Goal: Task Accomplishment & Management: Manage account settings

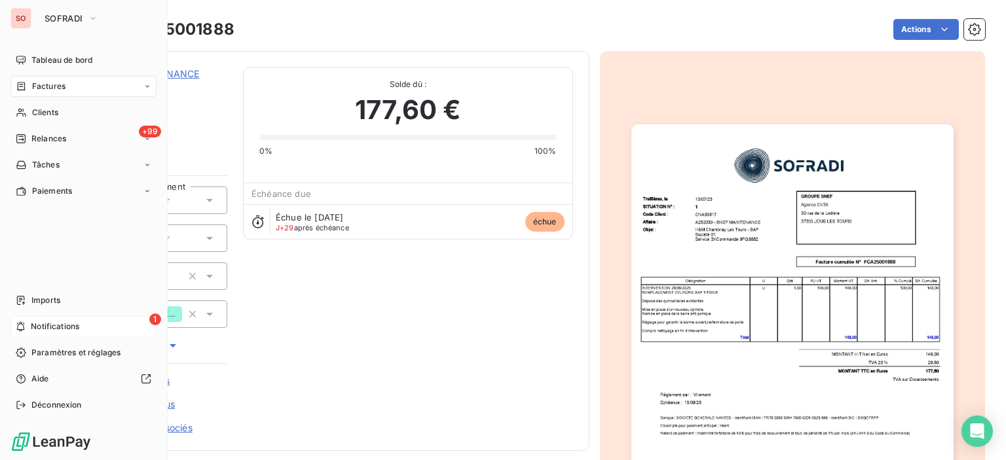
drag, startPoint x: 41, startPoint y: 325, endPoint x: 33, endPoint y: 326, distance: 8.0
click at [33, 326] on span "Notifications" at bounding box center [55, 327] width 48 height 12
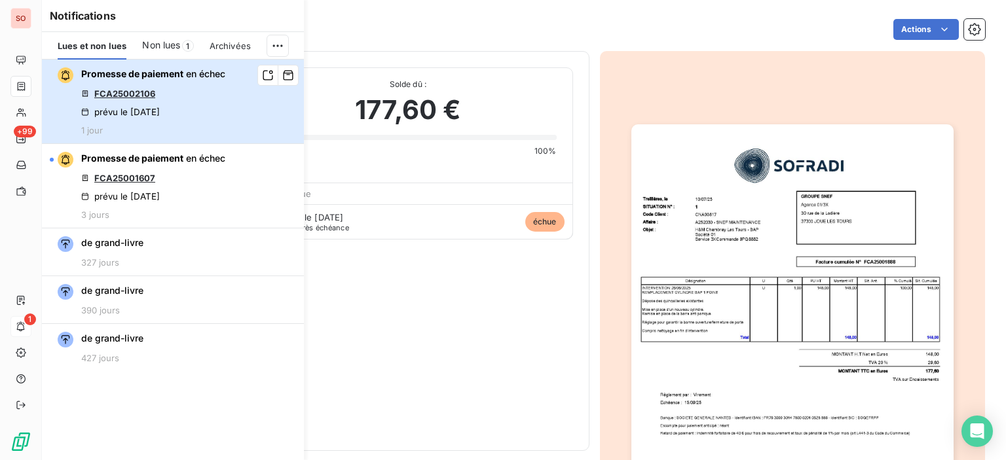
click at [249, 99] on button "Promesse de paiement en échec FCA25002106 prévu le [DATE] 1 jour" at bounding box center [173, 102] width 262 height 84
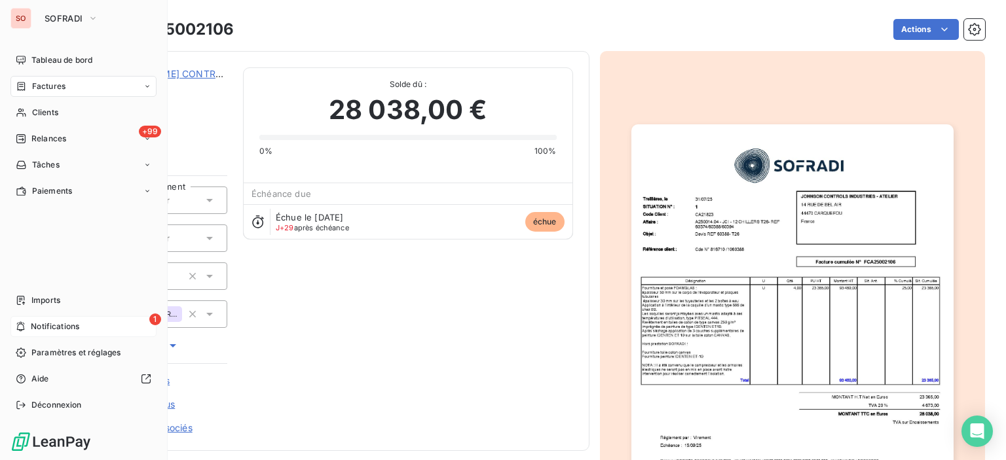
click at [24, 324] on icon at bounding box center [21, 326] width 10 height 10
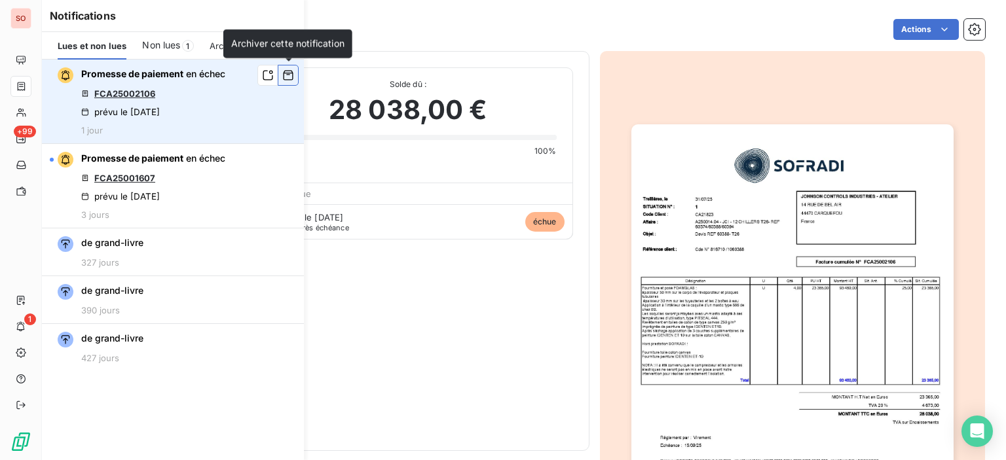
click at [287, 75] on icon "button" at bounding box center [288, 75] width 12 height 13
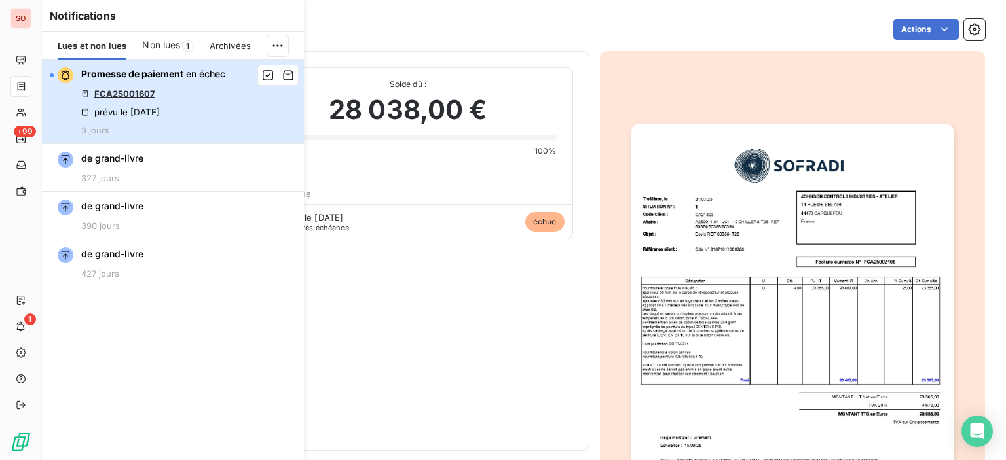
click at [160, 115] on div "prévu le [DATE]" at bounding box center [120, 112] width 79 height 10
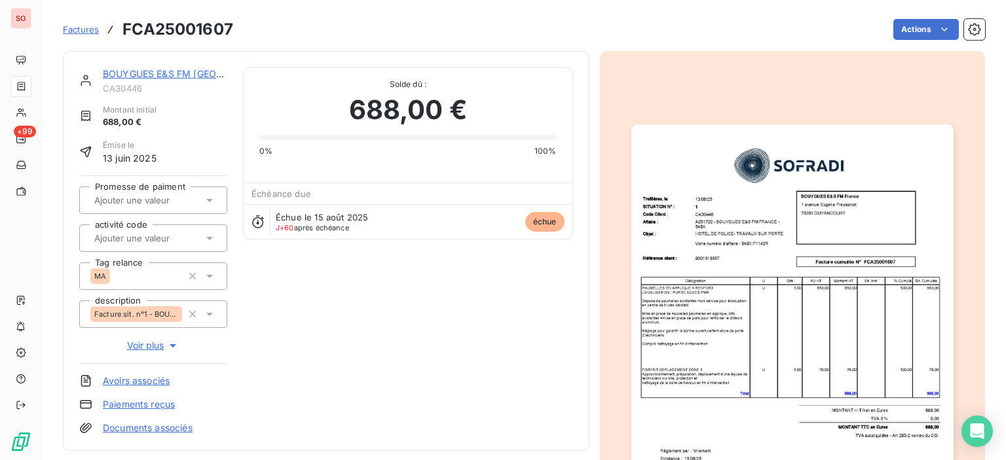
click at [785, 317] on img "button" at bounding box center [792, 351] width 322 height 455
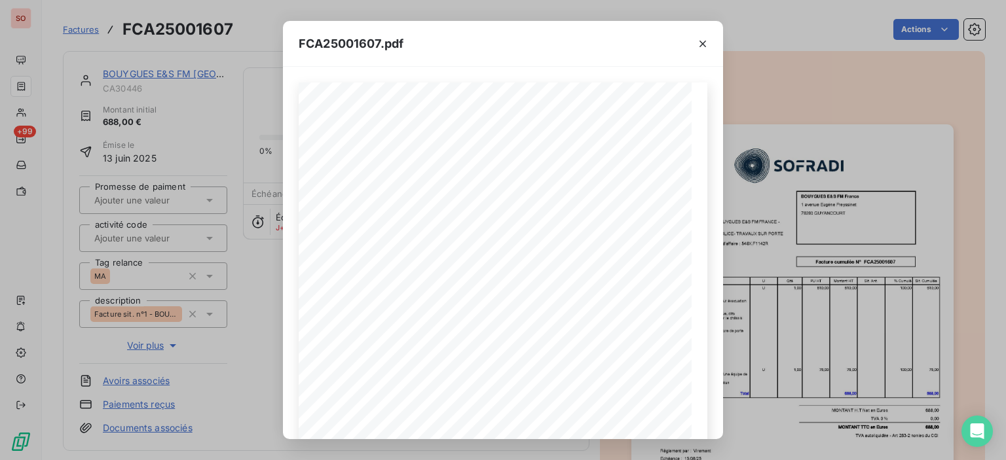
drag, startPoint x: 521, startPoint y: 52, endPoint x: 976, endPoint y: 175, distance: 470.8
click at [976, 175] on div "FCA25001607.pdf Facture cumulée N° FCA25001607 BOUYGUES E&S FM France 78280 GUY…" at bounding box center [503, 230] width 1006 height 460
click at [707, 41] on icon "button" at bounding box center [702, 43] width 13 height 13
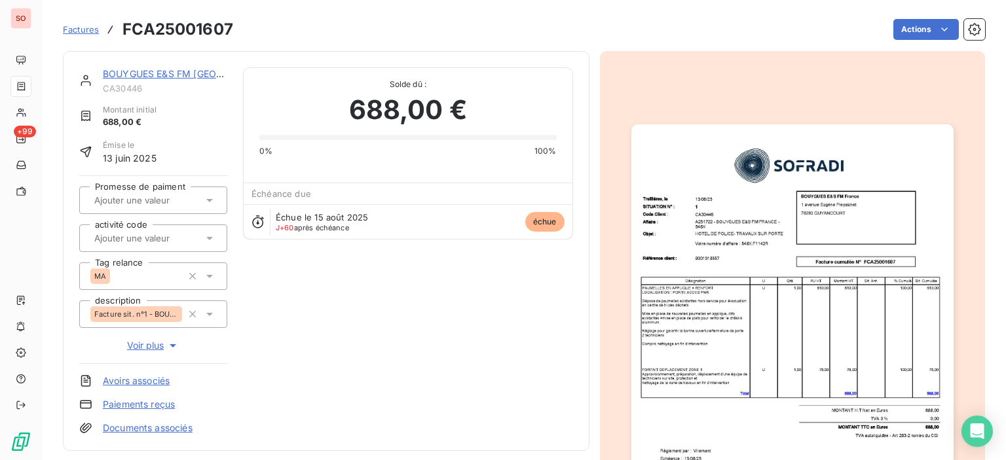
click at [757, 351] on img "button" at bounding box center [792, 351] width 322 height 455
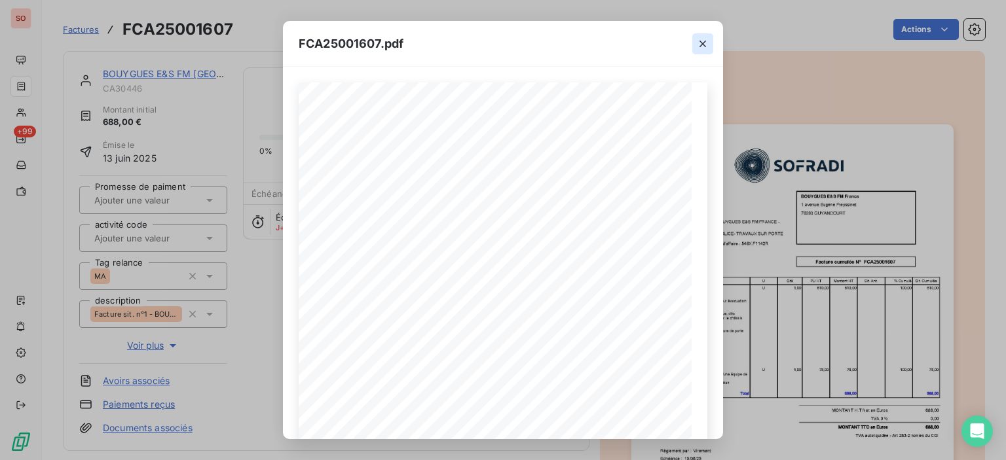
click at [697, 45] on icon "button" at bounding box center [702, 43] width 13 height 13
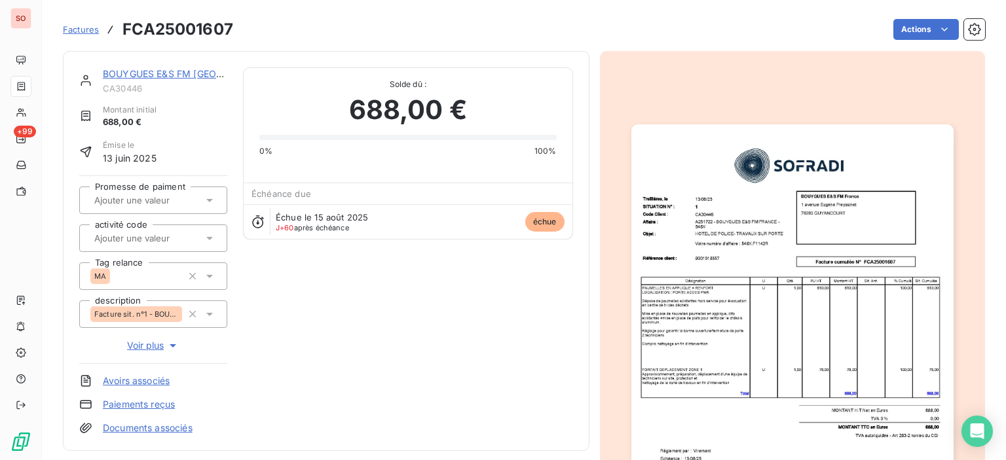
click at [708, 265] on img "button" at bounding box center [792, 351] width 322 height 455
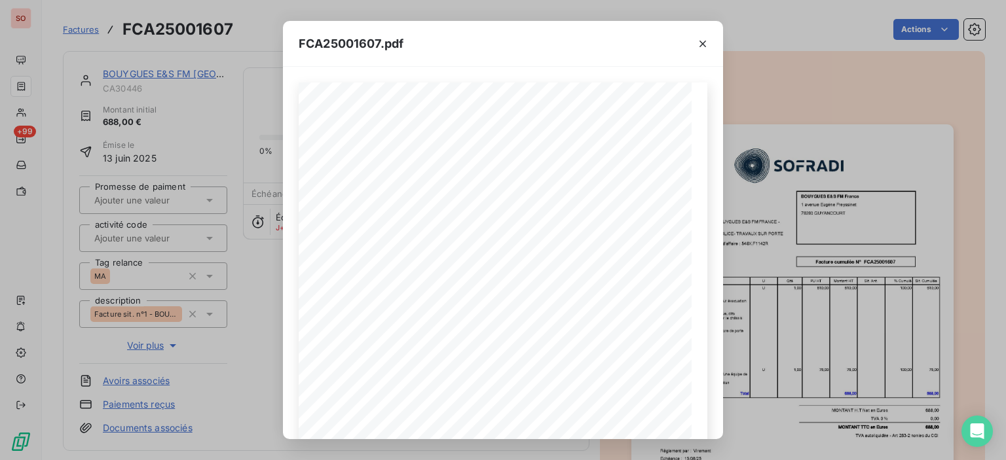
drag, startPoint x: 699, startPoint y: 46, endPoint x: 480, endPoint y: 64, distance: 220.1
click at [699, 46] on icon "button" at bounding box center [702, 43] width 13 height 13
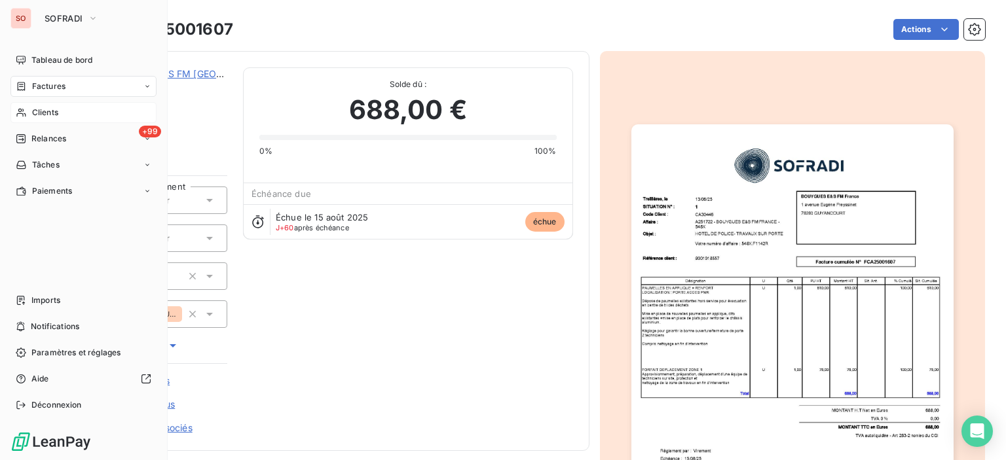
click at [39, 116] on span "Clients" at bounding box center [45, 113] width 26 height 12
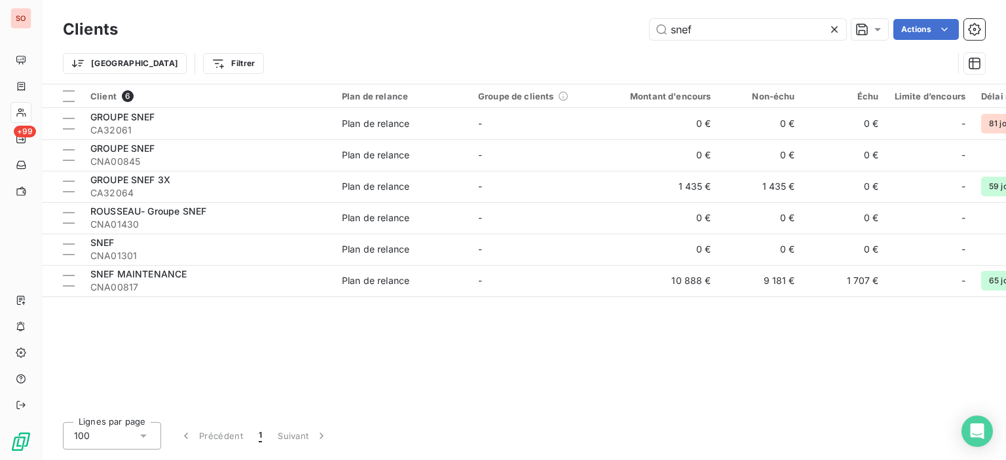
drag, startPoint x: 721, startPoint y: 27, endPoint x: 414, endPoint y: 7, distance: 307.8
click at [650, 23] on input "snef" at bounding box center [748, 29] width 196 height 21
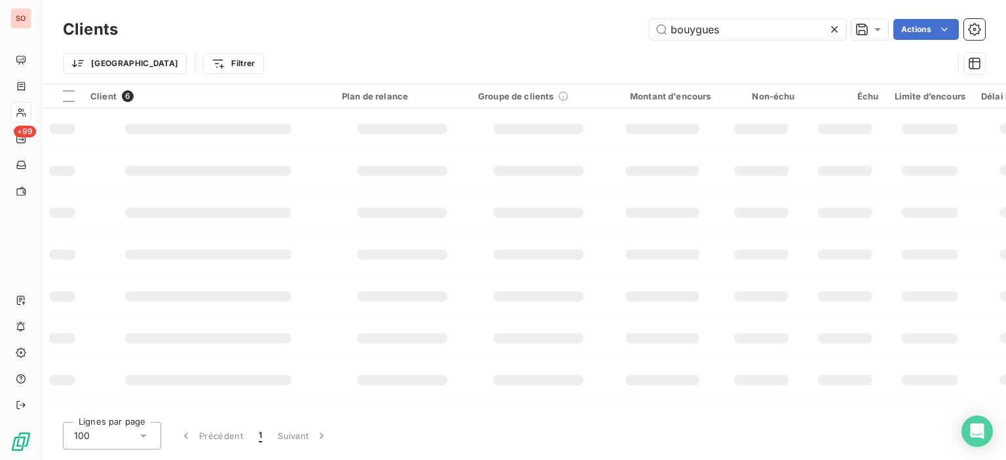
type input "bouygues"
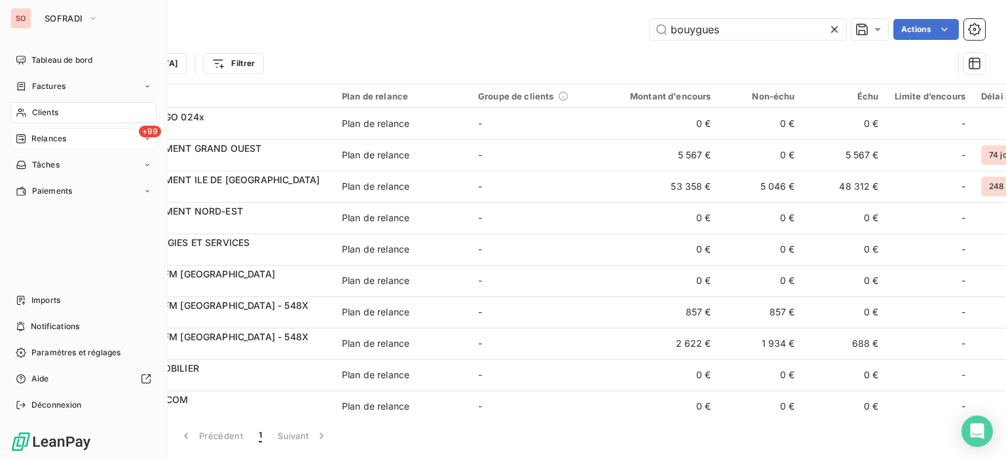
click at [43, 141] on span "Relances" at bounding box center [48, 139] width 35 height 12
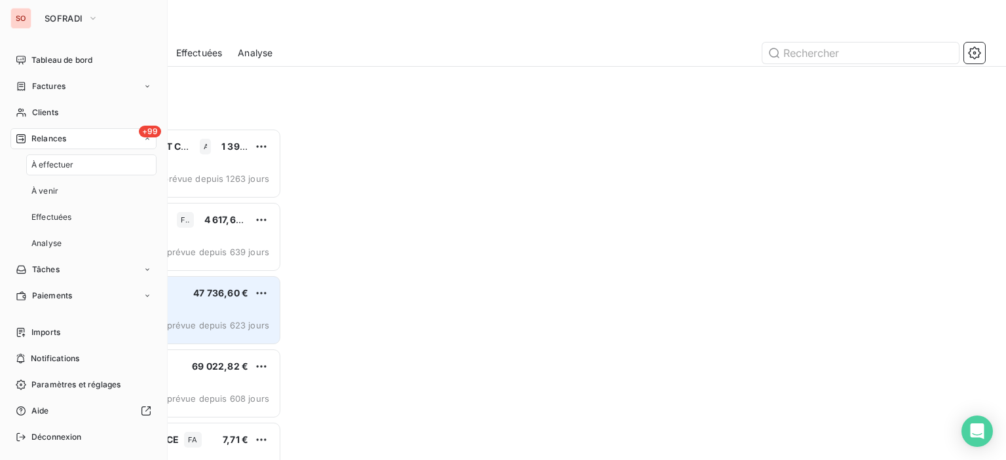
scroll to position [322, 208]
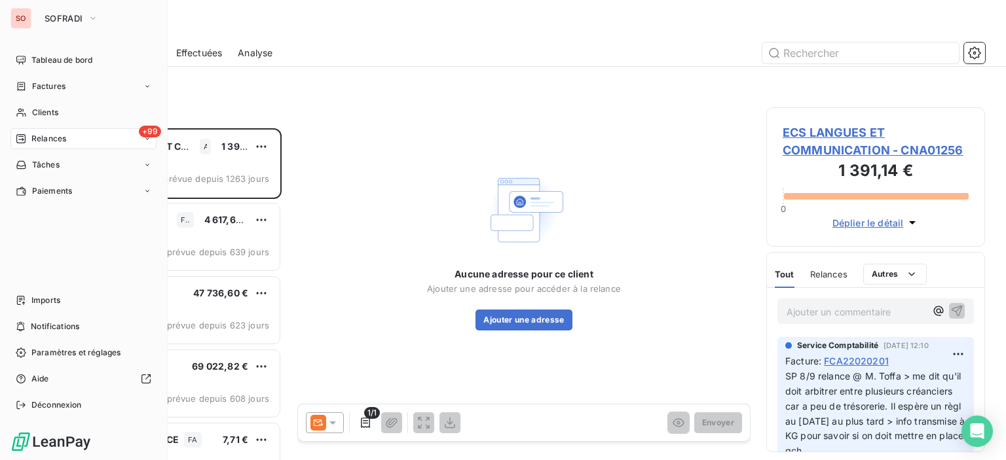
drag, startPoint x: 43, startPoint y: 111, endPoint x: 60, endPoint y: 97, distance: 21.9
click at [43, 113] on span "Clients" at bounding box center [45, 113] width 26 height 12
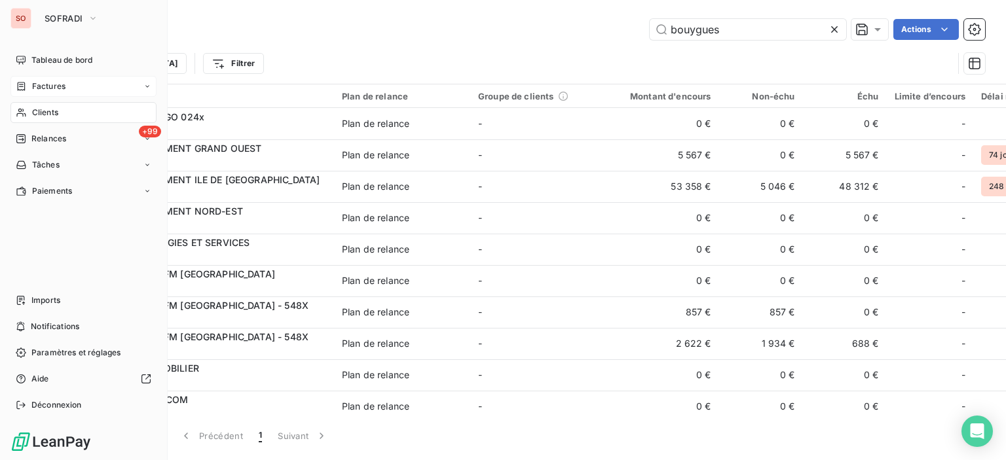
click at [65, 92] on div "Factures" at bounding box center [83, 86] width 146 height 21
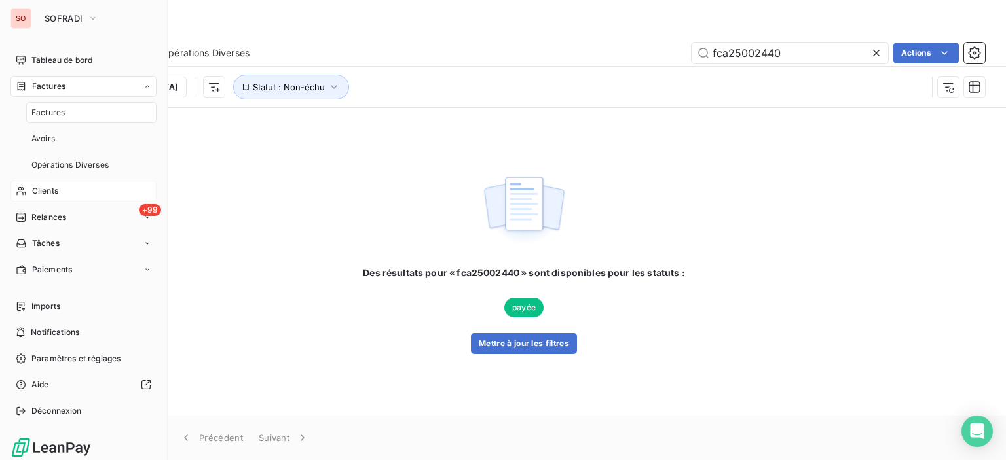
click at [43, 195] on span "Clients" at bounding box center [45, 191] width 26 height 12
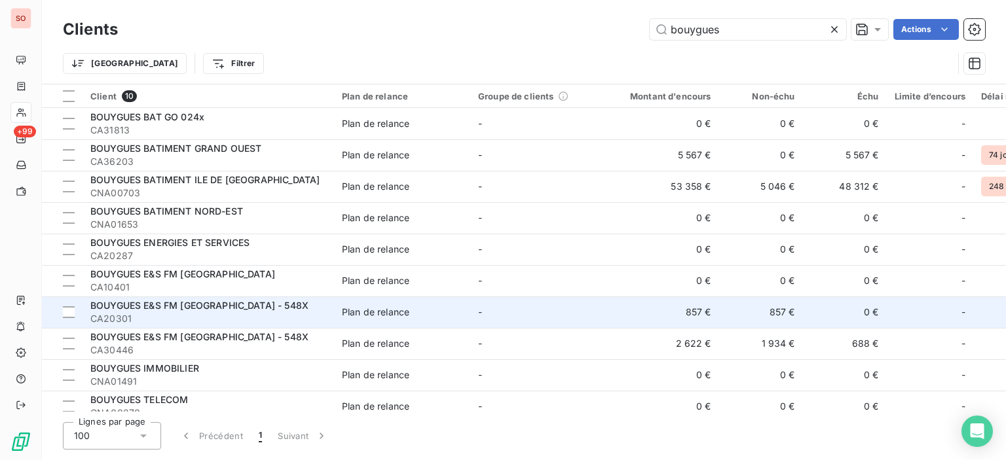
click at [223, 306] on span "BOUYGUES E&S FM [GEOGRAPHIC_DATA] - 548X" at bounding box center [199, 305] width 218 height 11
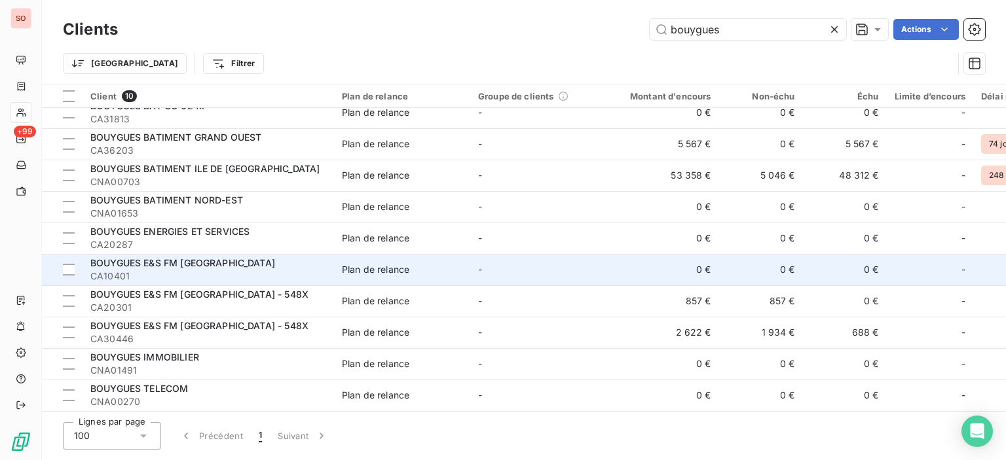
scroll to position [16, 0]
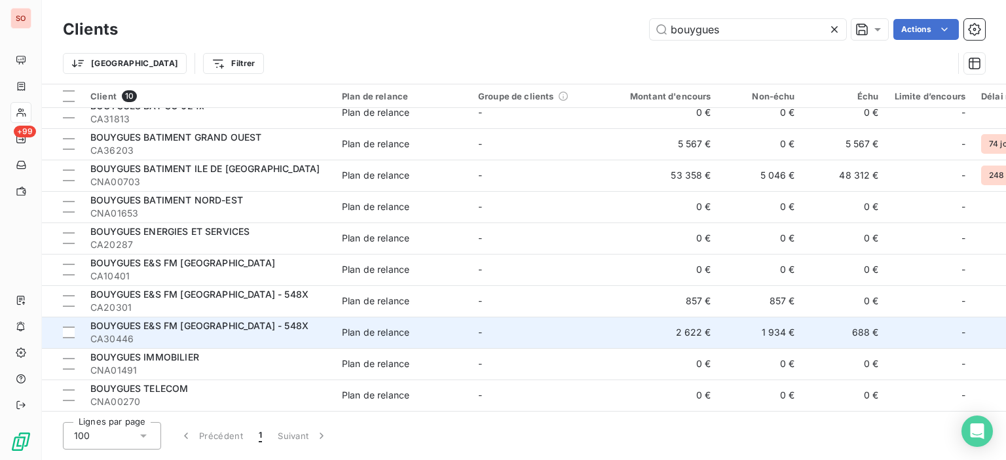
click at [144, 333] on span "CA30446" at bounding box center [208, 339] width 236 height 13
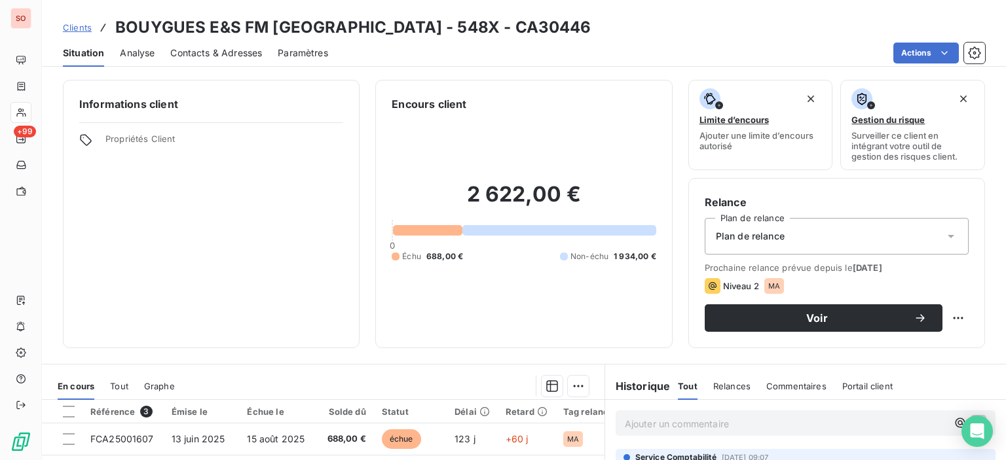
click at [193, 52] on span "Contacts & Adresses" at bounding box center [216, 52] width 92 height 13
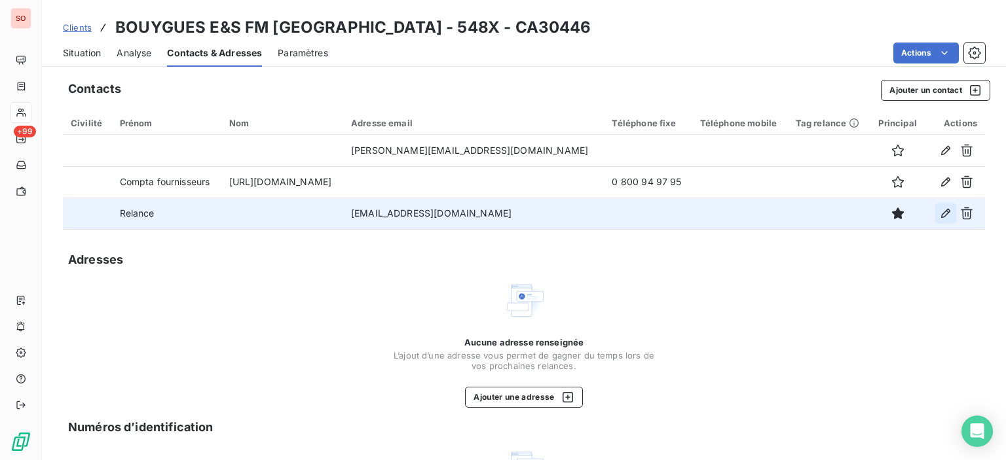
click at [941, 216] on icon "button" at bounding box center [945, 213] width 9 height 9
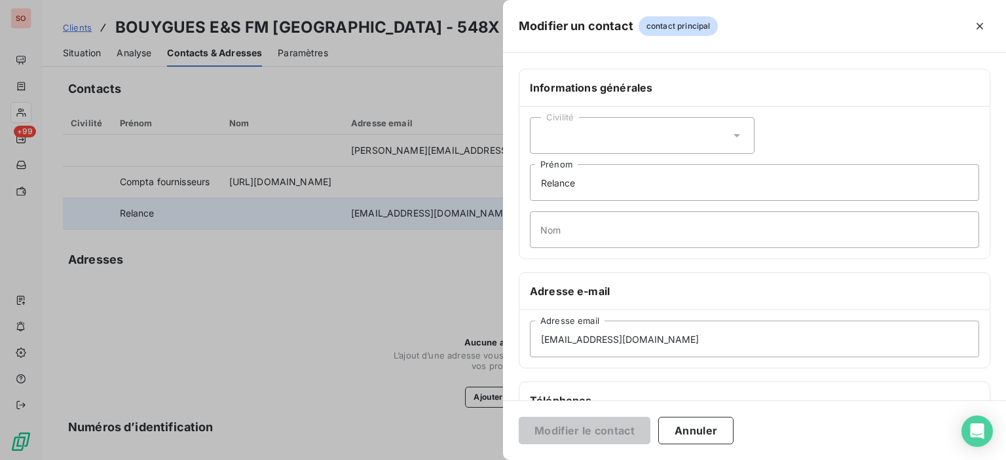
scroll to position [131, 0]
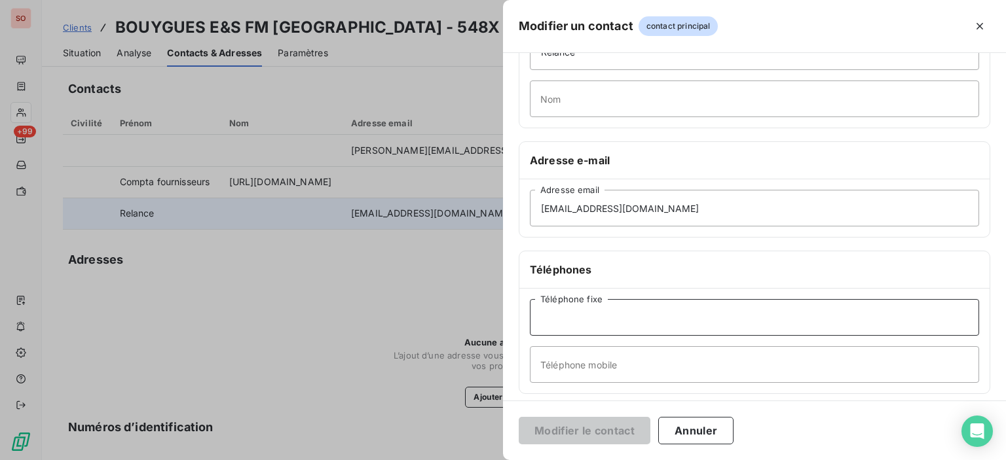
drag, startPoint x: 625, startPoint y: 321, endPoint x: 621, endPoint y: 340, distance: 19.3
click at [625, 324] on input "Téléphone fixe" at bounding box center [754, 317] width 449 height 37
click at [616, 361] on input "Téléphone mobile" at bounding box center [754, 364] width 449 height 37
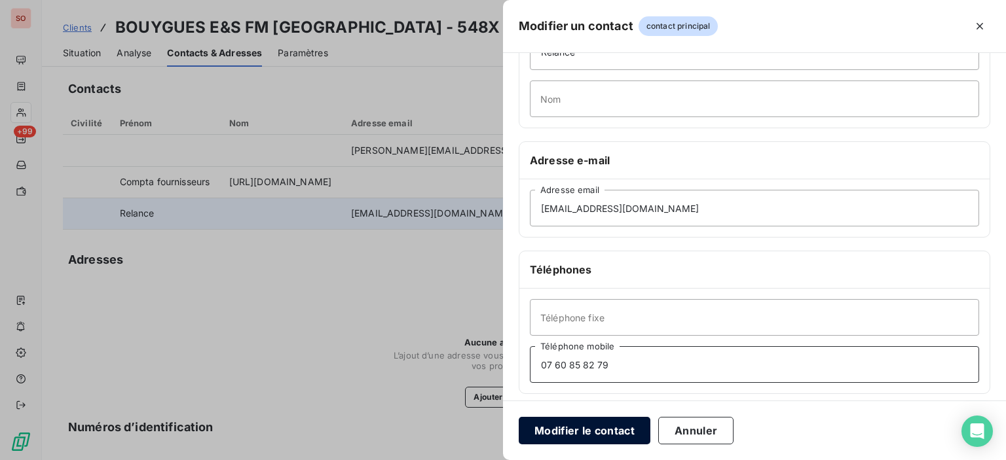
type input "07 60 85 82 79"
click at [574, 437] on button "Modifier le contact" at bounding box center [585, 430] width 132 height 27
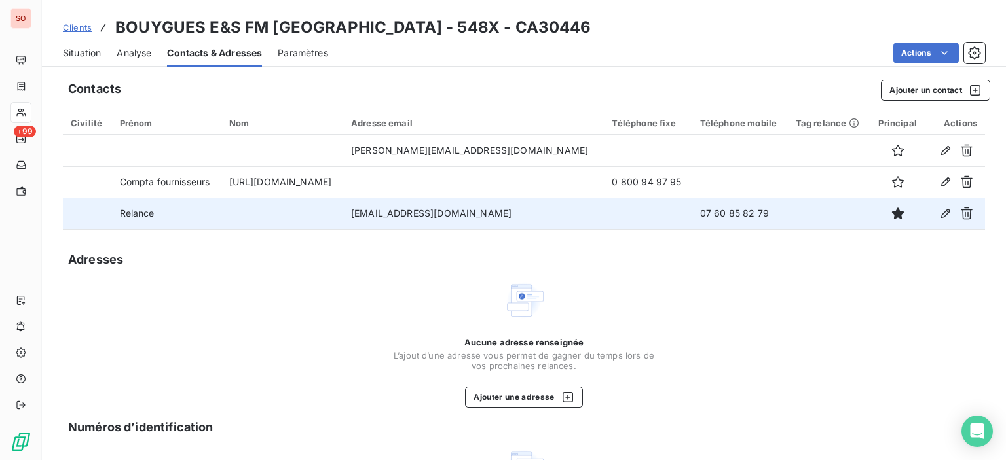
click at [69, 53] on span "Situation" at bounding box center [82, 52] width 38 height 13
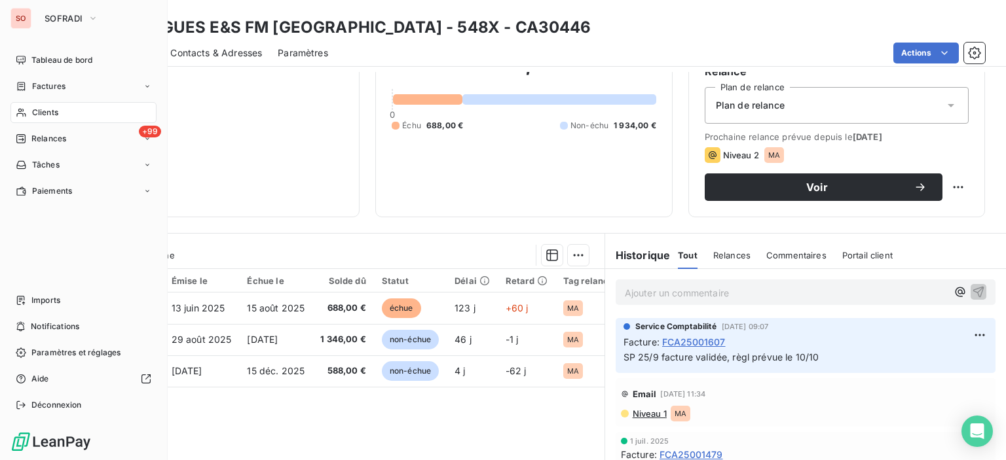
drag, startPoint x: 115, startPoint y: 98, endPoint x: 112, endPoint y: 104, distance: 6.7
click at [112, 104] on nav "Tableau de bord Factures Clients +99 Relances Tâches Paiements" at bounding box center [83, 126] width 146 height 152
click at [69, 114] on div "Clients" at bounding box center [83, 112] width 146 height 21
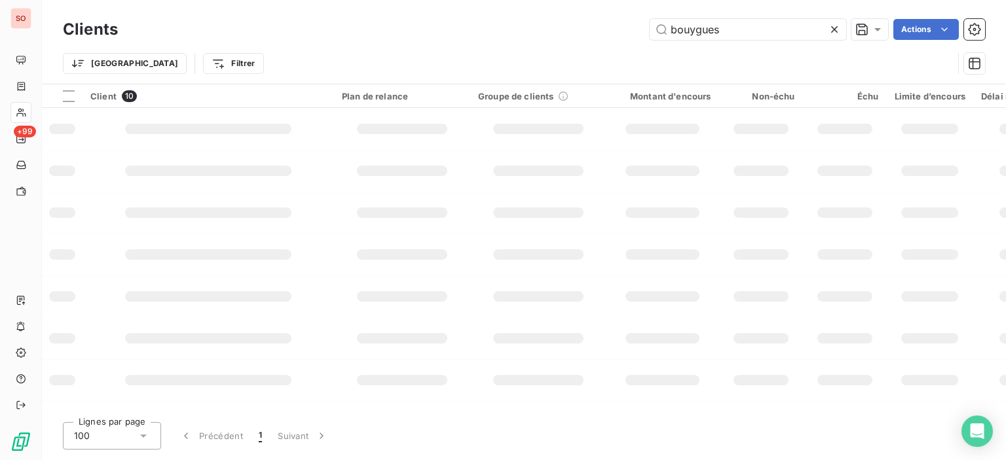
drag, startPoint x: 752, startPoint y: 36, endPoint x: 602, endPoint y: 38, distance: 149.3
click at [602, 38] on div "bouygues Actions" at bounding box center [559, 29] width 851 height 21
type input "colbert"
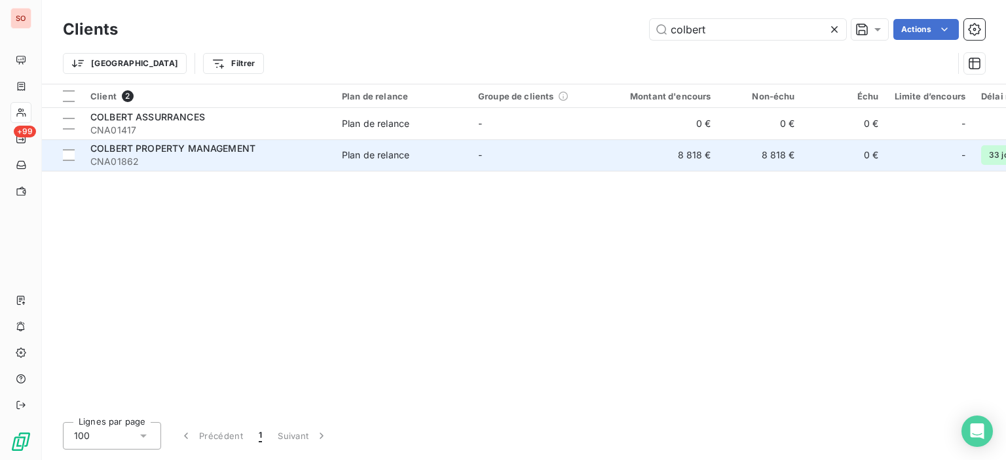
click at [389, 170] on td "Plan de relance" at bounding box center [402, 154] width 136 height 31
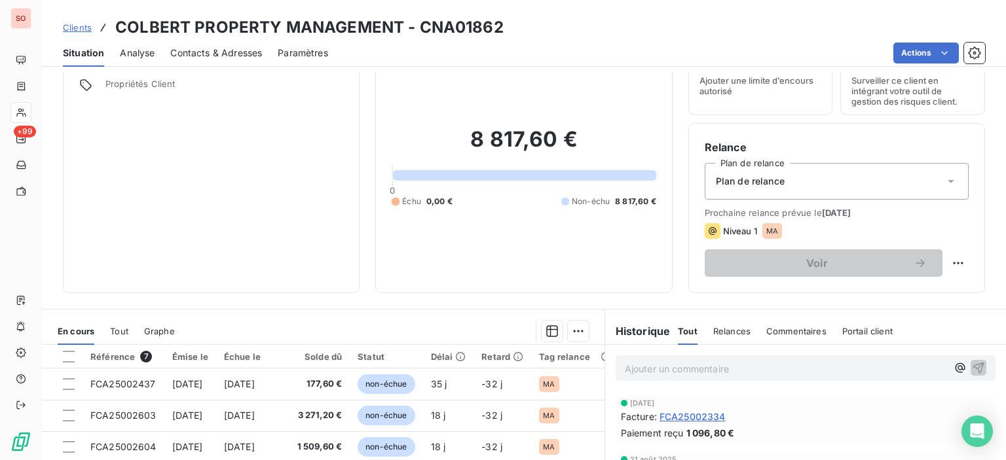
scroll to position [131, 0]
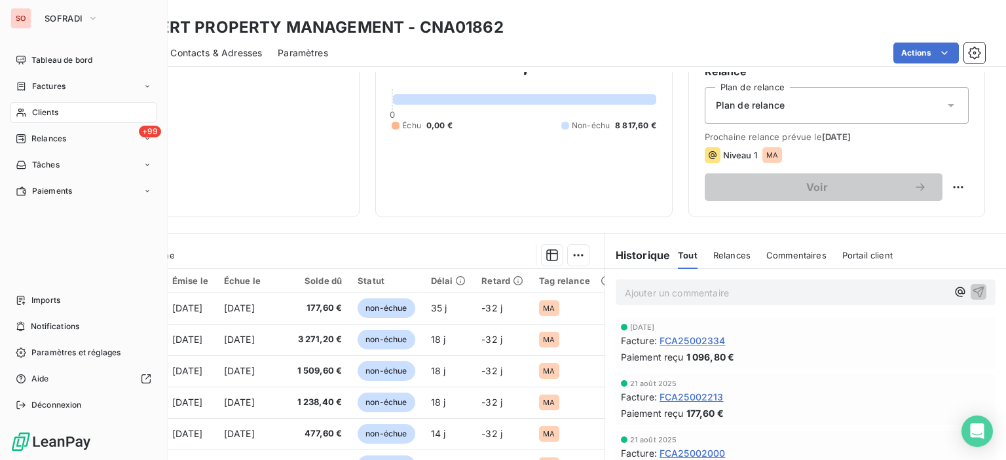
click at [39, 113] on span "Clients" at bounding box center [45, 113] width 26 height 12
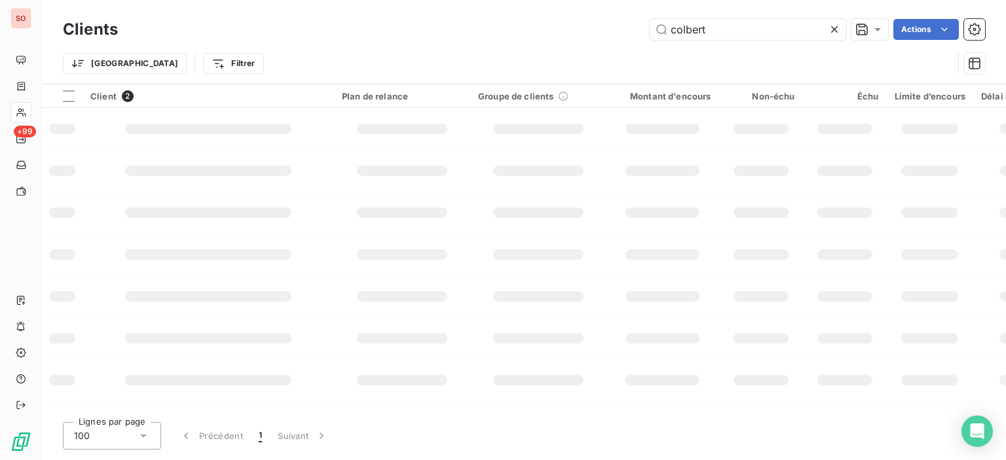
drag, startPoint x: 744, startPoint y: 23, endPoint x: 422, endPoint y: -9, distance: 323.7
click at [422, 0] on html "SO +99 Clients colbert Actions Trier Filtrer Client 2 Plan de relance Groupe de…" at bounding box center [503, 230] width 1006 height 460
type input "lcd"
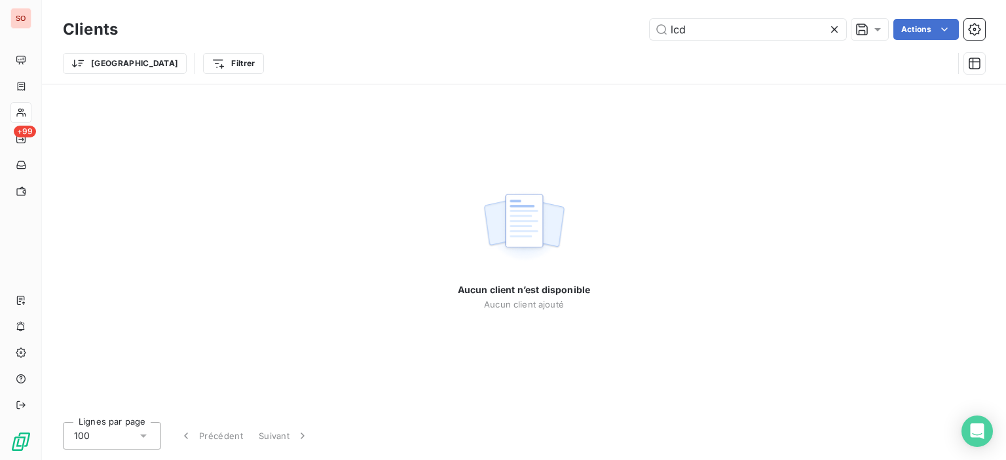
drag, startPoint x: 727, startPoint y: 24, endPoint x: 602, endPoint y: 12, distance: 125.6
click at [602, 12] on div "Clients lcd Actions Trier Filtrer" at bounding box center [524, 42] width 964 height 84
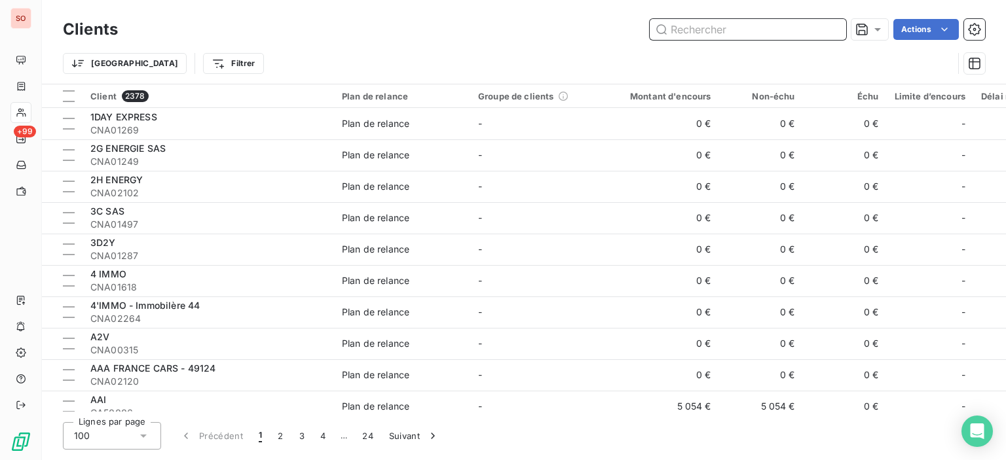
click at [738, 29] on input "text" at bounding box center [748, 29] width 196 height 21
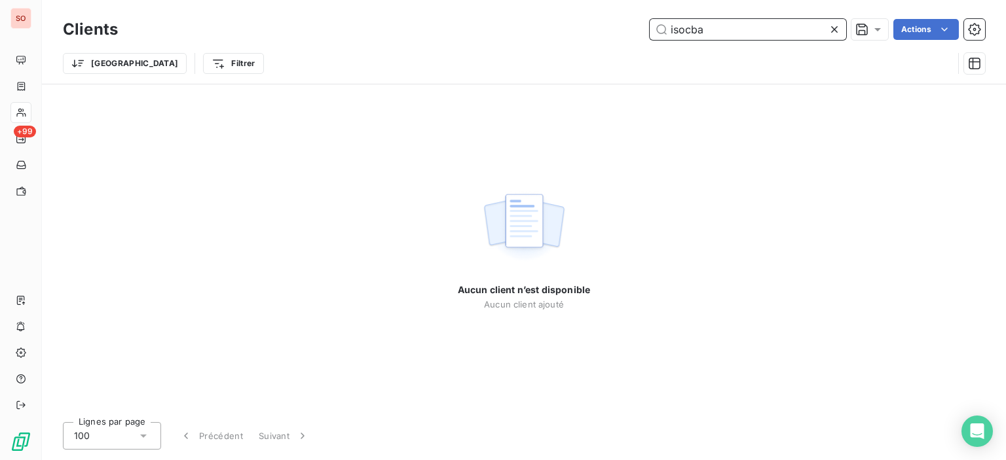
drag, startPoint x: 738, startPoint y: 29, endPoint x: 572, endPoint y: 23, distance: 166.4
click at [601, 28] on div "isocba Actions" at bounding box center [559, 29] width 851 height 21
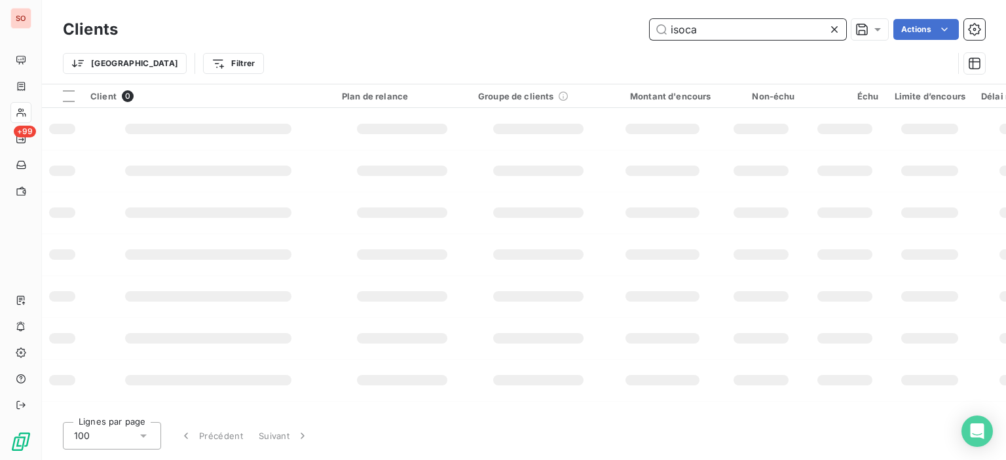
type input "isoca"
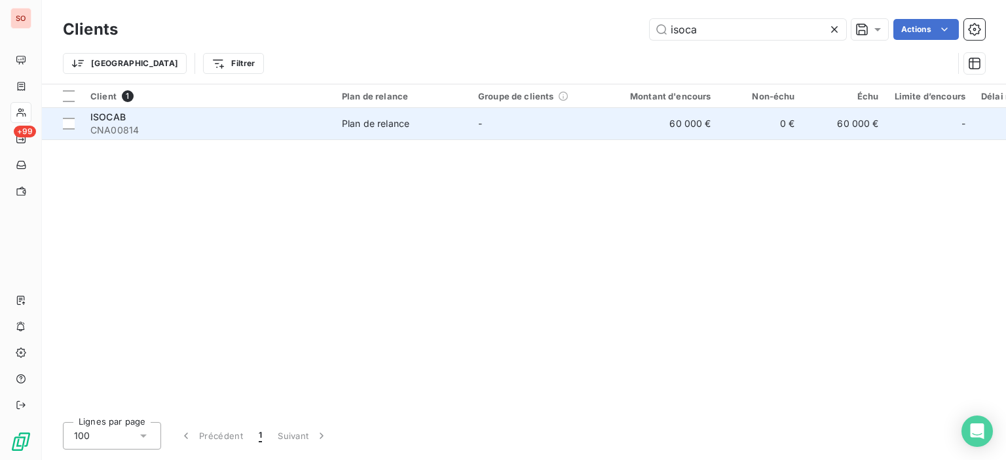
click at [144, 131] on span "CNA00814" at bounding box center [208, 130] width 236 height 13
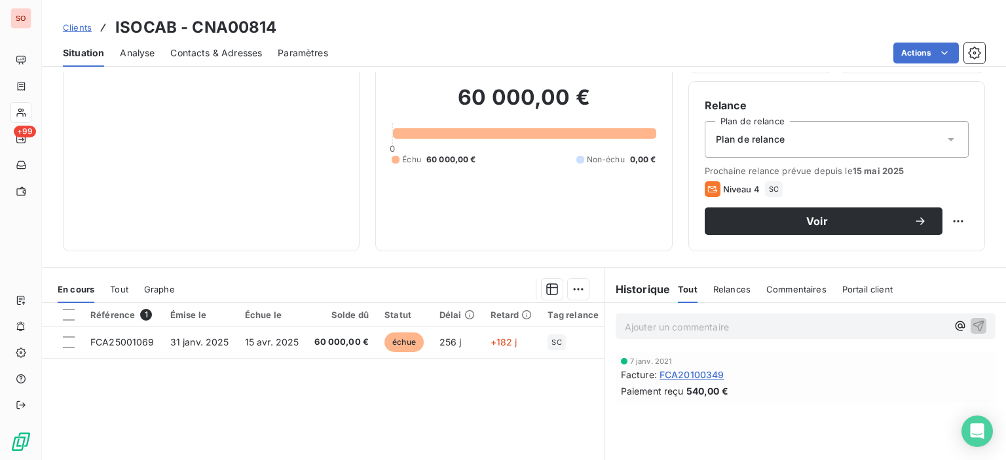
scroll to position [65, 0]
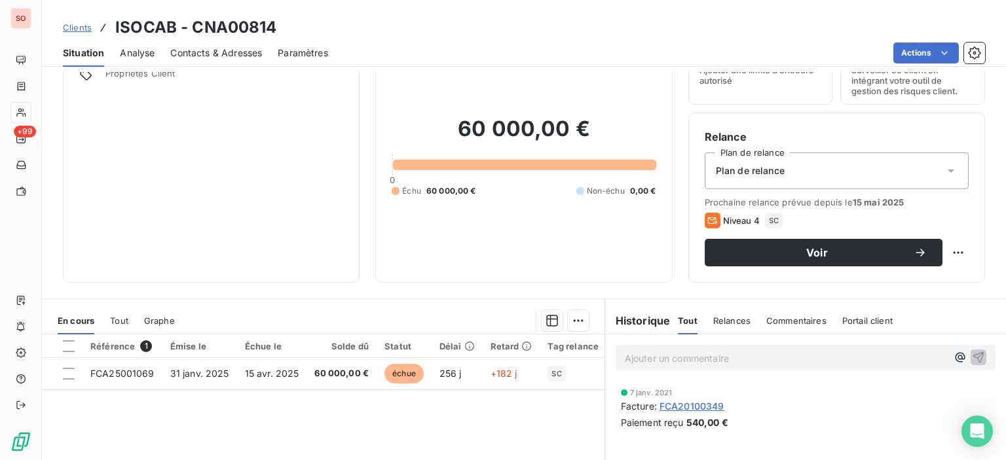
click at [232, 54] on span "Contacts & Adresses" at bounding box center [216, 52] width 92 height 13
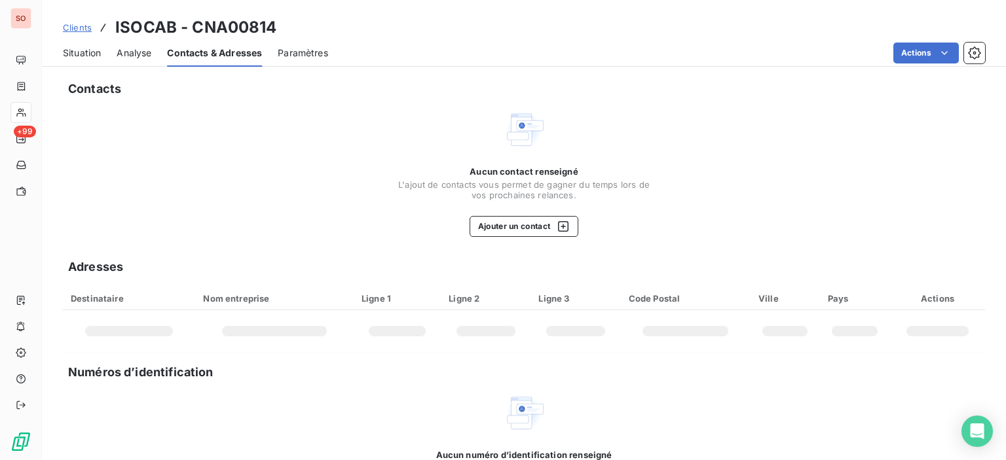
click at [85, 57] on span "Situation" at bounding box center [82, 52] width 38 height 13
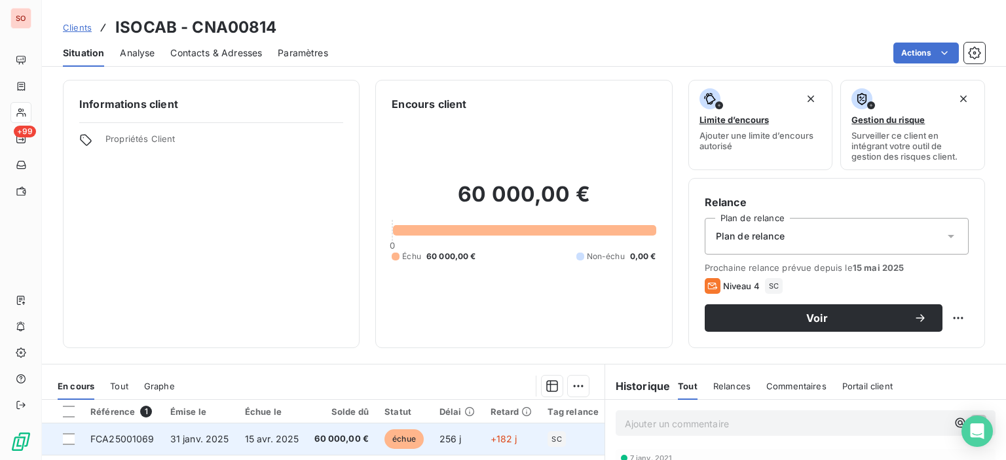
click at [384, 445] on span "échue" at bounding box center [403, 440] width 39 height 20
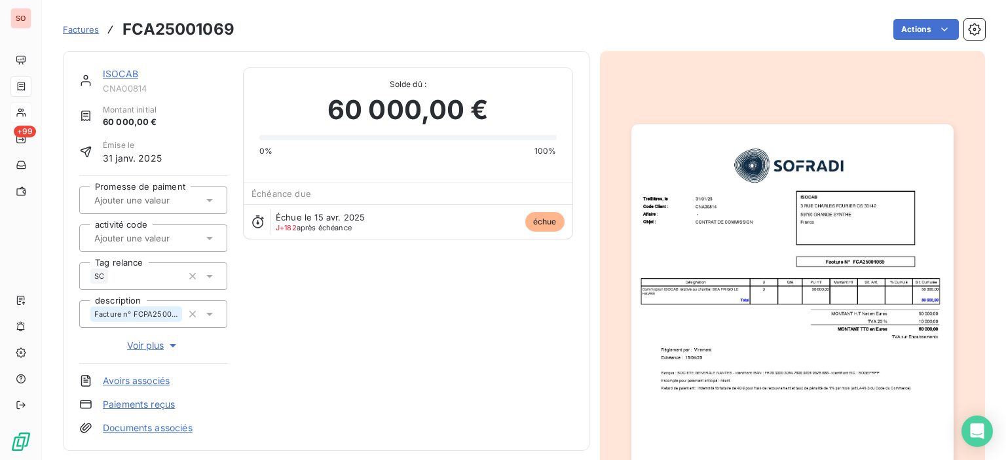
click at [845, 310] on img "button" at bounding box center [792, 351] width 322 height 455
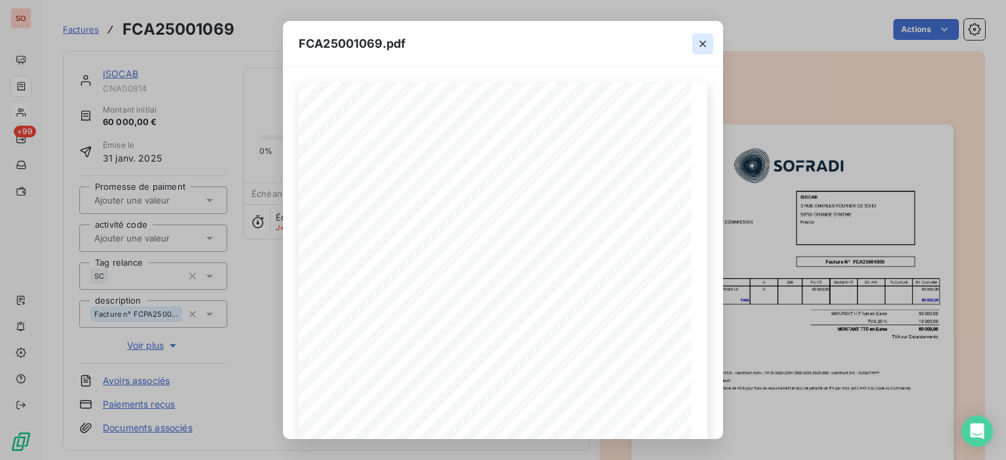
click at [698, 44] on icon "button" at bounding box center [702, 43] width 13 height 13
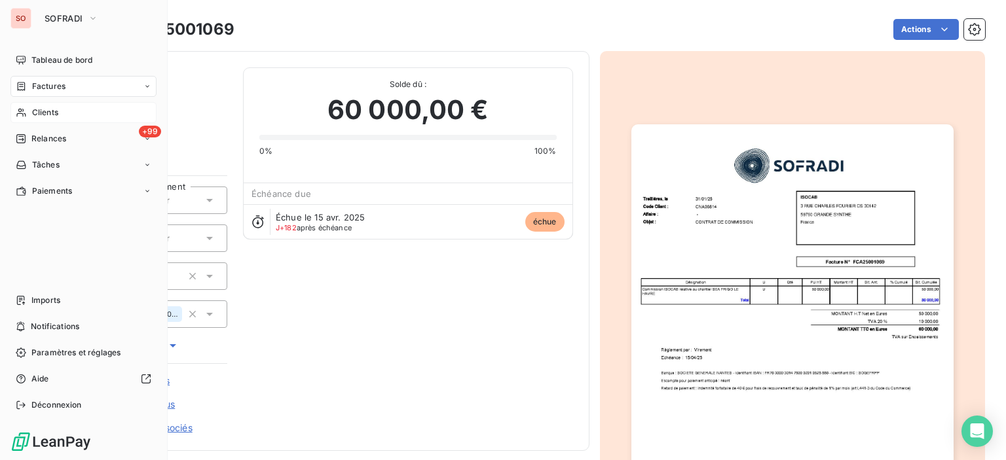
click at [55, 107] on span "Clients" at bounding box center [45, 113] width 26 height 12
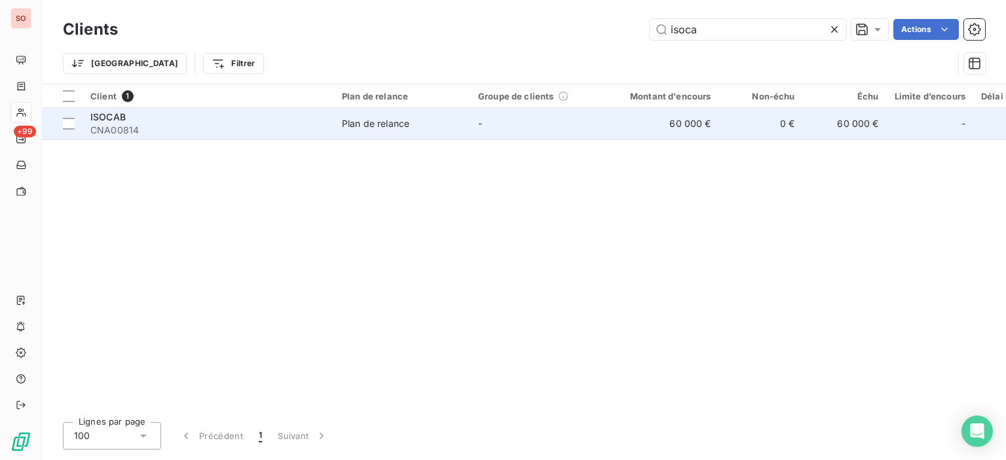
click at [207, 126] on span "CNA00814" at bounding box center [208, 130] width 236 height 13
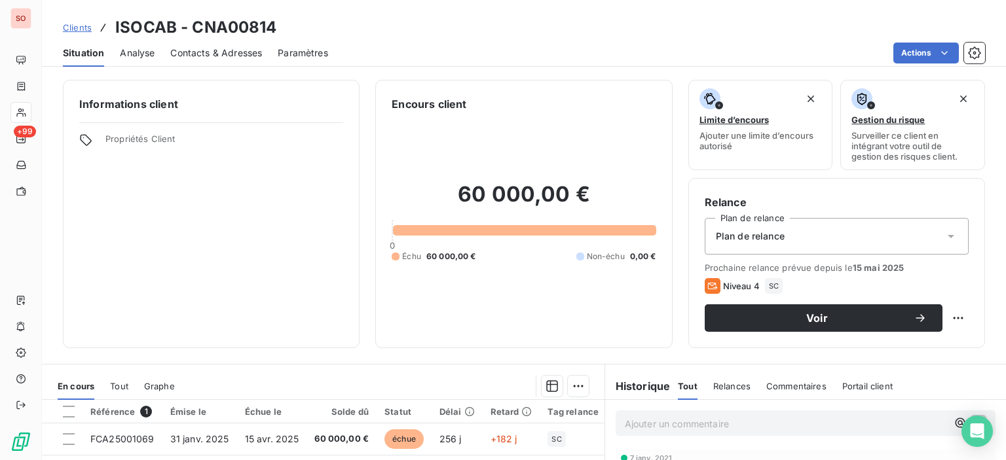
click at [218, 64] on div "Contacts & Adresses" at bounding box center [216, 52] width 92 height 27
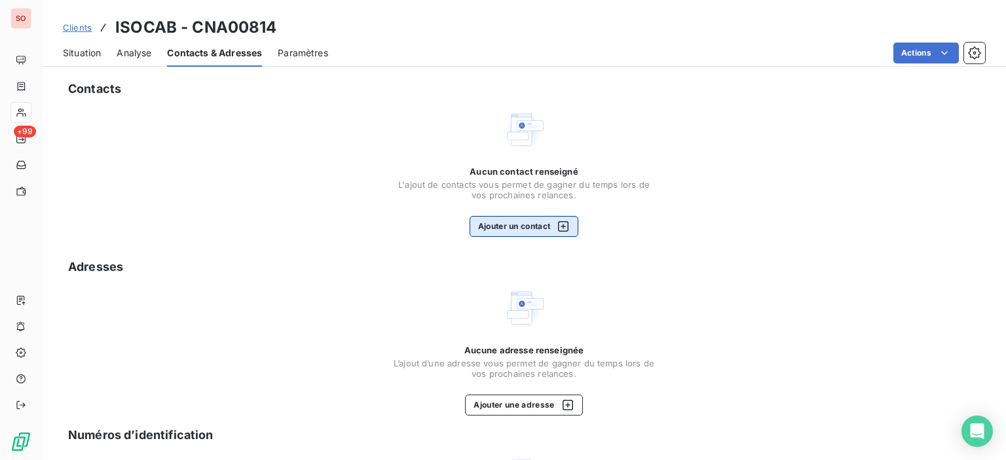
click at [561, 226] on icon "button" at bounding box center [563, 226] width 13 height 13
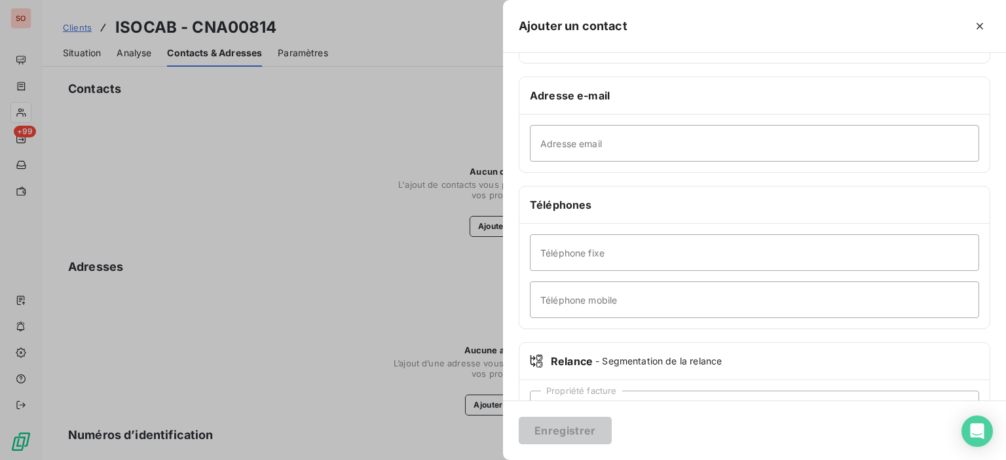
scroll to position [196, 0]
click at [626, 259] on input "Téléphone fixe" at bounding box center [754, 252] width 449 height 37
paste input "03 28 29 24 40"
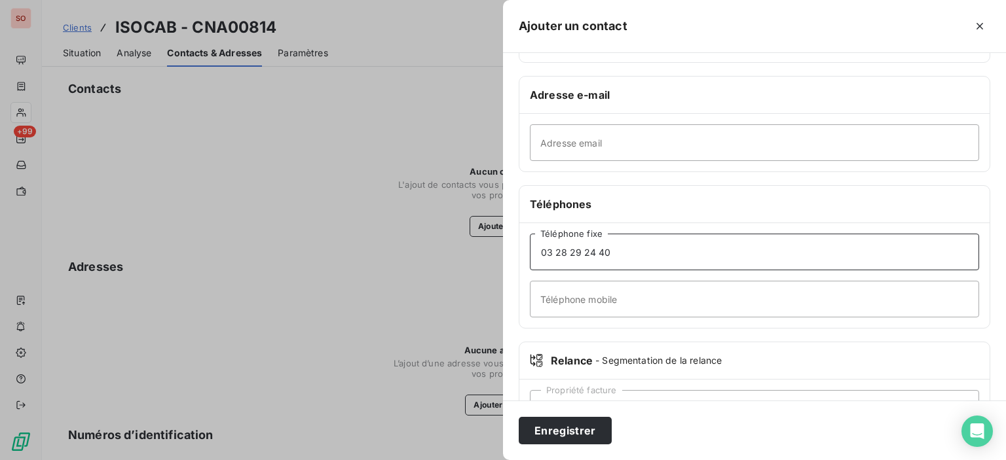
type input "03 28 29 24 40"
click at [596, 147] on input "Adresse email" at bounding box center [754, 142] width 449 height 37
type input "a"
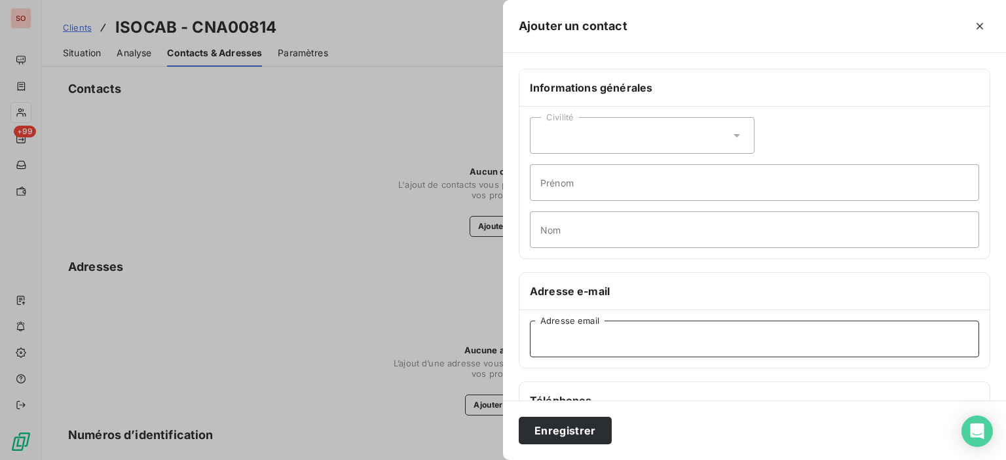
scroll to position [0, 0]
click at [600, 344] on input "Adresse email" at bounding box center [754, 339] width 449 height 37
type input "[PERSON_NAME][EMAIL_ADDRESS][DOMAIN_NAME]"
click at [558, 425] on button "Enregistrer" at bounding box center [565, 430] width 93 height 27
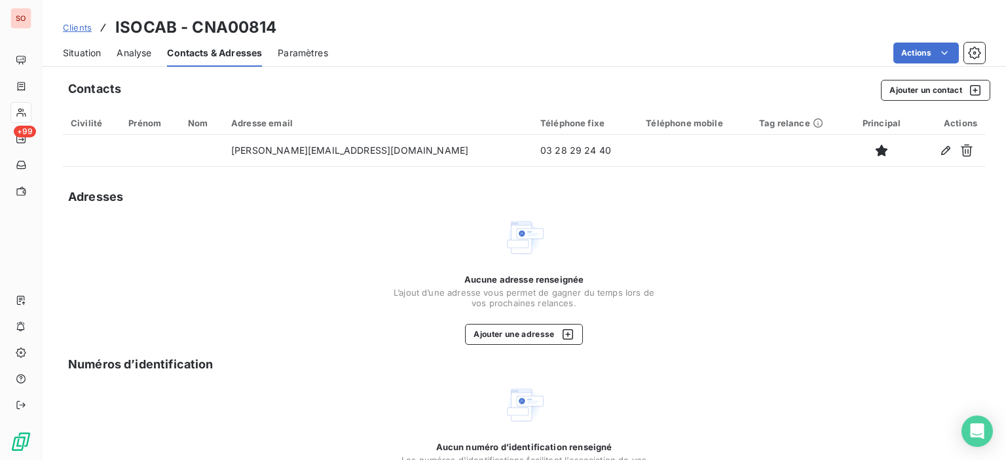
click at [97, 61] on div "Situation" at bounding box center [82, 52] width 38 height 27
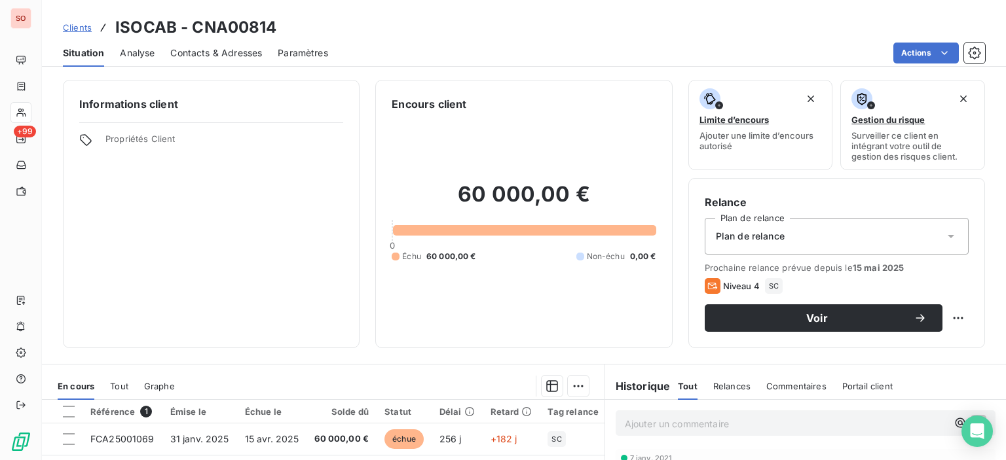
click at [209, 52] on span "Contacts & Adresses" at bounding box center [216, 52] width 92 height 13
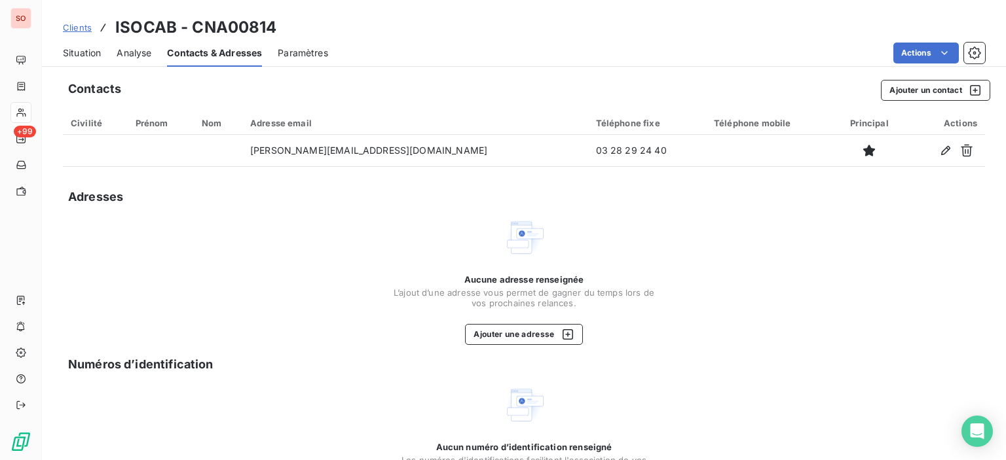
click at [92, 46] on span "Situation" at bounding box center [82, 52] width 38 height 13
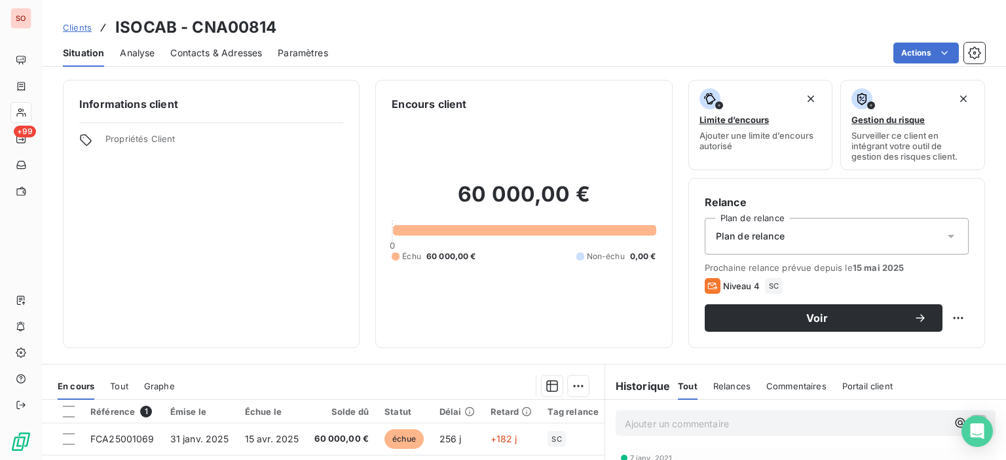
scroll to position [131, 0]
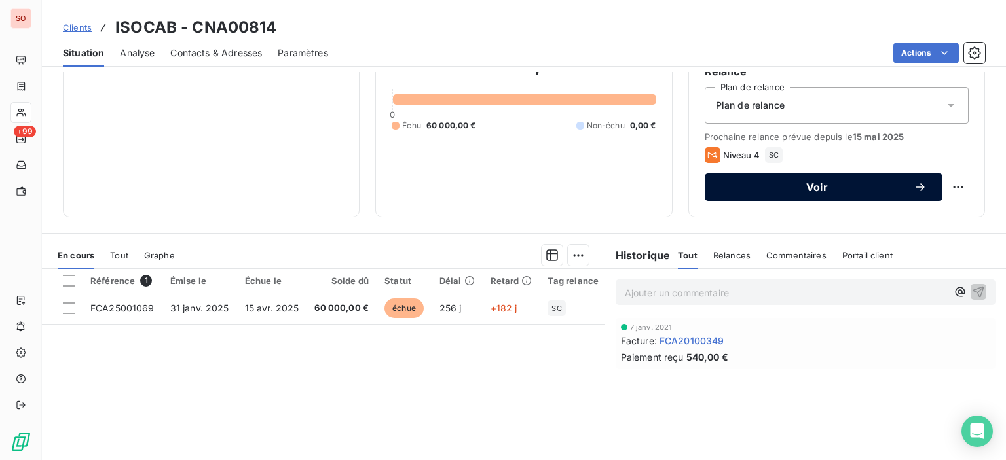
click at [775, 193] on div "Voir" at bounding box center [823, 187] width 206 height 13
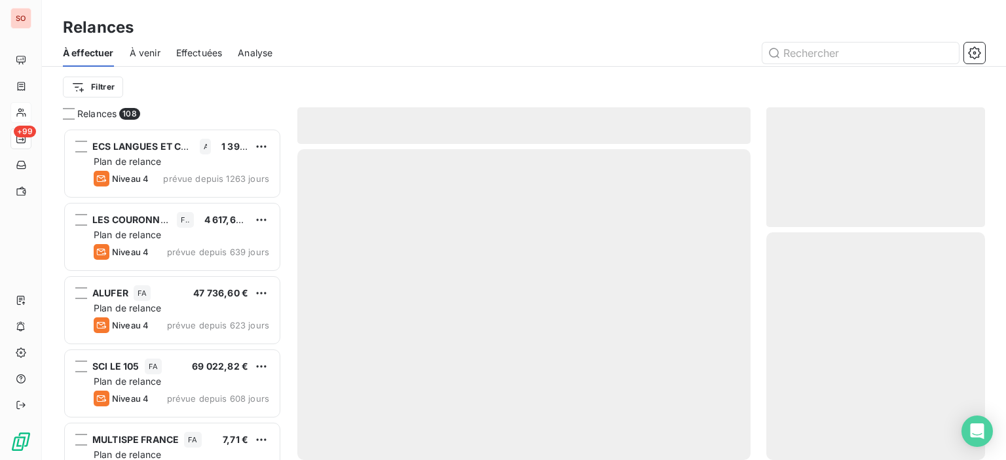
scroll to position [322, 208]
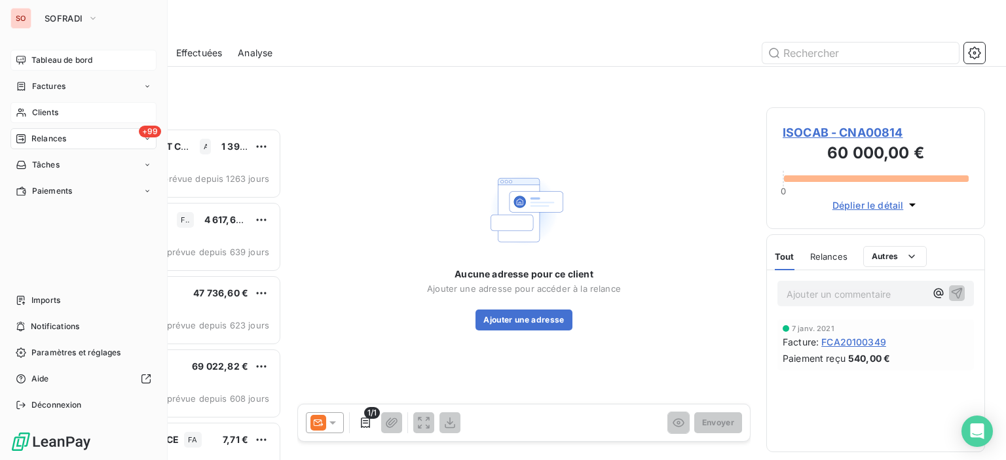
click at [88, 62] on span "Tableau de bord" at bounding box center [61, 60] width 61 height 12
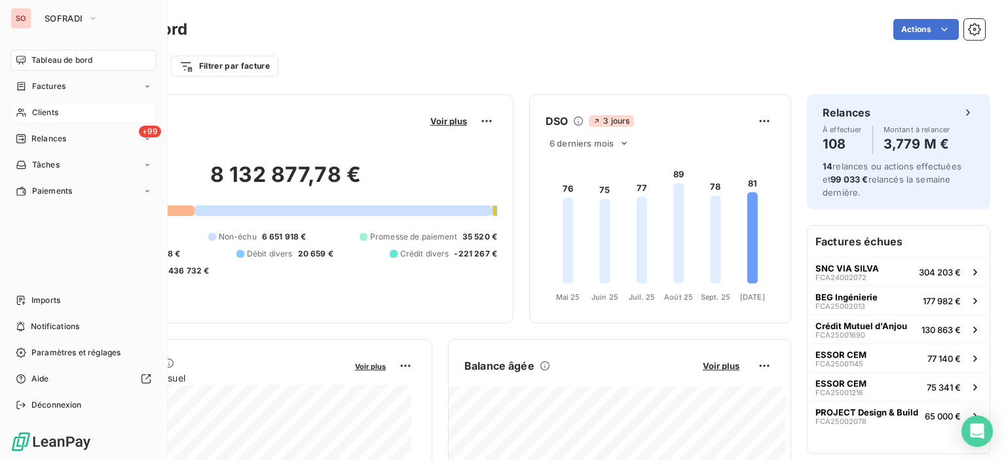
click at [38, 115] on span "Clients" at bounding box center [45, 113] width 26 height 12
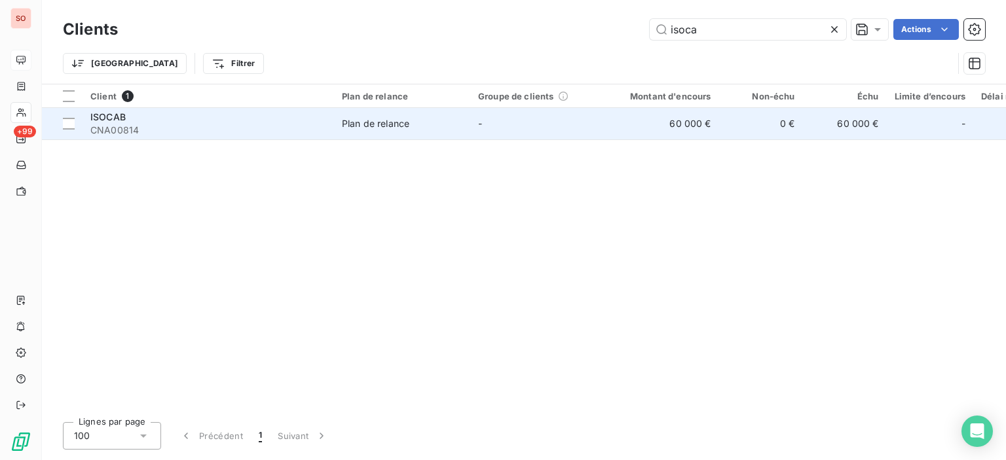
click at [212, 117] on div "ISOCAB" at bounding box center [208, 117] width 236 height 13
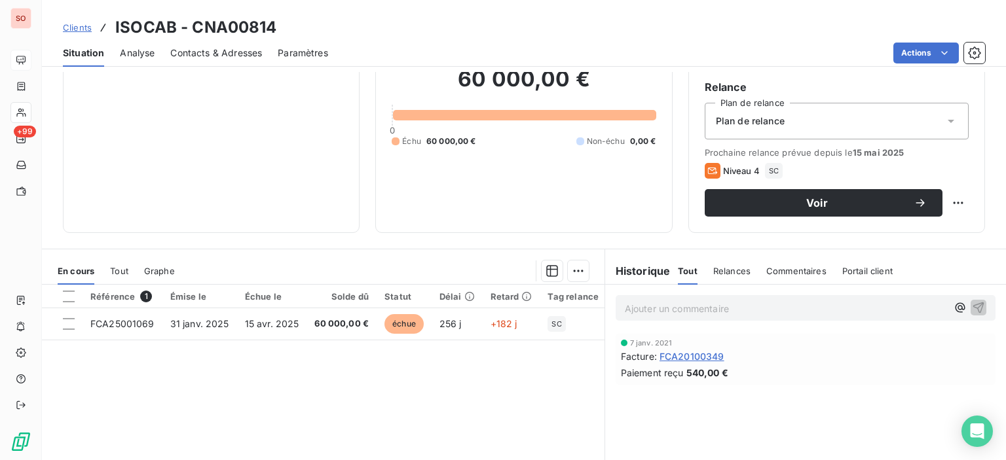
scroll to position [196, 0]
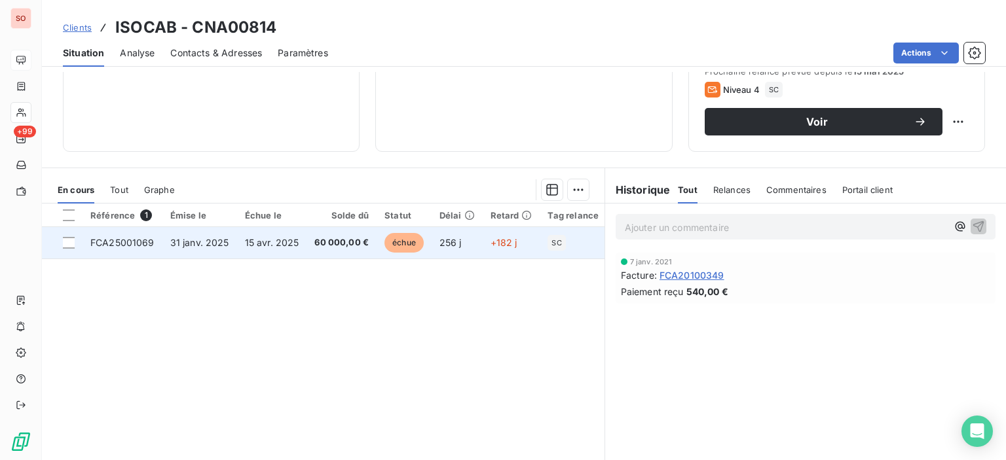
click at [288, 255] on td "15 avr. 2025" at bounding box center [272, 242] width 70 height 31
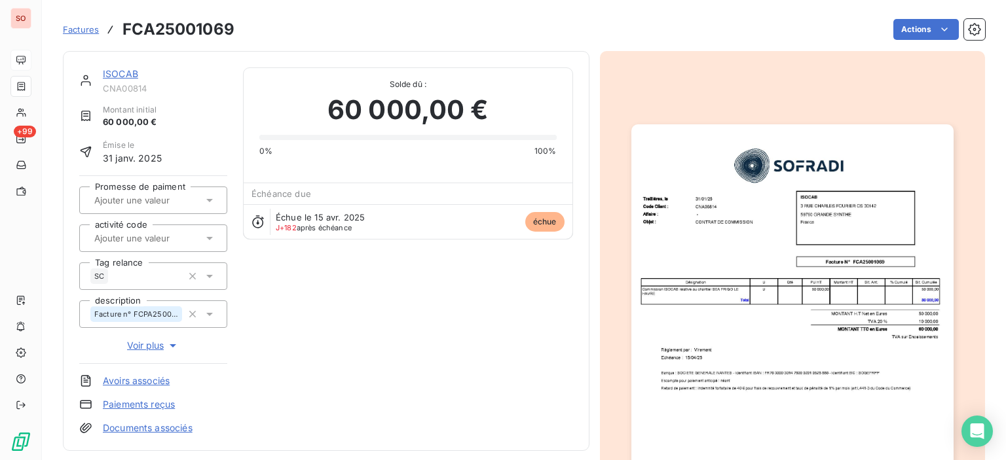
click at [822, 235] on img "button" at bounding box center [792, 351] width 322 height 455
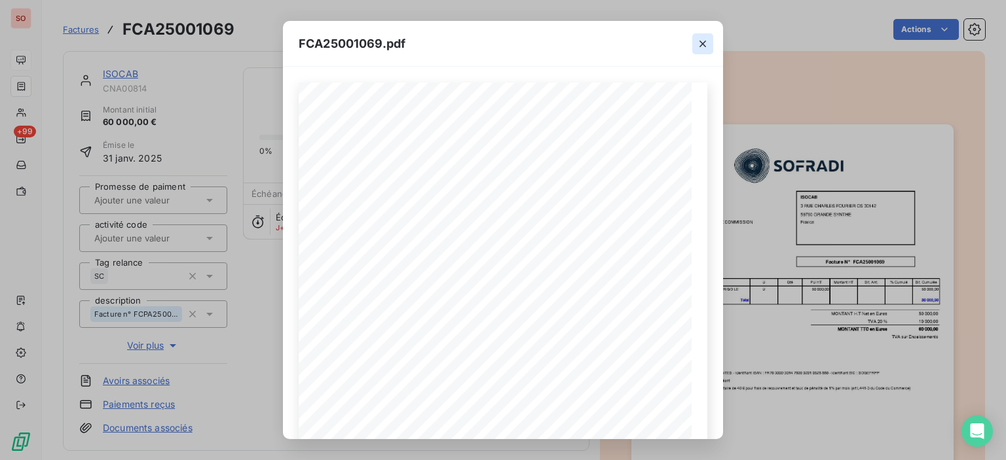
click at [708, 43] on icon "button" at bounding box center [702, 43] width 13 height 13
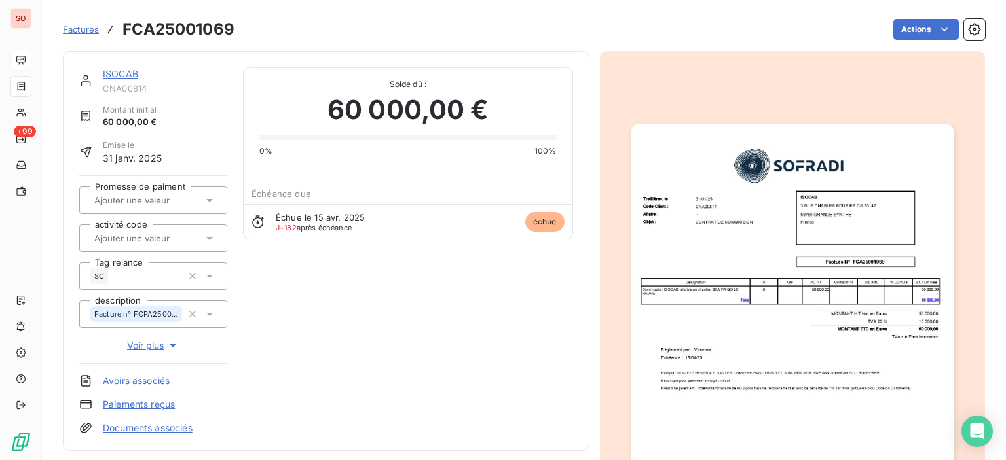
click at [137, 73] on link "ISOCAB" at bounding box center [120, 73] width 35 height 11
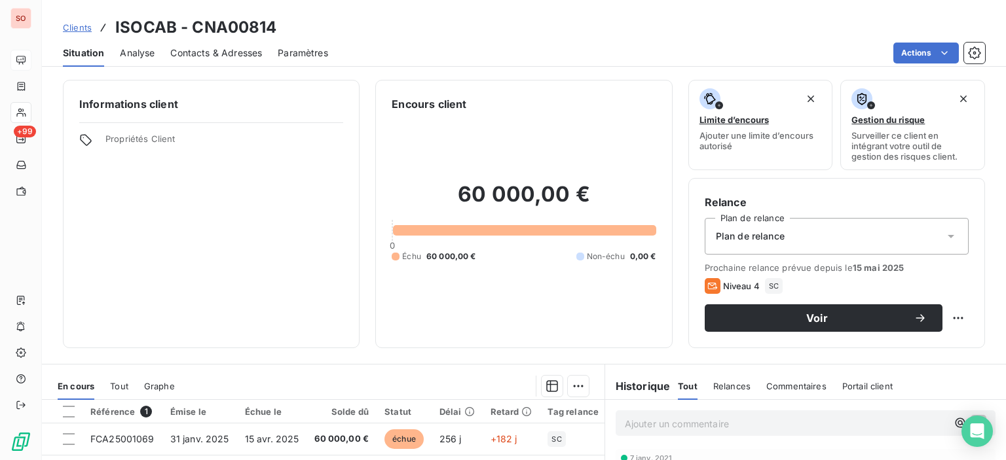
click at [231, 60] on div "Contacts & Adresses" at bounding box center [216, 52] width 92 height 27
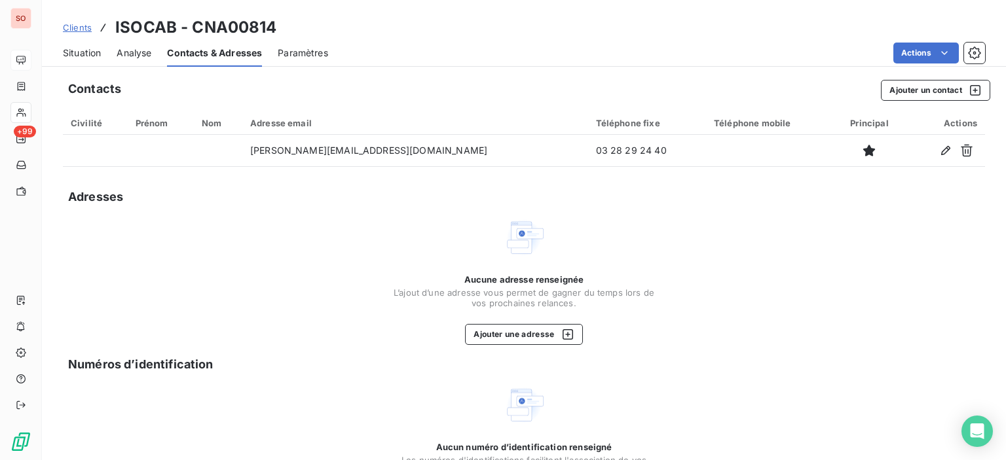
click at [65, 47] on span "Situation" at bounding box center [82, 52] width 38 height 13
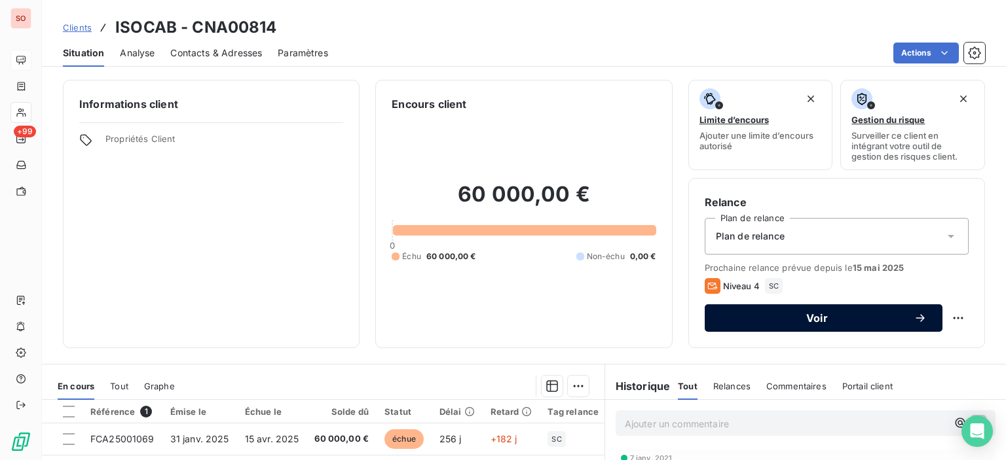
click at [754, 322] on span "Voir" at bounding box center [816, 318] width 193 height 10
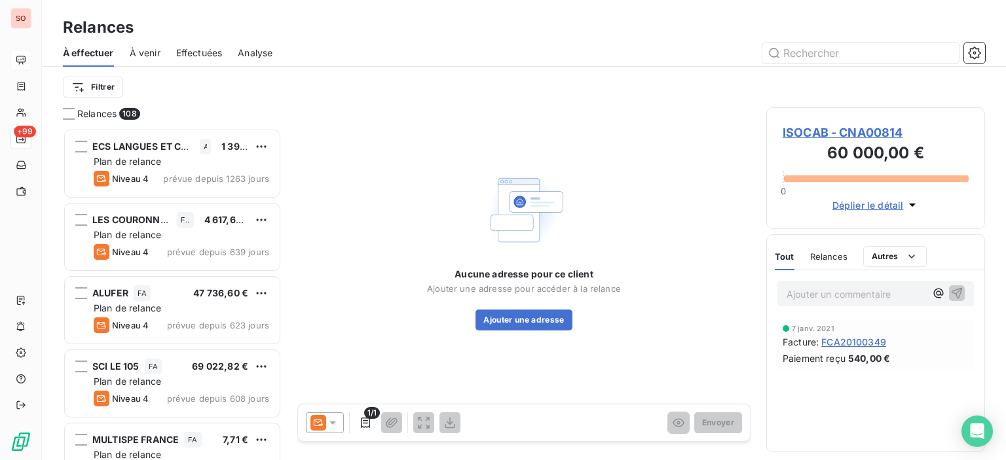
scroll to position [322, 208]
click at [332, 426] on icon at bounding box center [332, 422] width 13 height 13
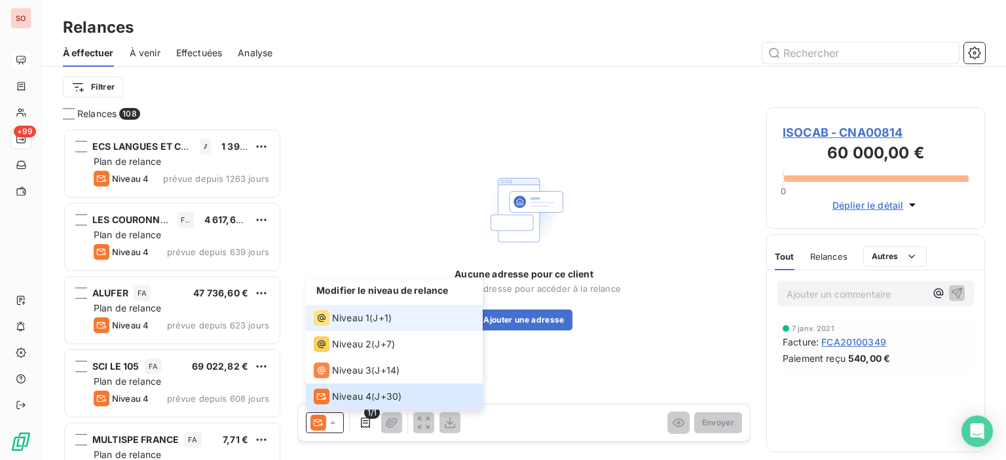
click at [348, 315] on span "Niveau 1" at bounding box center [350, 318] width 37 height 13
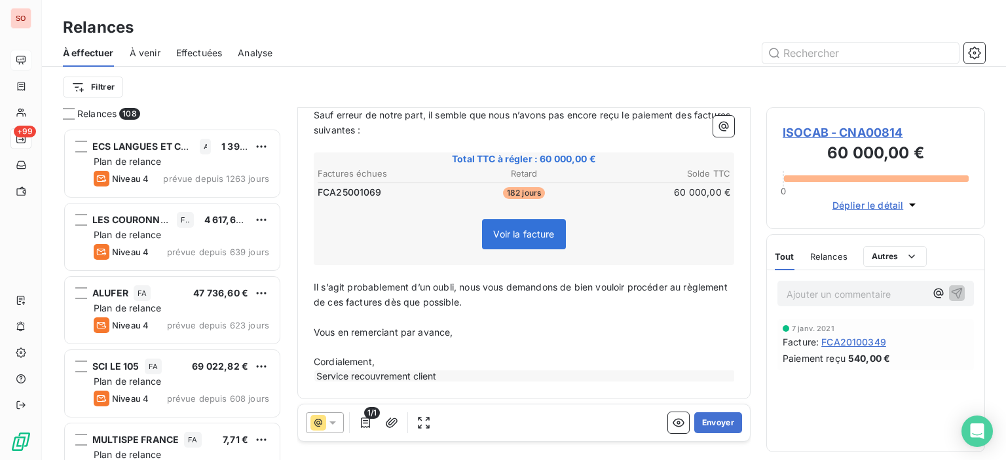
scroll to position [231, 0]
drag, startPoint x: 399, startPoint y: 383, endPoint x: 403, endPoint y: 376, distance: 8.2
drag, startPoint x: 403, startPoint y: 376, endPoint x: 381, endPoint y: 350, distance: 34.0
click at [381, 350] on p "﻿" at bounding box center [524, 346] width 420 height 15
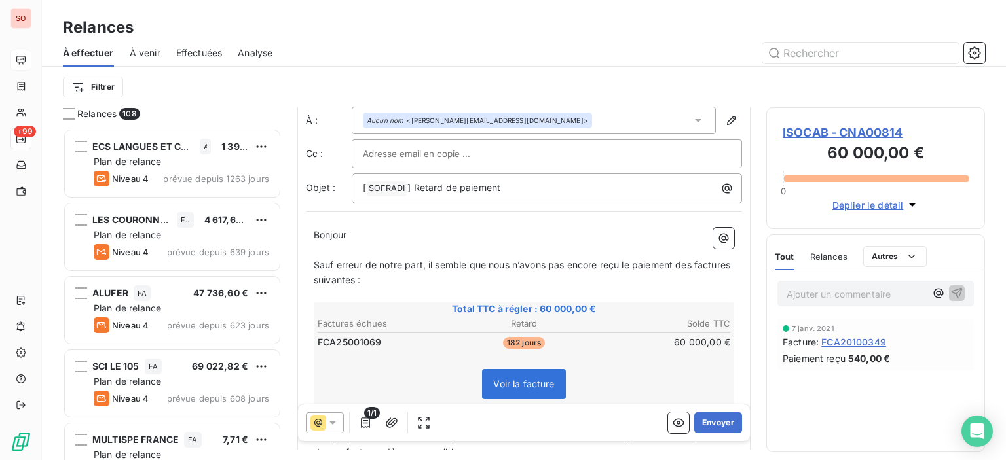
scroll to position [0, 0]
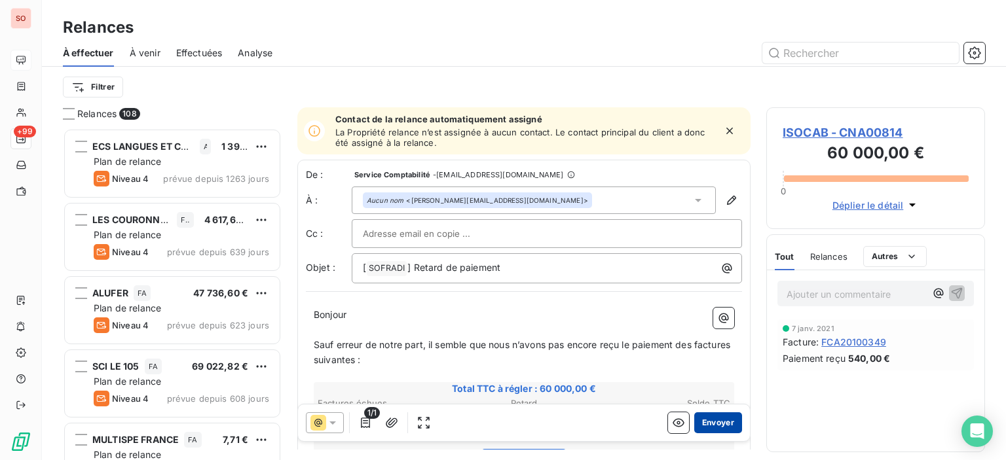
click at [720, 423] on button "Envoyer" at bounding box center [718, 422] width 48 height 21
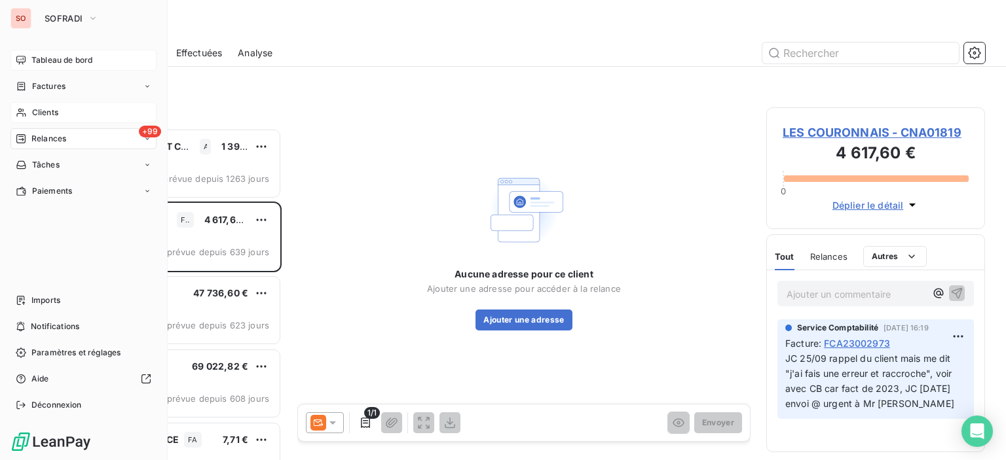
click at [40, 107] on span "Clients" at bounding box center [45, 113] width 26 height 12
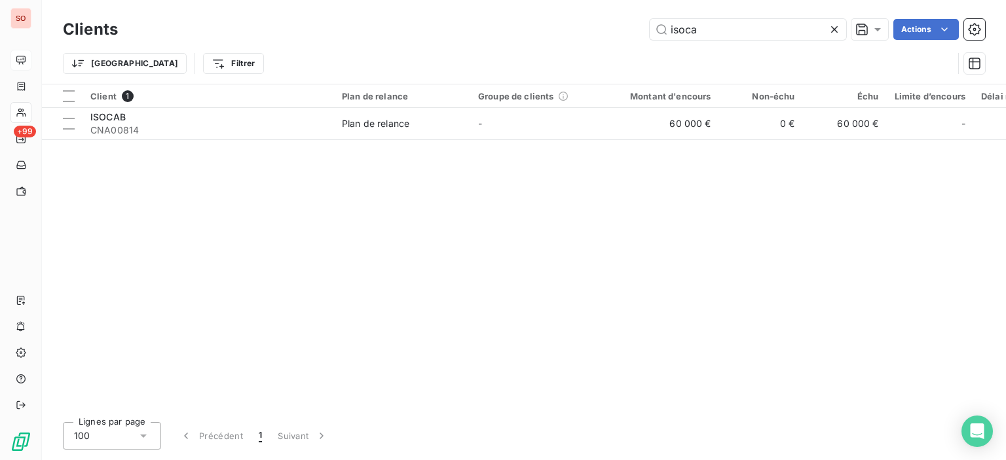
drag, startPoint x: 739, startPoint y: 26, endPoint x: 346, endPoint y: 1, distance: 393.7
click at [552, 18] on div "Clients isoca Actions" at bounding box center [524, 29] width 922 height 27
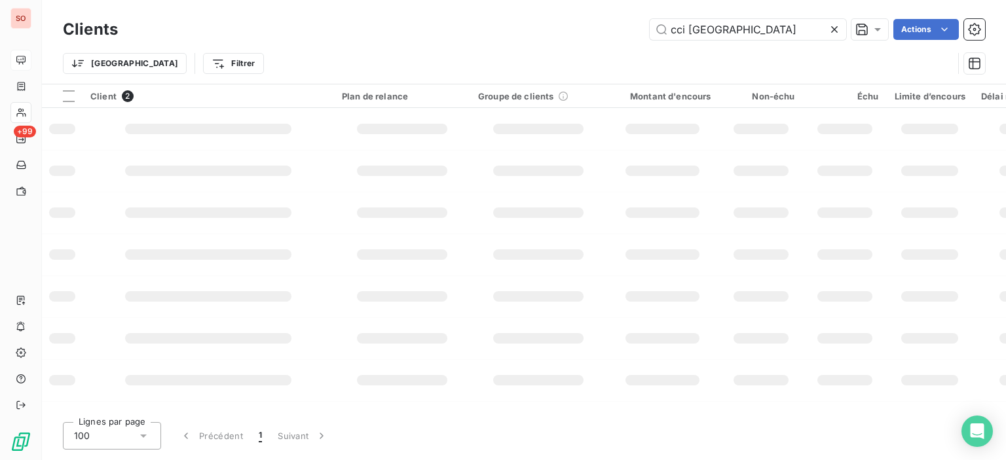
type input "cci [GEOGRAPHIC_DATA]"
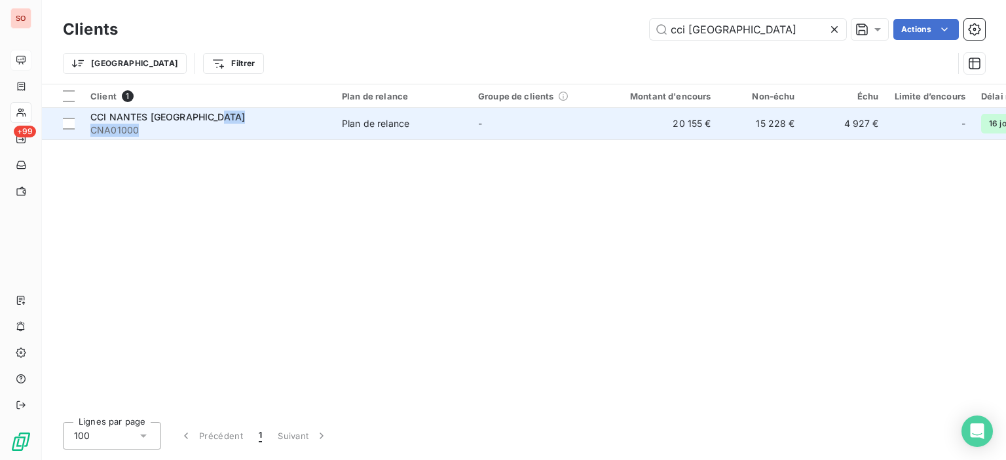
click at [243, 120] on div "CCI [GEOGRAPHIC_DATA] CNA01000" at bounding box center [208, 124] width 236 height 26
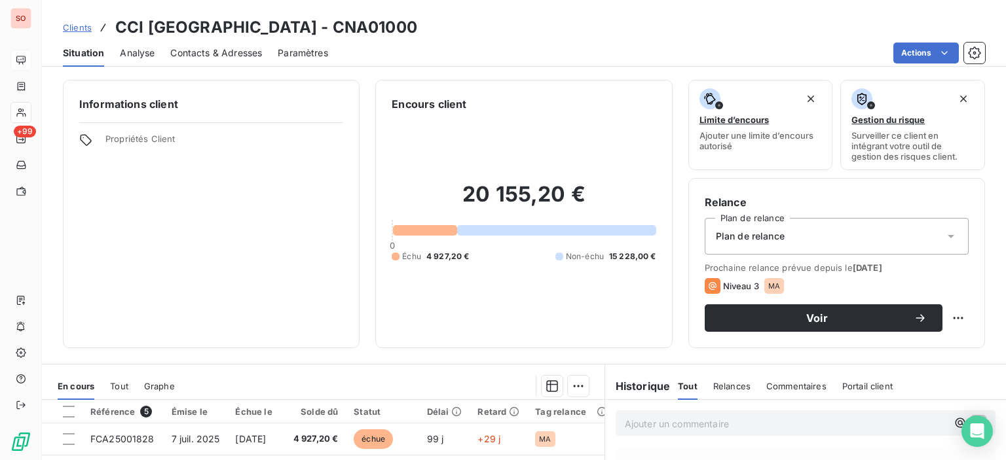
click at [247, 60] on div "Contacts & Adresses" at bounding box center [216, 52] width 92 height 27
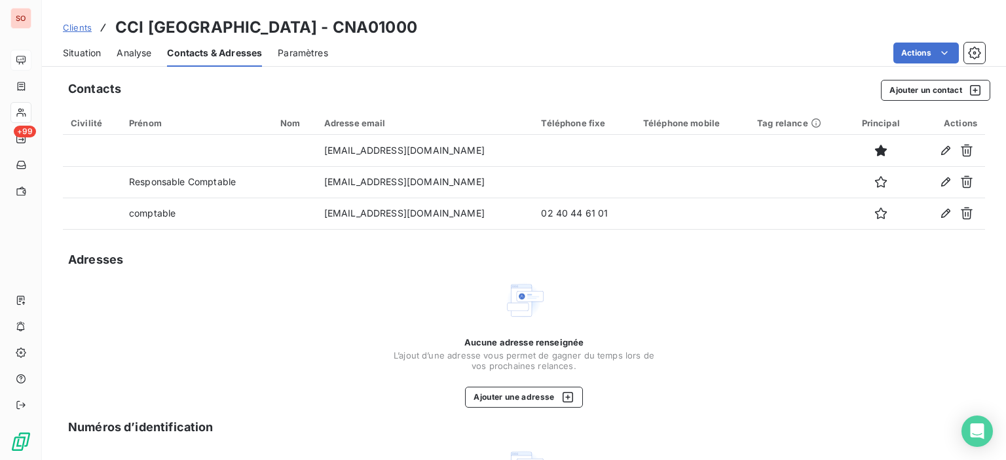
click at [94, 48] on span "Situation" at bounding box center [82, 52] width 38 height 13
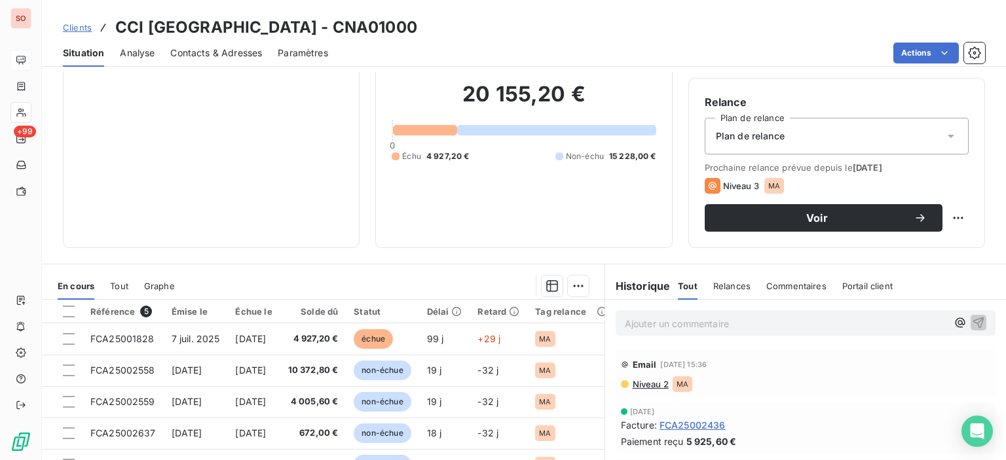
scroll to position [196, 0]
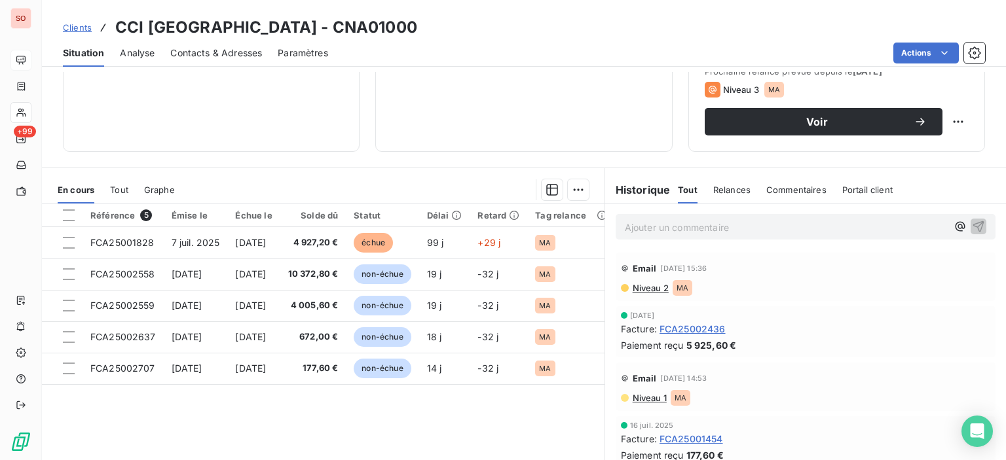
click at [647, 289] on span "Niveau 2" at bounding box center [649, 288] width 37 height 10
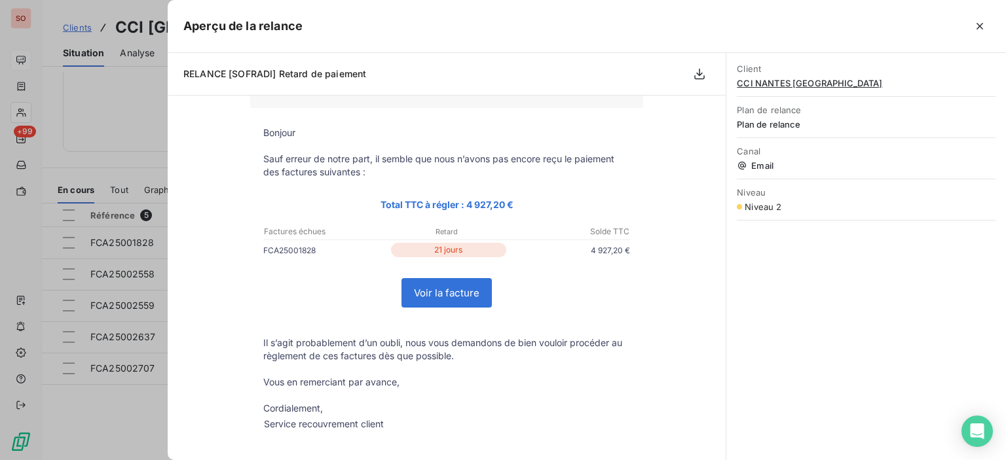
scroll to position [0, 0]
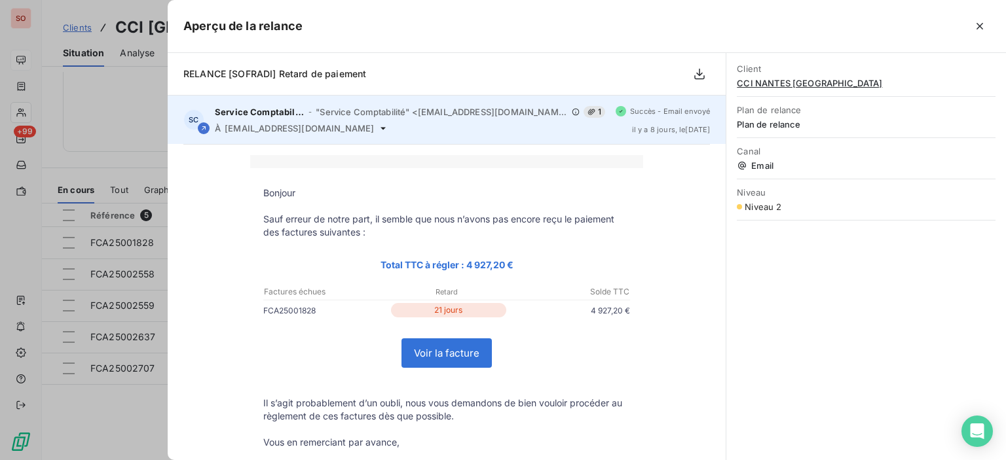
click at [390, 133] on div "SC Service Comptabilité - "Service Comptabilité" <[EMAIL_ADDRESS][DOMAIN_NAME]>…" at bounding box center [447, 120] width 558 height 48
click at [382, 127] on icon at bounding box center [382, 128] width 5 height 3
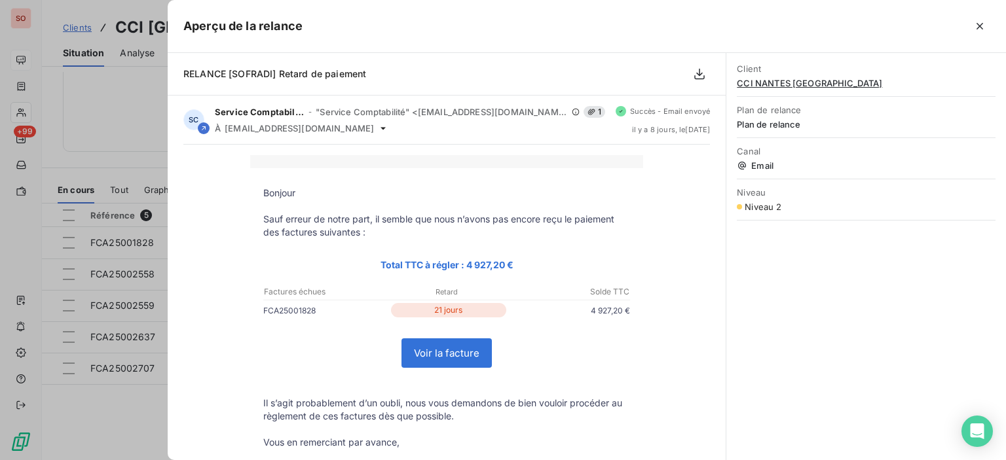
click at [117, 417] on div at bounding box center [503, 230] width 1006 height 460
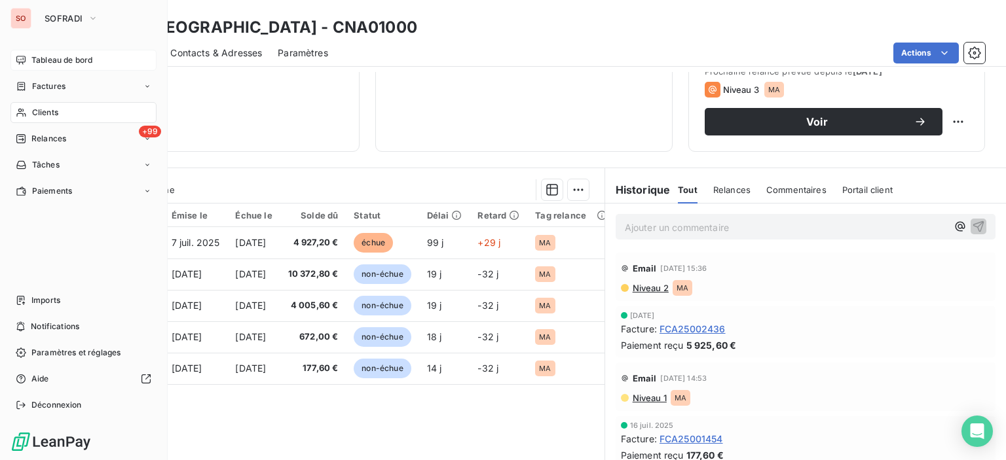
click at [42, 113] on span "Clients" at bounding box center [45, 113] width 26 height 12
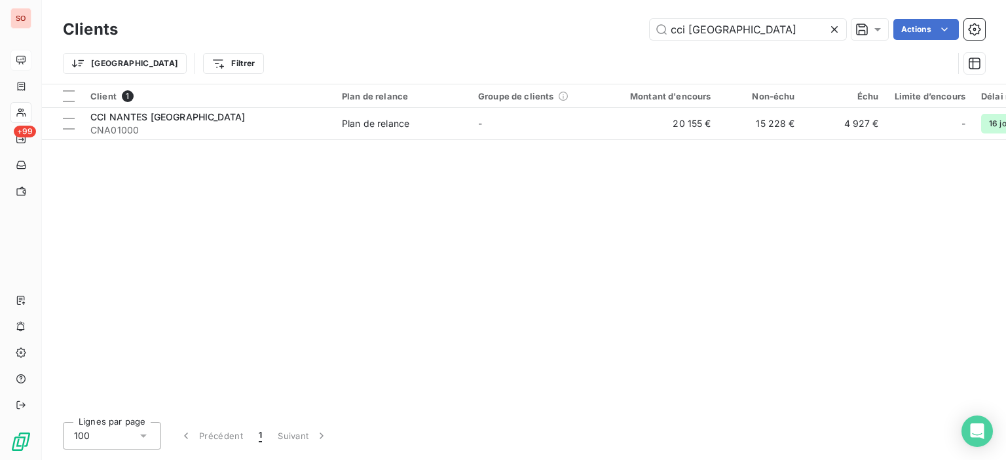
drag, startPoint x: 740, startPoint y: 23, endPoint x: 320, endPoint y: -5, distance: 421.3
click at [320, 0] on html "SO +99 Clients cci nantes Actions Trier Filtrer Client 1 Plan de relance Groupe…" at bounding box center [503, 230] width 1006 height 460
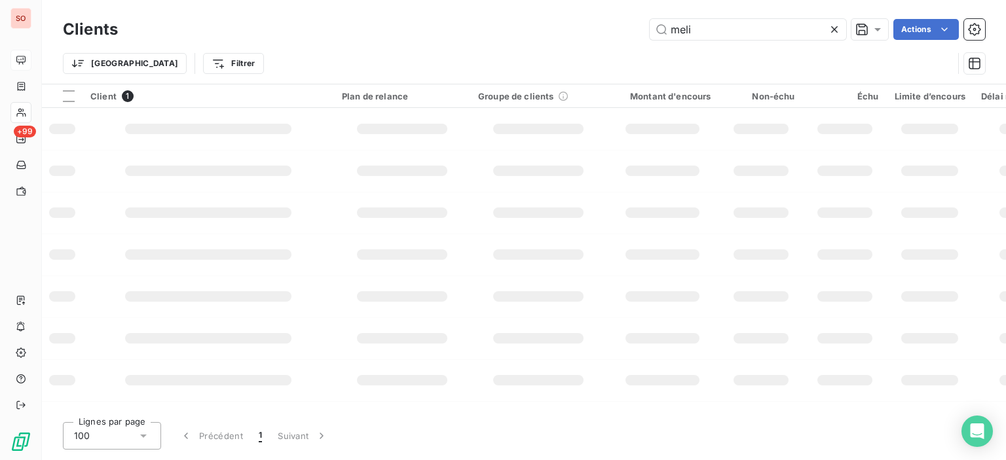
type input "meli"
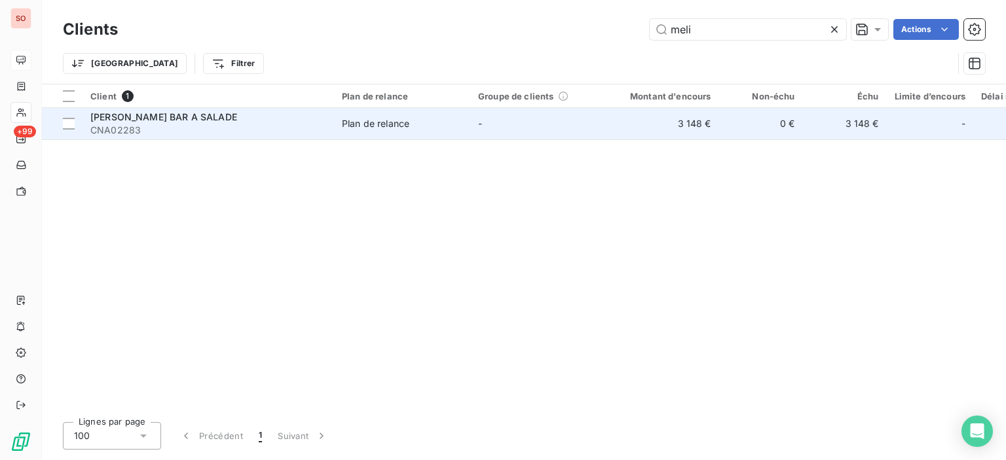
click at [223, 125] on span "CNA02283" at bounding box center [208, 130] width 236 height 13
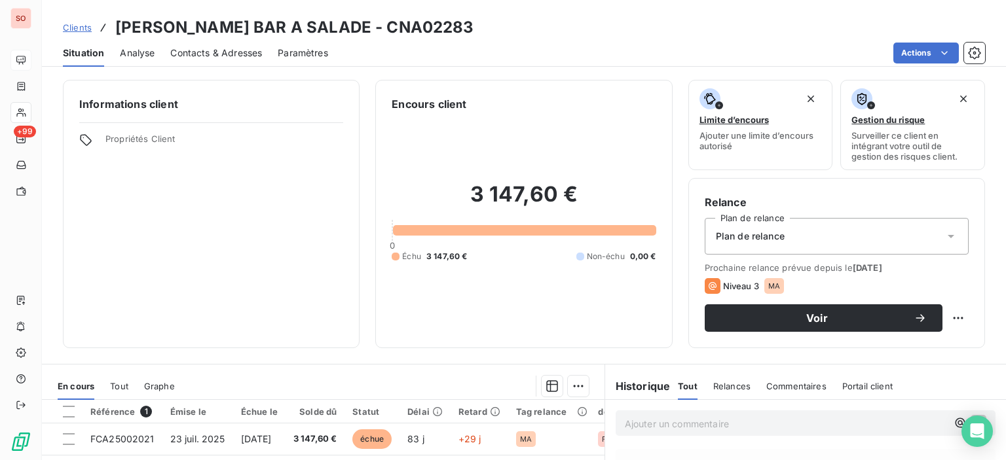
click at [217, 54] on span "Contacts & Adresses" at bounding box center [216, 52] width 92 height 13
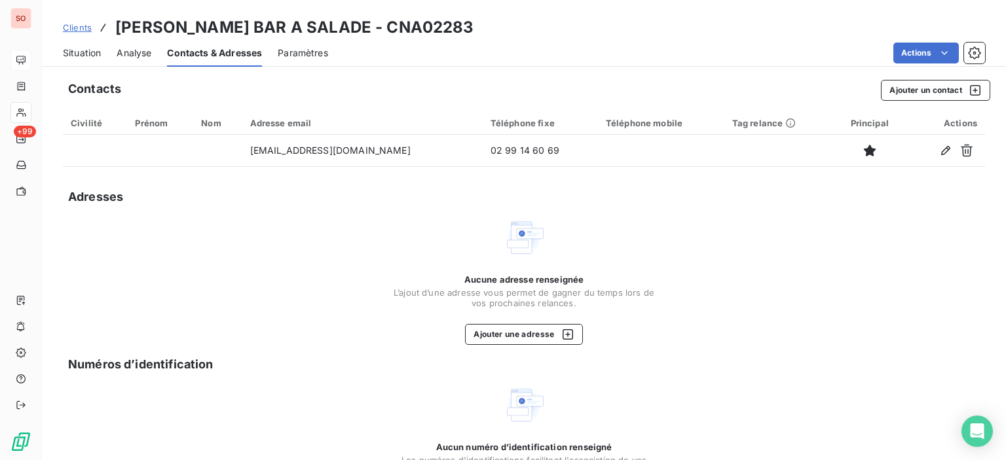
click at [93, 60] on div "Situation" at bounding box center [82, 52] width 38 height 27
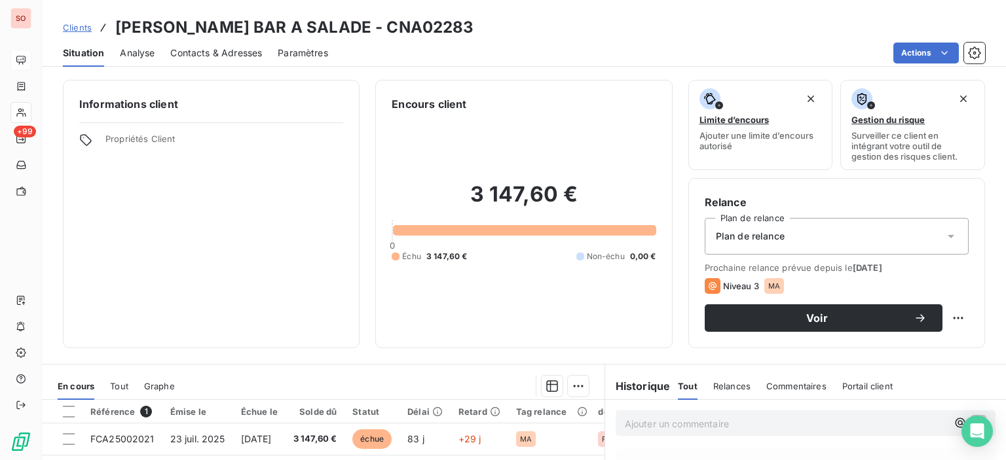
scroll to position [131, 0]
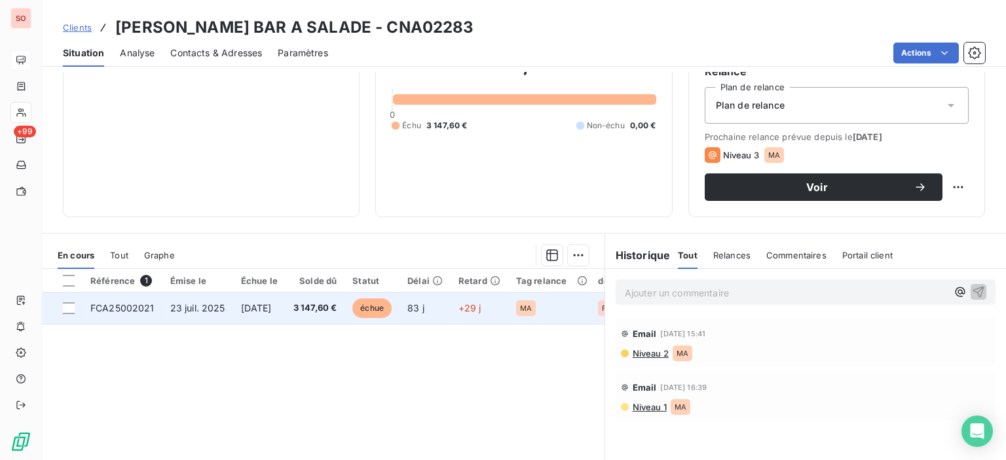
click at [256, 310] on span "[DATE]" at bounding box center [256, 307] width 31 height 11
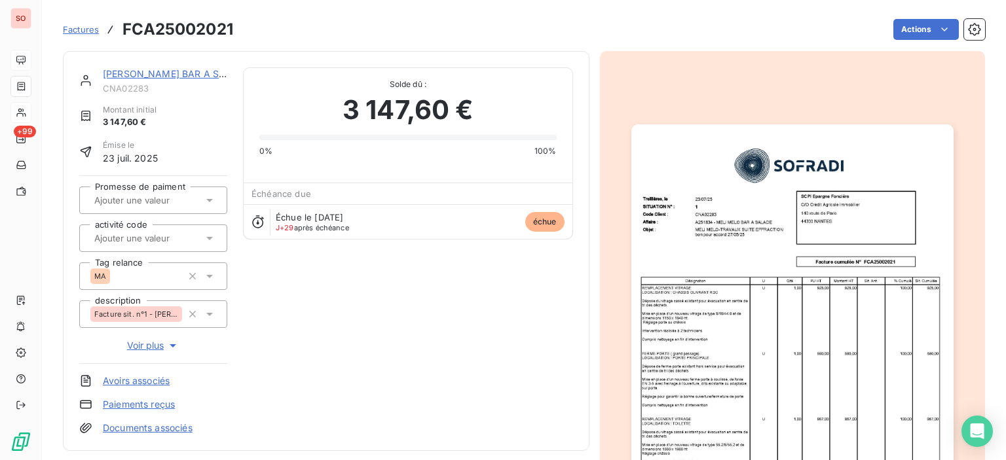
click at [786, 234] on img "button" at bounding box center [792, 351] width 322 height 455
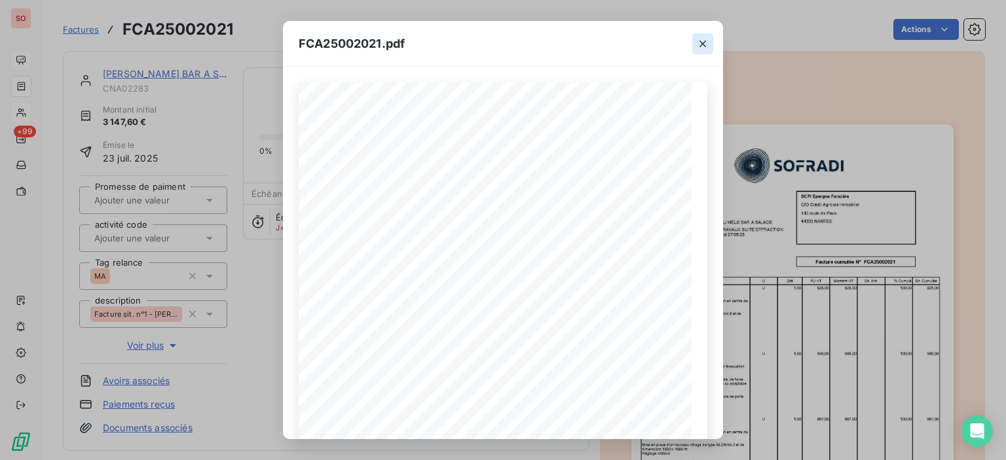
click at [708, 42] on icon "button" at bounding box center [702, 43] width 13 height 13
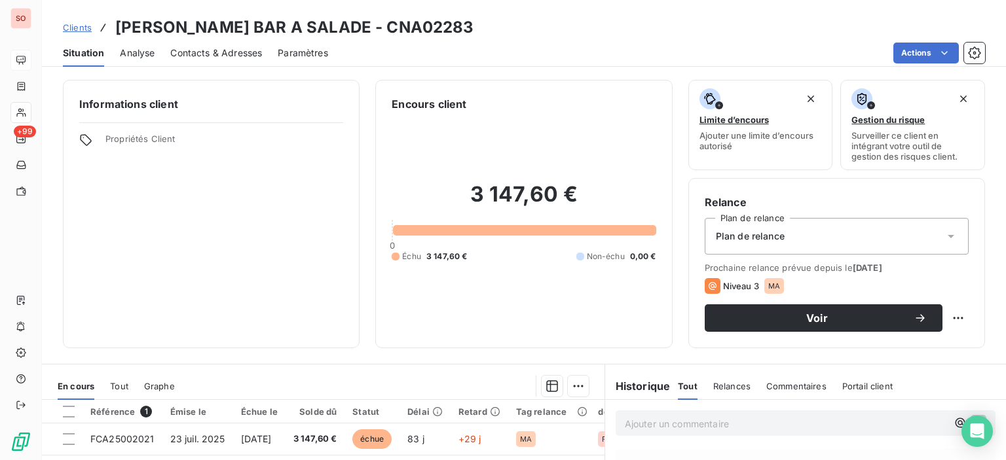
click at [232, 56] on span "Contacts & Adresses" at bounding box center [216, 52] width 92 height 13
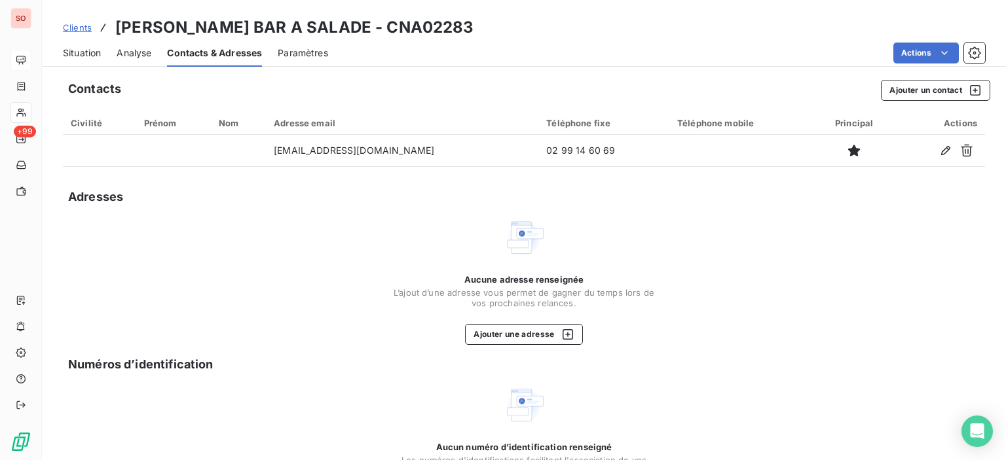
click at [88, 52] on span "Situation" at bounding box center [82, 52] width 38 height 13
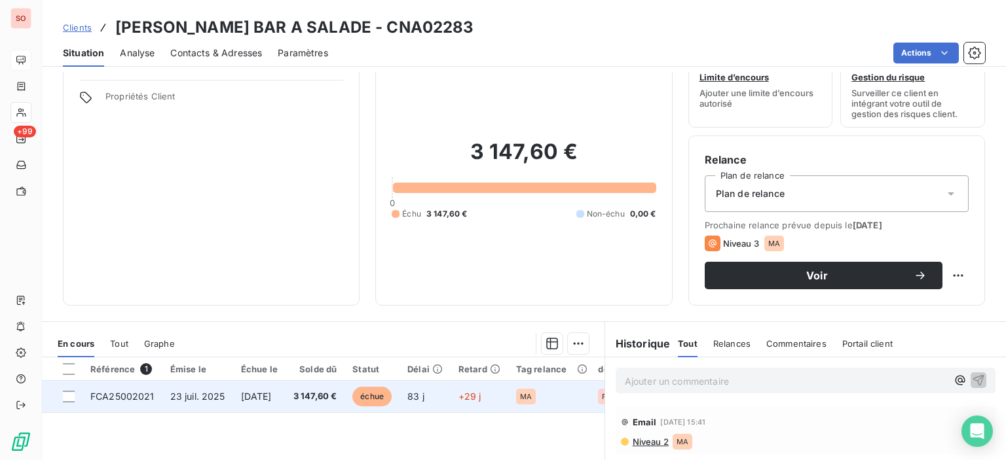
scroll to position [65, 0]
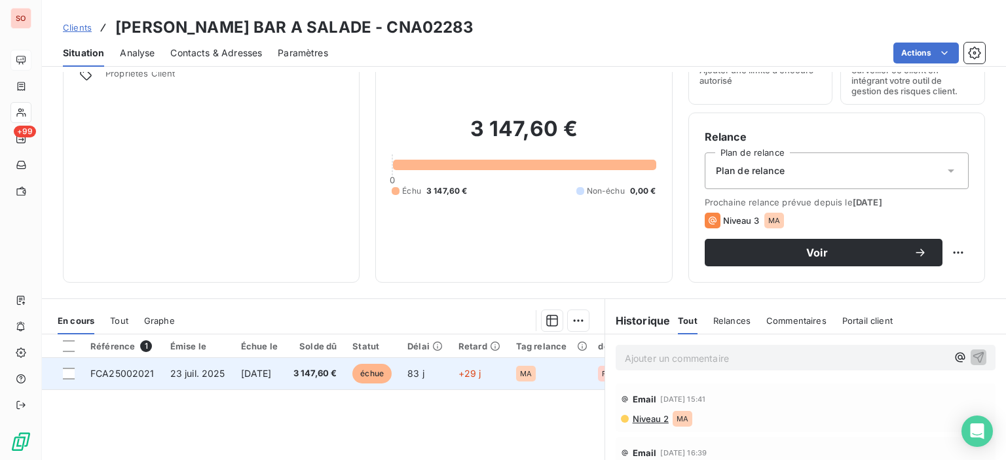
click at [369, 378] on td "échue" at bounding box center [371, 373] width 55 height 31
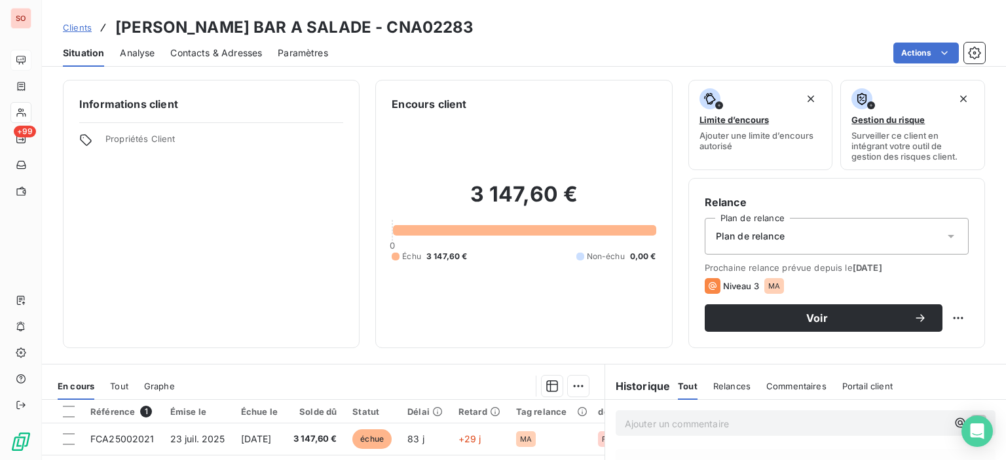
click at [236, 37] on h3 "[PERSON_NAME] BAR A SALADE - CNA02283" at bounding box center [294, 28] width 359 height 24
click at [233, 57] on span "Contacts & Adresses" at bounding box center [216, 52] width 92 height 13
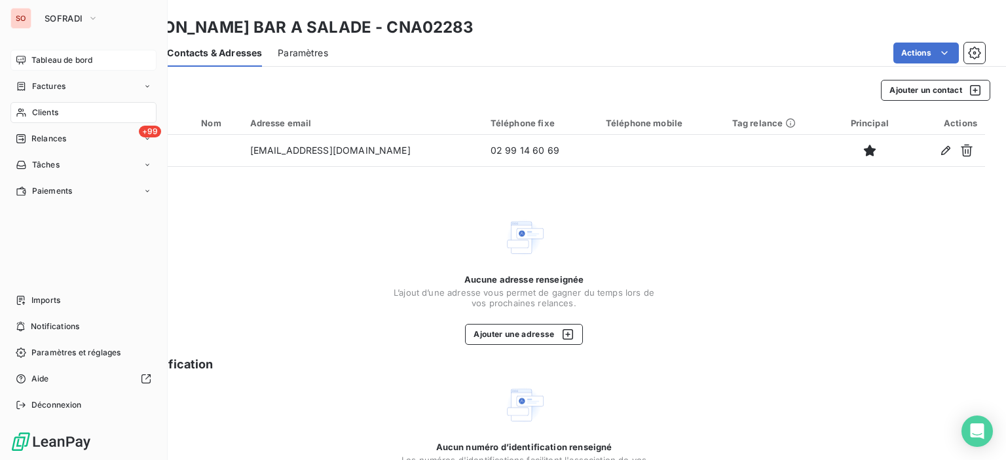
click at [64, 119] on div "Clients" at bounding box center [83, 112] width 146 height 21
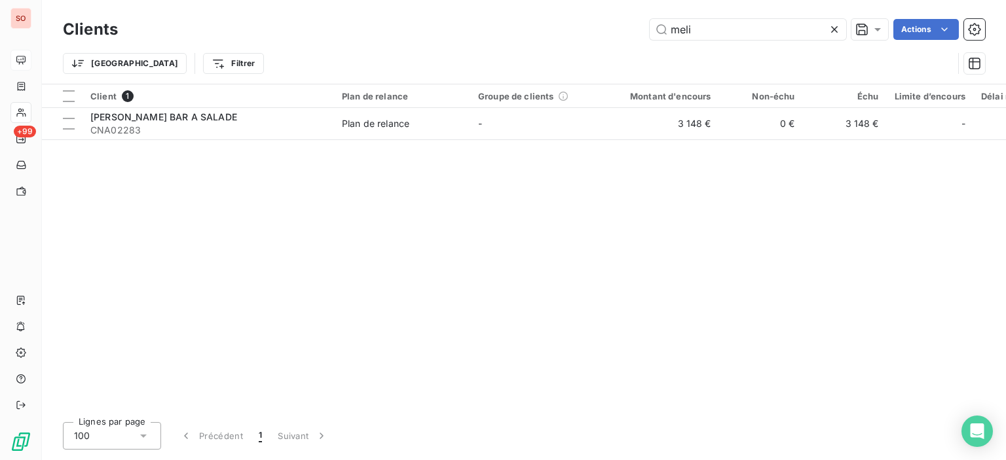
drag, startPoint x: 705, startPoint y: 29, endPoint x: 537, endPoint y: 0, distance: 170.2
click at [579, 4] on div "Clients meli Actions Trier Filtrer" at bounding box center [524, 42] width 964 height 84
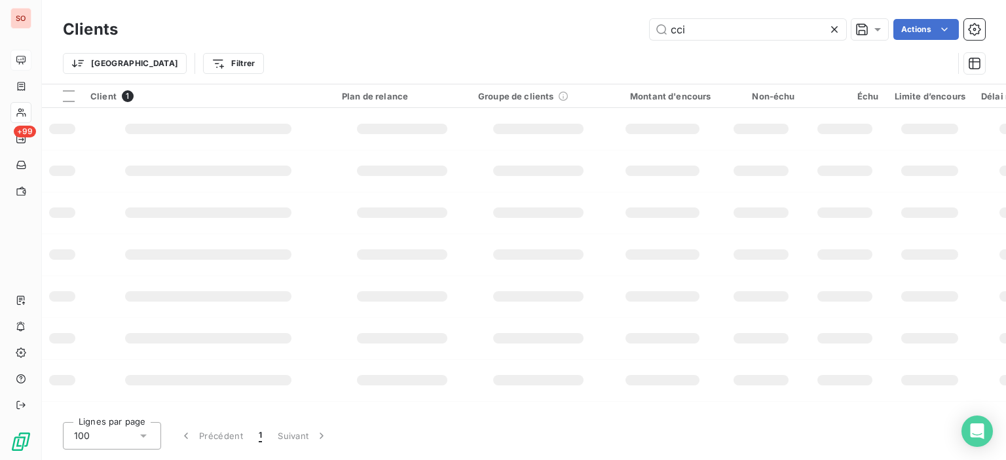
type input "cci"
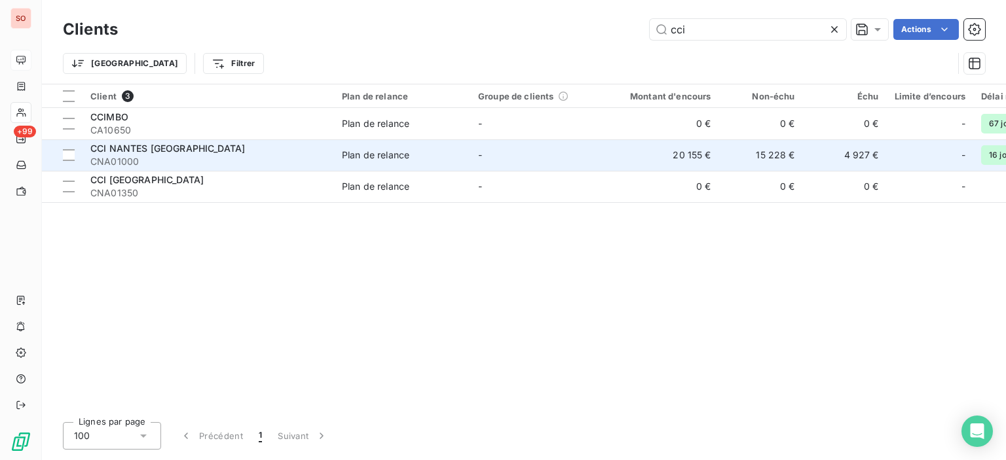
click at [165, 160] on span "CNA01000" at bounding box center [208, 161] width 236 height 13
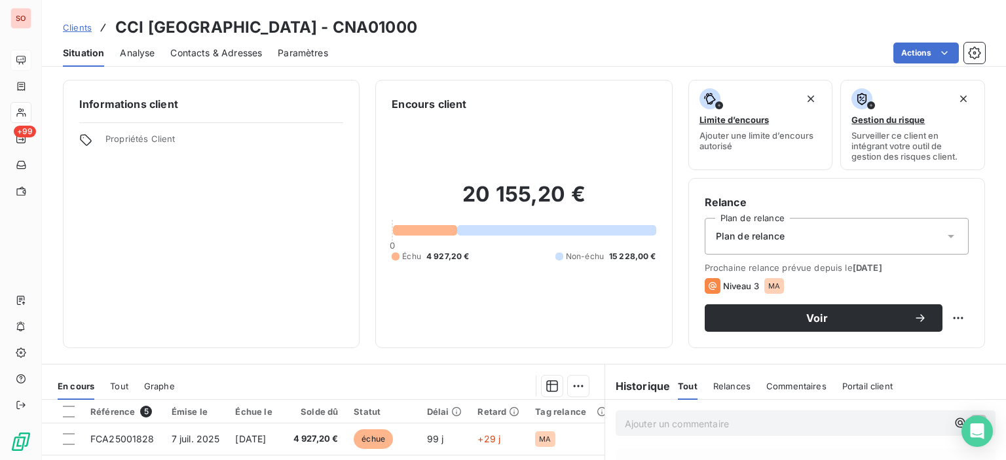
click at [244, 54] on span "Contacts & Adresses" at bounding box center [216, 52] width 92 height 13
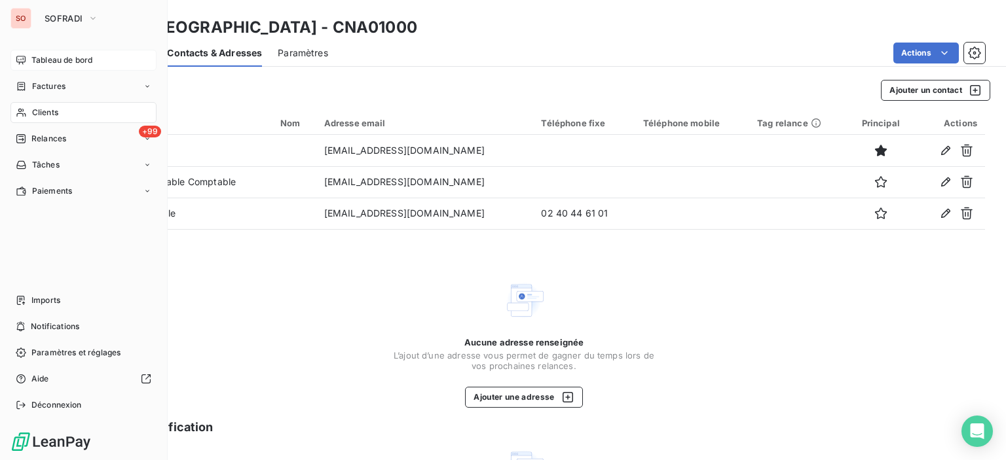
drag, startPoint x: 26, startPoint y: 115, endPoint x: 33, endPoint y: 115, distance: 6.6
click at [26, 115] on div "Clients" at bounding box center [83, 112] width 146 height 21
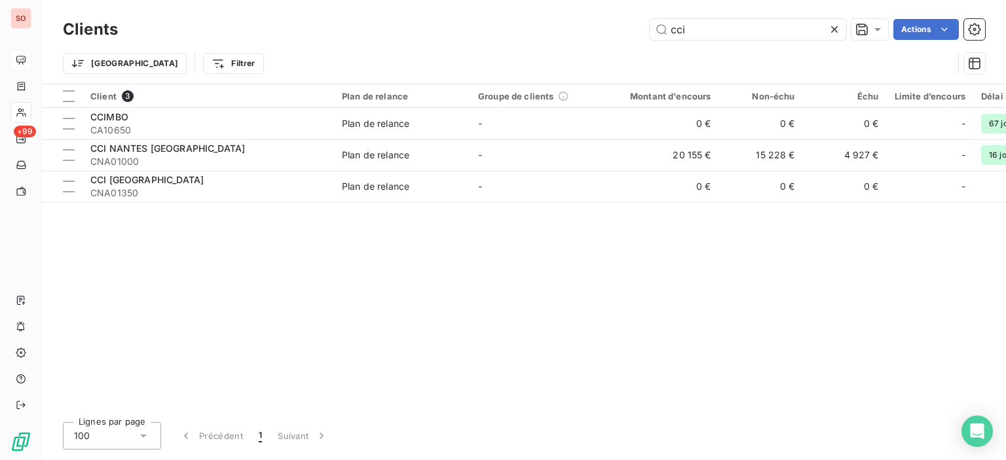
drag, startPoint x: 699, startPoint y: 30, endPoint x: 495, endPoint y: 5, distance: 205.2
click at [503, 5] on div "Clients cci Actions Trier Filtrer" at bounding box center [524, 42] width 964 height 84
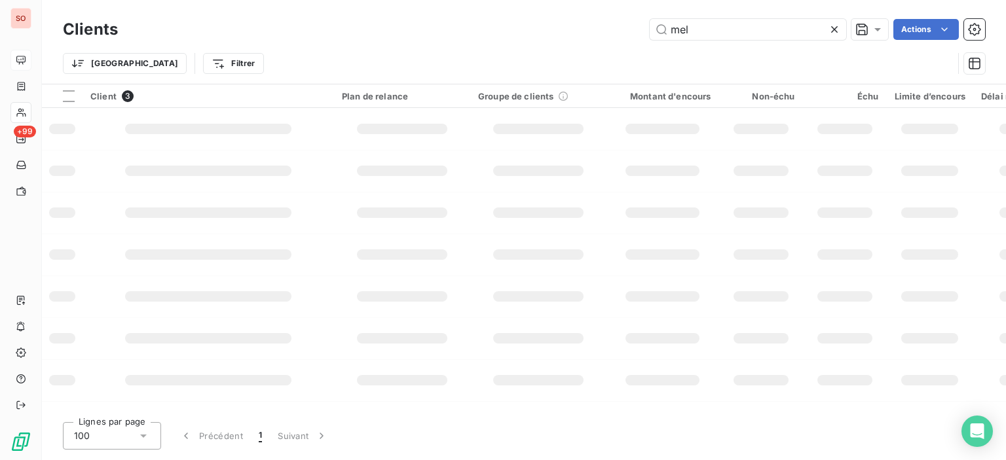
type input "mel"
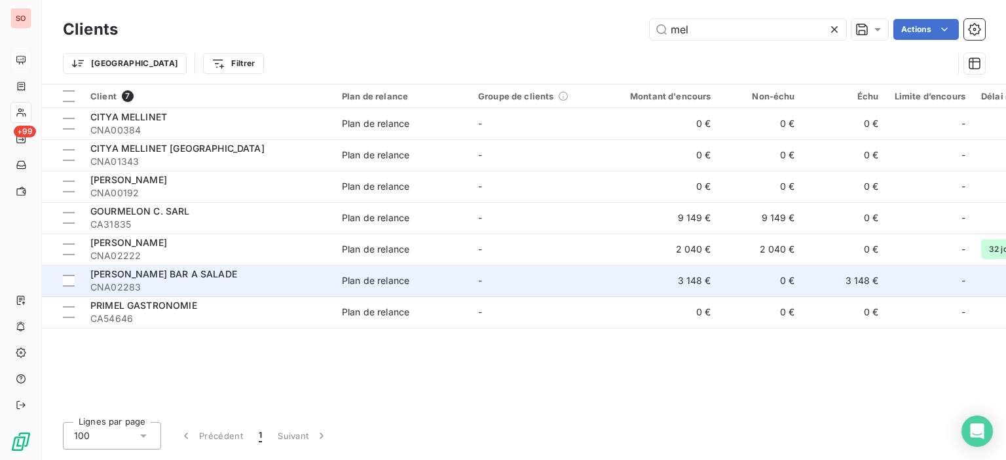
click at [261, 283] on span "CNA02283" at bounding box center [208, 287] width 236 height 13
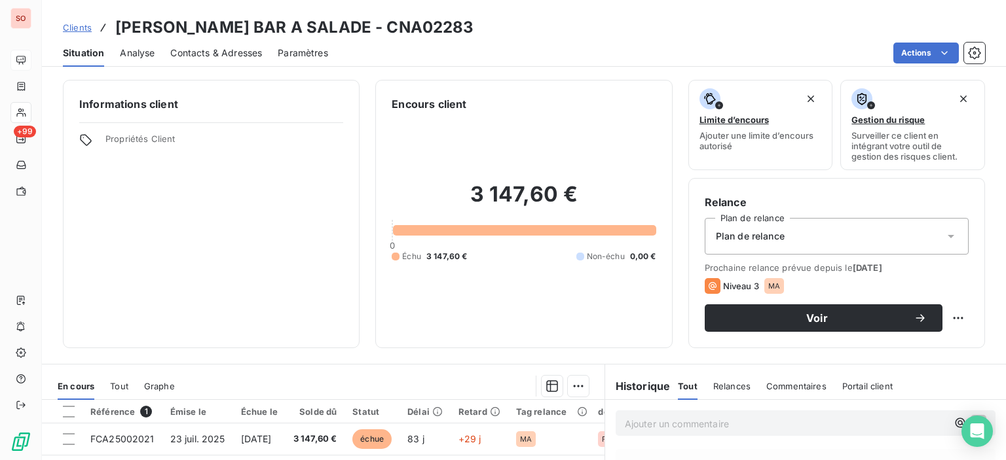
click at [199, 53] on span "Contacts & Adresses" at bounding box center [216, 52] width 92 height 13
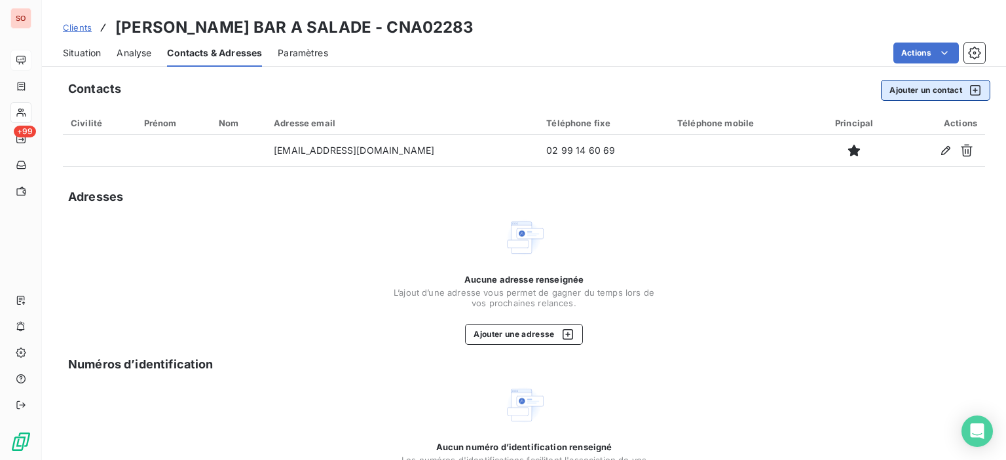
click at [921, 97] on button "Ajouter un contact" at bounding box center [935, 90] width 109 height 21
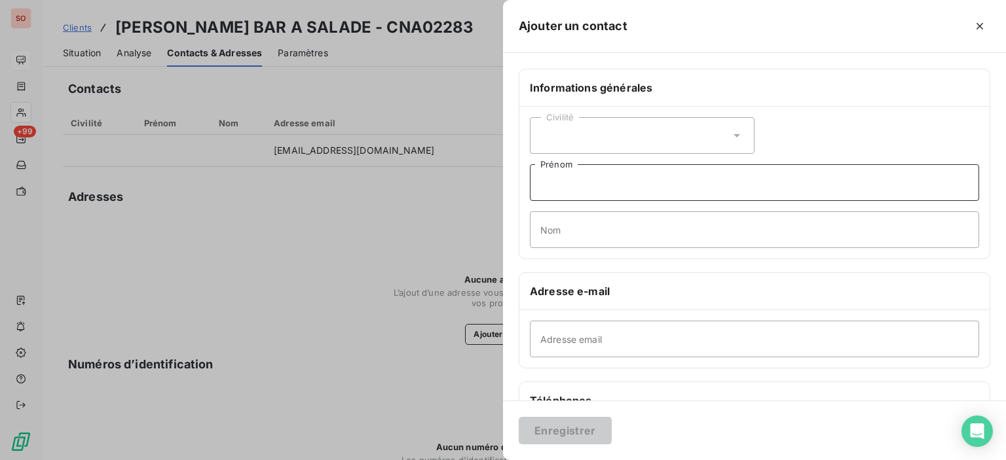
click at [655, 185] on input "Prénom" at bounding box center [754, 182] width 449 height 37
type input "Epargne fonciere"
click at [617, 337] on input "Adresse email" at bounding box center [754, 339] width 449 height 37
click at [719, 353] on input "Adresse email" at bounding box center [754, 339] width 449 height 37
paste input "[PERSON_NAME][EMAIL_ADDRESS][DOMAIN_NAME]"
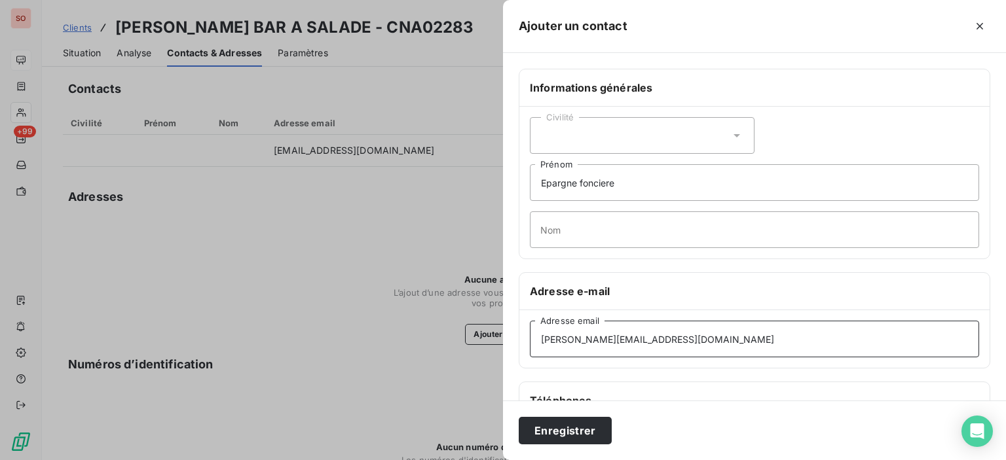
scroll to position [131, 0]
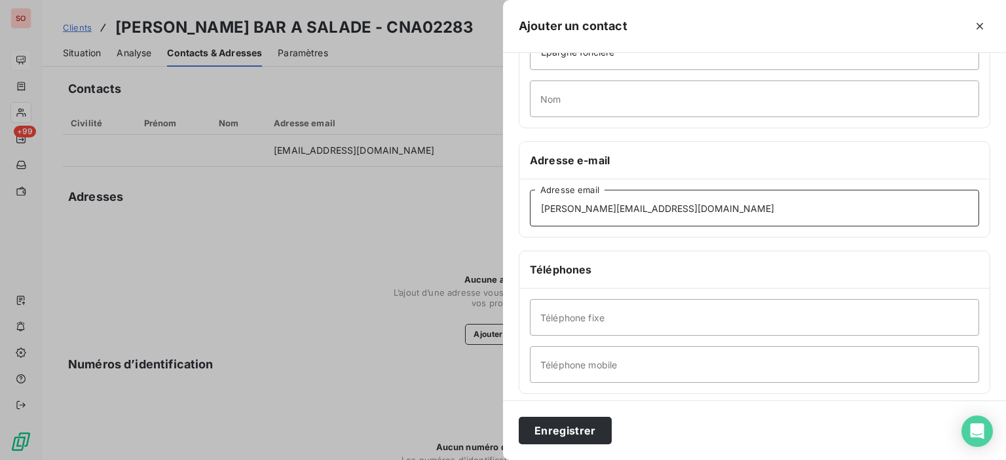
type input "[PERSON_NAME][EMAIL_ADDRESS][DOMAIN_NAME]"
click at [612, 327] on input "Téléphone fixe" at bounding box center [754, 317] width 449 height 37
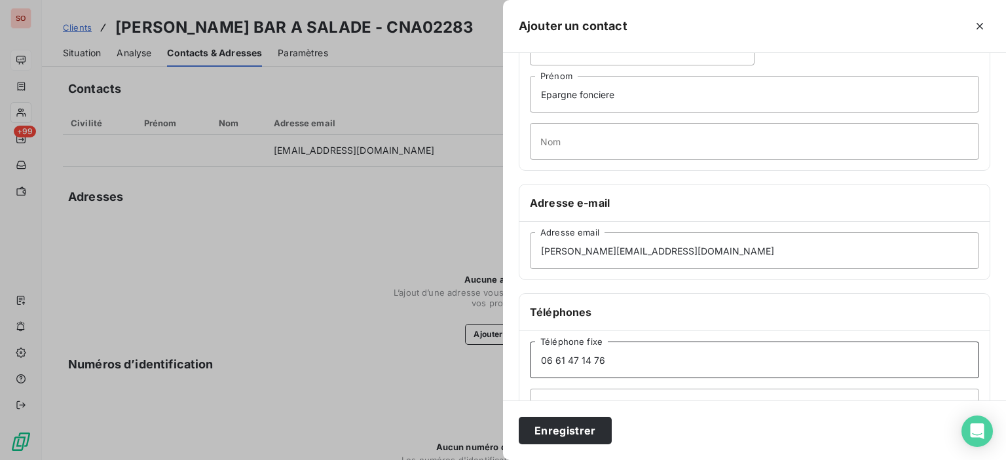
scroll to position [0, 0]
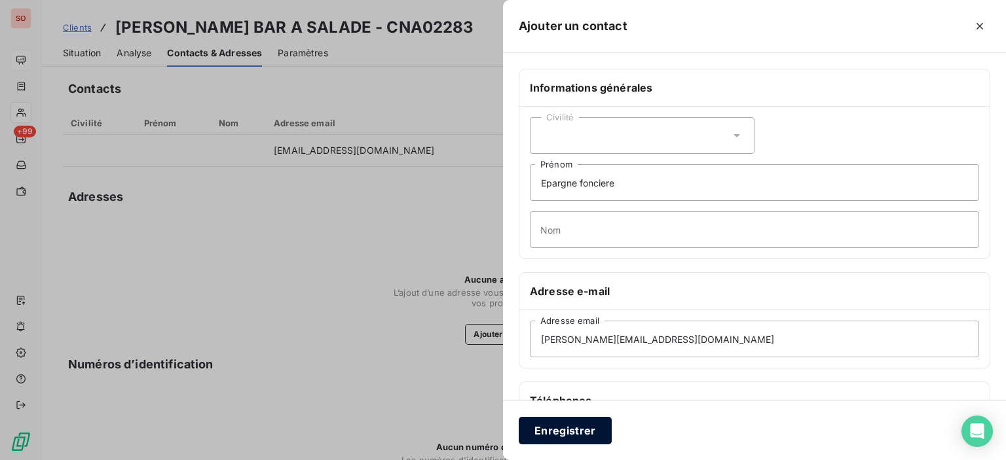
type input "06 61 47 14 76"
click at [562, 430] on button "Enregistrer" at bounding box center [565, 430] width 93 height 27
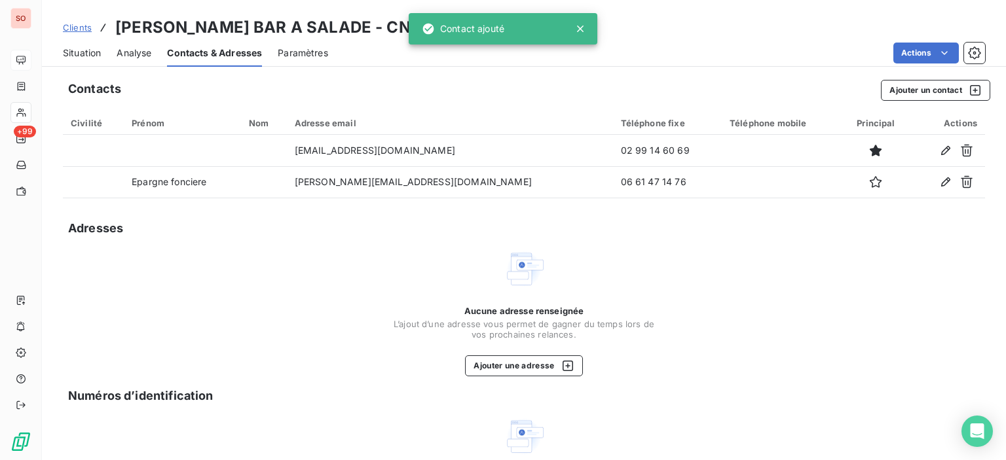
click at [63, 56] on span "Situation" at bounding box center [82, 52] width 38 height 13
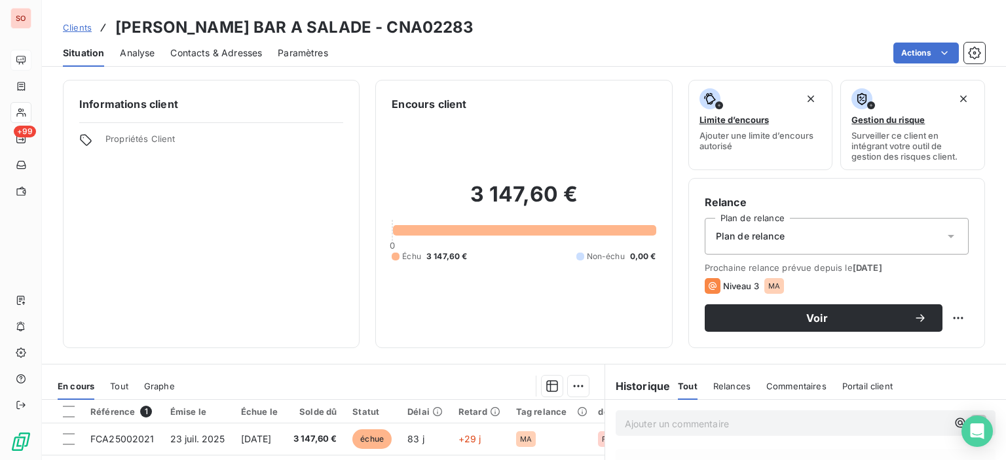
click at [220, 60] on div "Contacts & Adresses" at bounding box center [216, 52] width 92 height 27
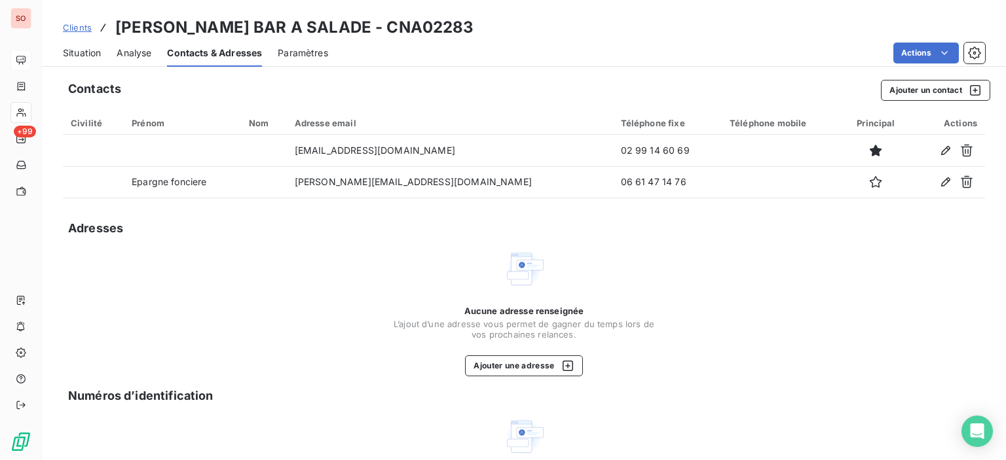
click at [81, 50] on span "Situation" at bounding box center [82, 52] width 38 height 13
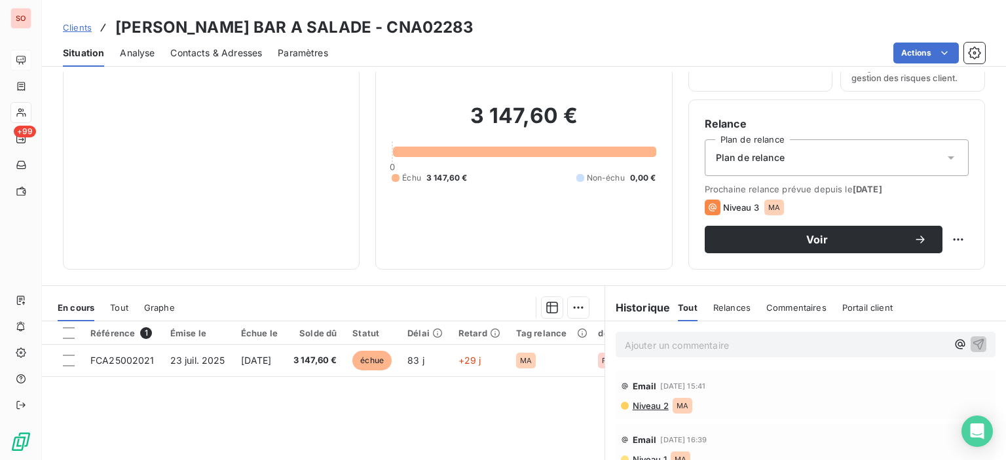
scroll to position [131, 0]
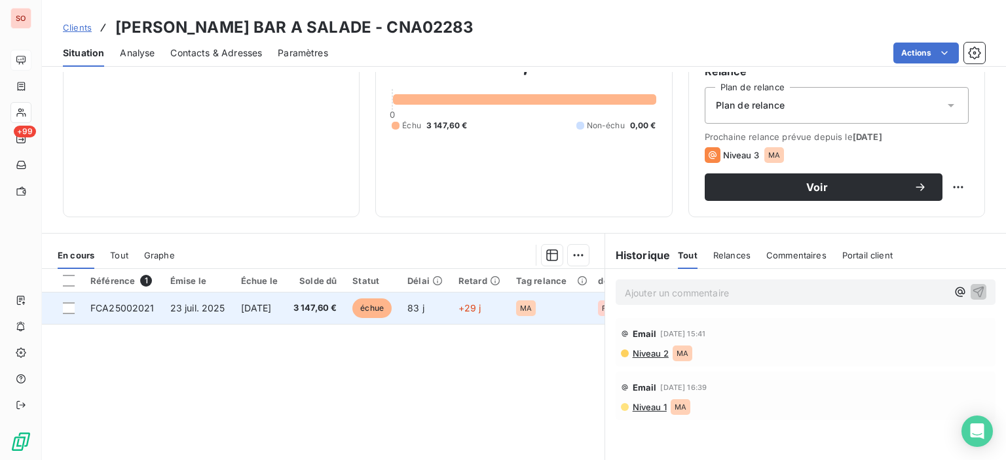
click at [450, 311] on td "83 j" at bounding box center [424, 308] width 51 height 31
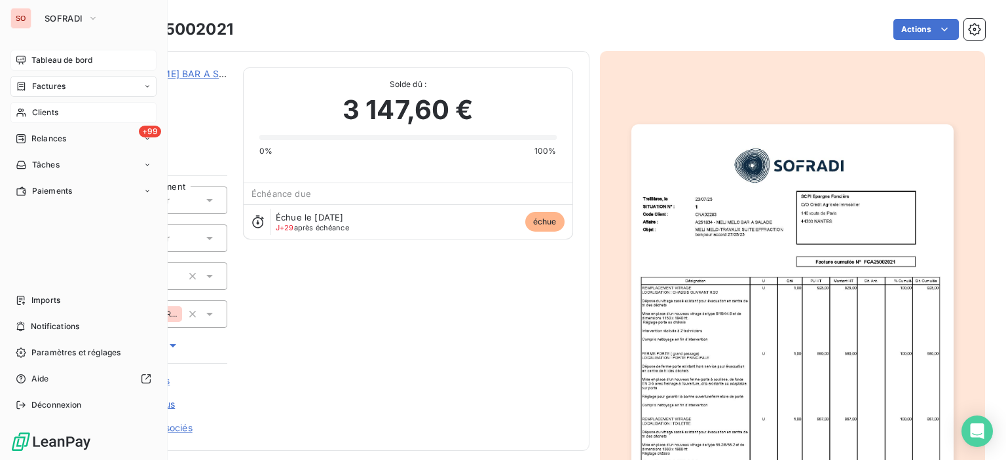
click at [64, 111] on div "Clients" at bounding box center [83, 112] width 146 height 21
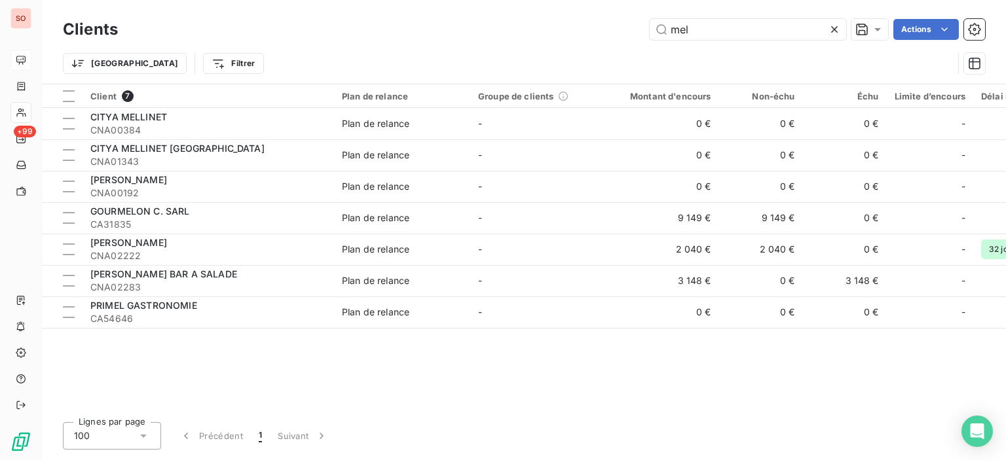
drag, startPoint x: 731, startPoint y: 35, endPoint x: 469, endPoint y: -8, distance: 264.8
click at [469, 0] on html "SO +99 Clients mel Actions Trier Filtrer Client 7 Plan de relance Groupe de cli…" at bounding box center [503, 230] width 1006 height 460
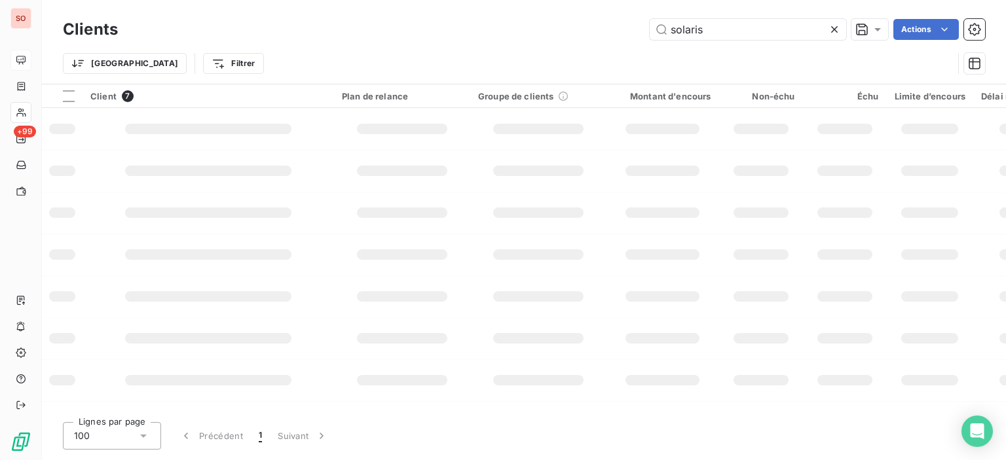
type input "solaris"
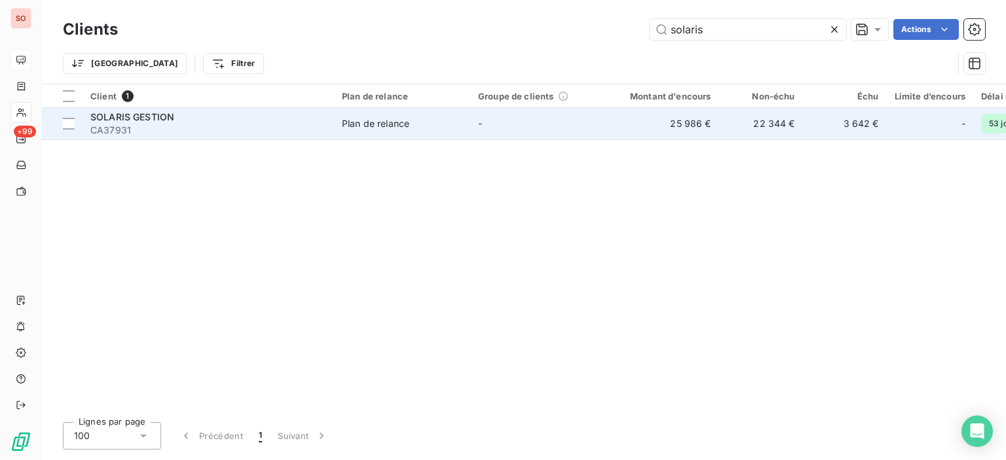
click at [147, 128] on span "CA37931" at bounding box center [208, 130] width 236 height 13
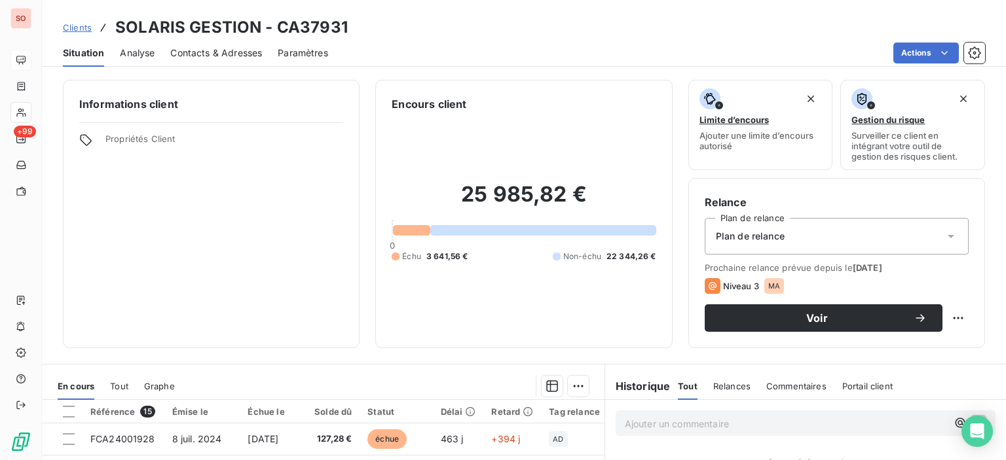
scroll to position [196, 0]
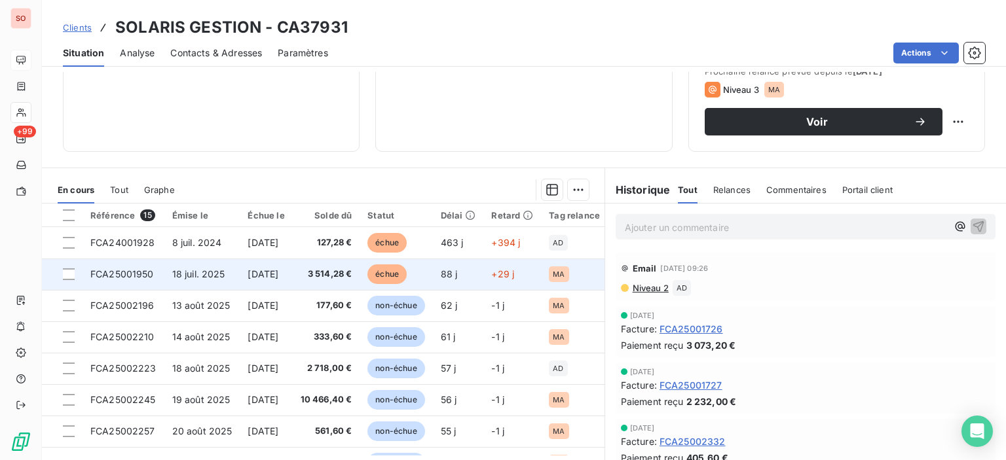
click at [352, 268] on span "3 514,28 €" at bounding box center [327, 274] width 52 height 13
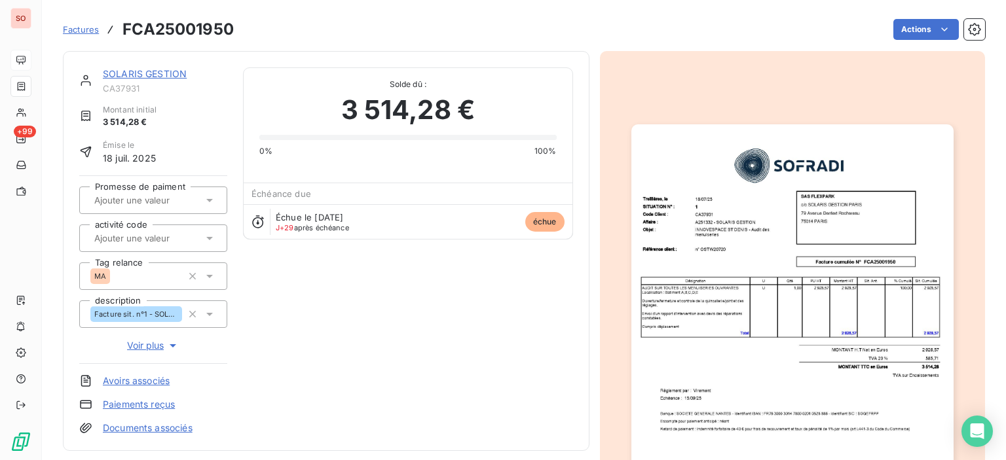
click at [731, 248] on img "button" at bounding box center [792, 351] width 322 height 455
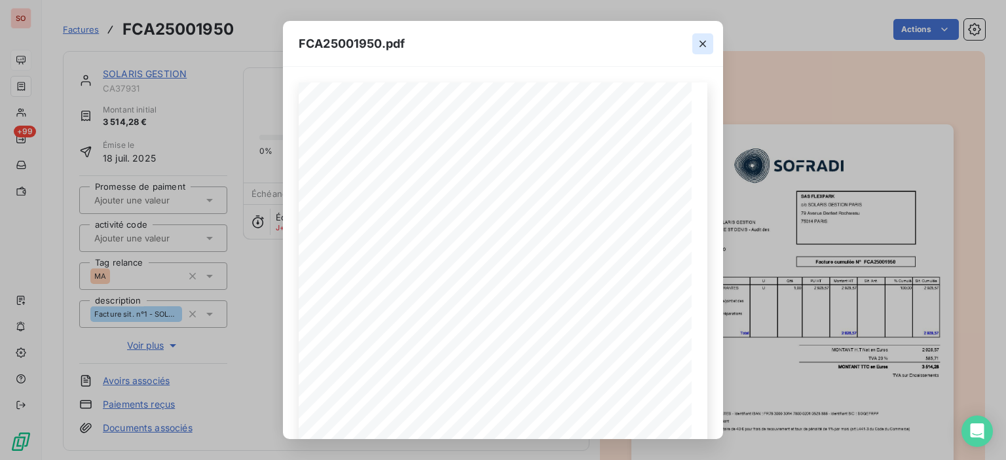
drag, startPoint x: 708, startPoint y: 47, endPoint x: 694, endPoint y: 44, distance: 14.8
click at [707, 47] on icon "button" at bounding box center [702, 43] width 13 height 13
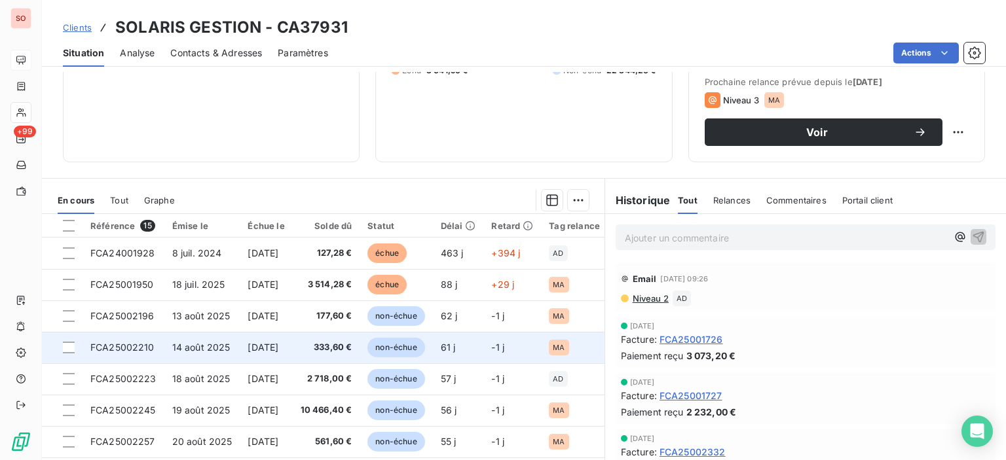
scroll to position [164, 0]
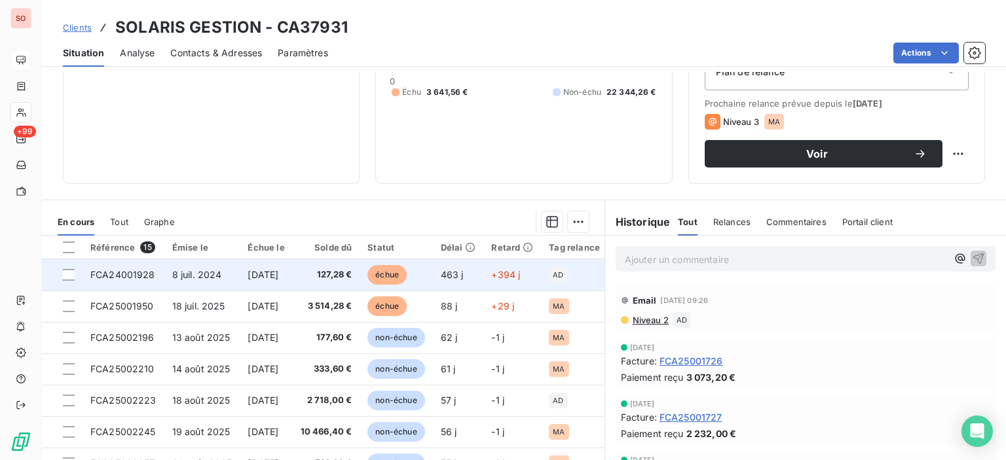
click at [292, 279] on td "[DATE]" at bounding box center [266, 274] width 52 height 31
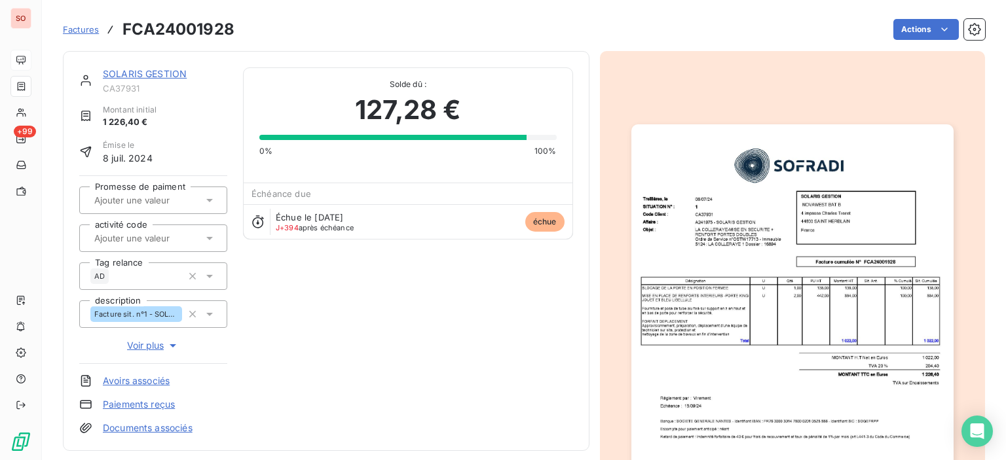
click at [797, 296] on img "button" at bounding box center [792, 351] width 322 height 455
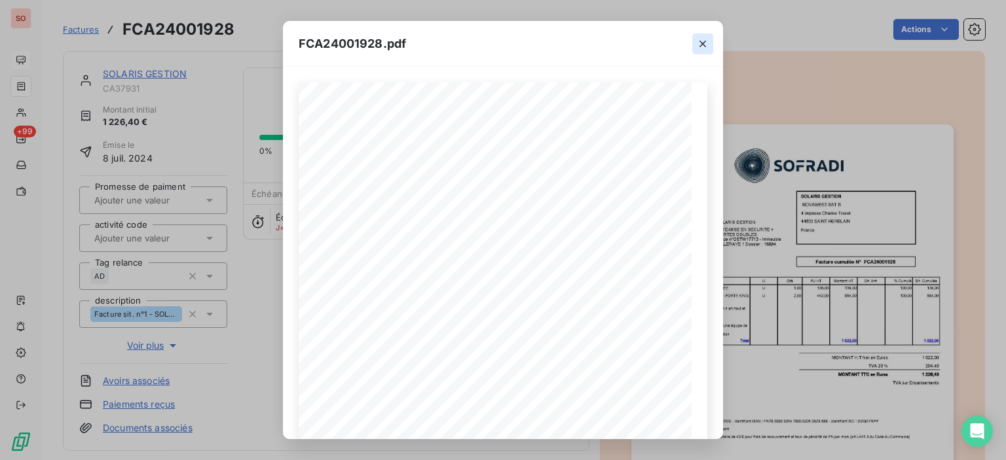
click at [702, 42] on icon "button" at bounding box center [702, 43] width 13 height 13
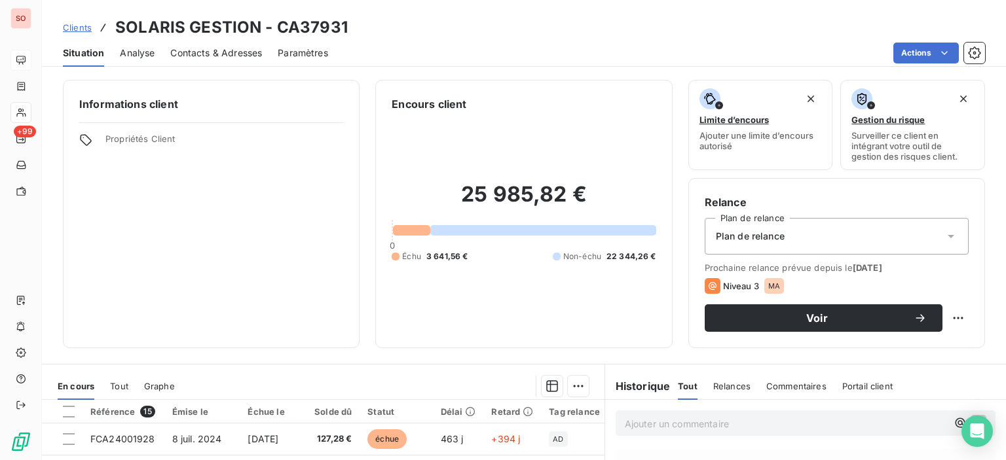
click at [225, 52] on span "Contacts & Adresses" at bounding box center [216, 52] width 92 height 13
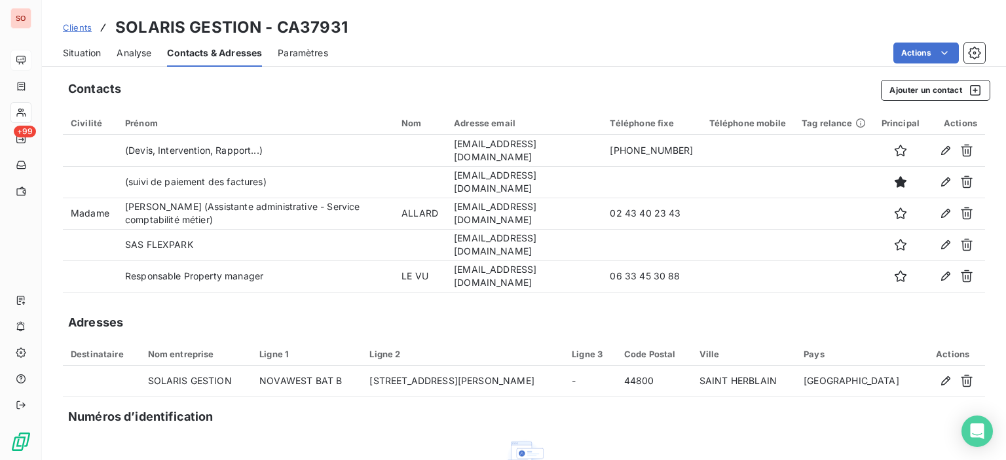
click at [89, 56] on span "Situation" at bounding box center [82, 52] width 38 height 13
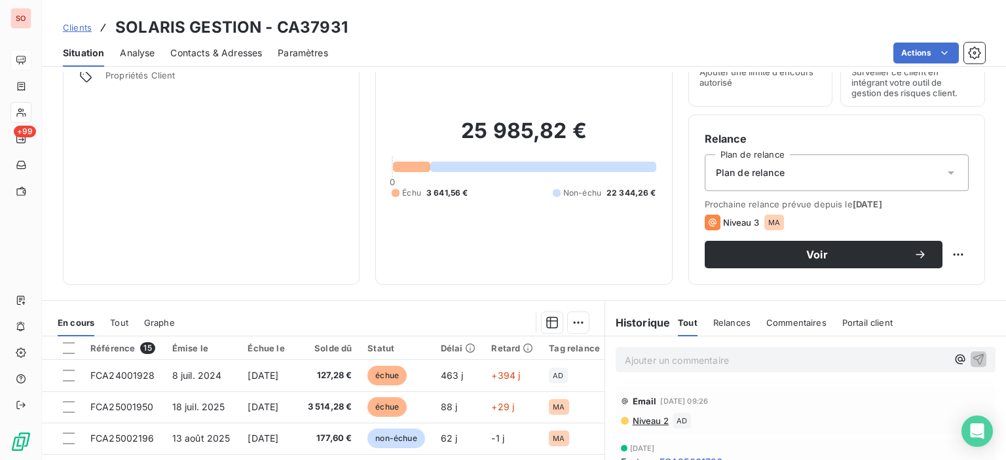
scroll to position [131, 0]
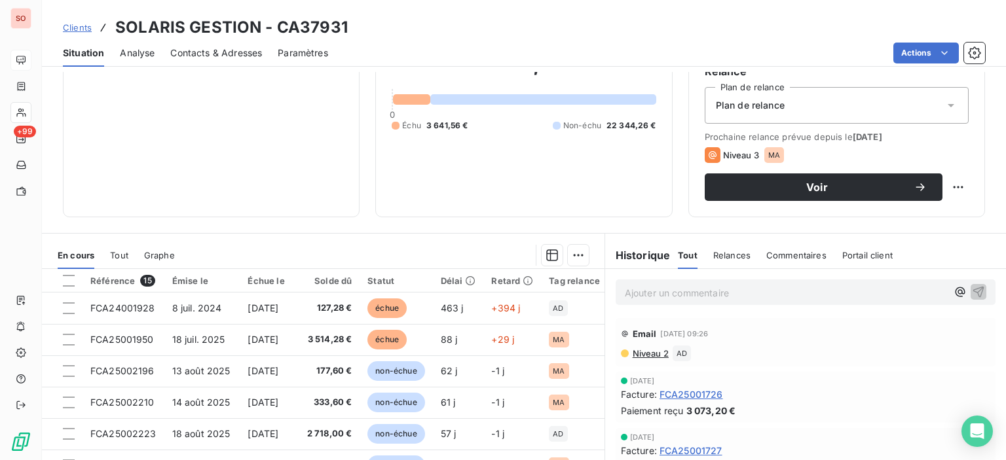
click at [207, 56] on span "Contacts & Adresses" at bounding box center [216, 52] width 92 height 13
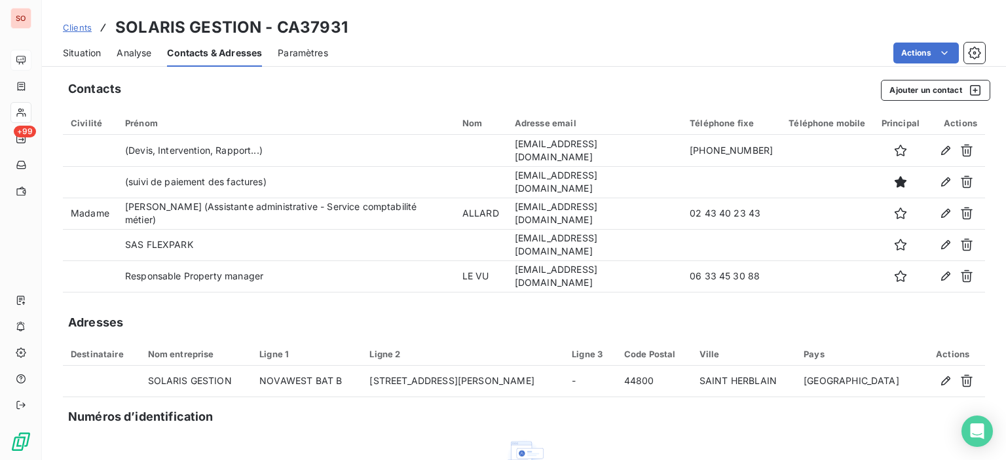
click at [79, 40] on div "Situation" at bounding box center [82, 52] width 38 height 27
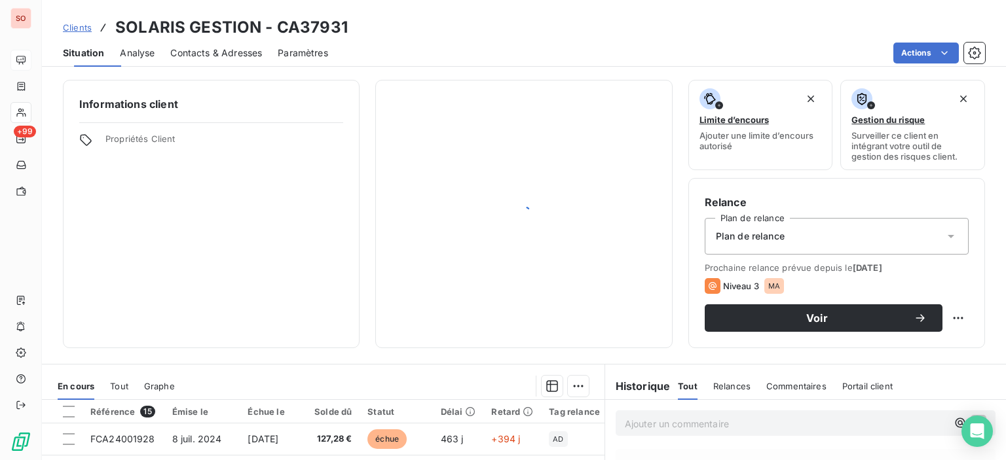
click at [79, 46] on span "Situation" at bounding box center [83, 52] width 41 height 13
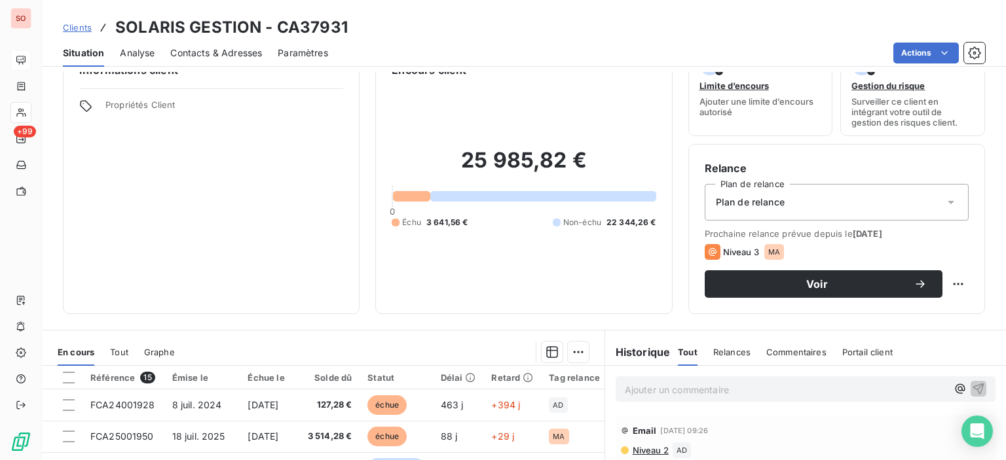
scroll to position [65, 0]
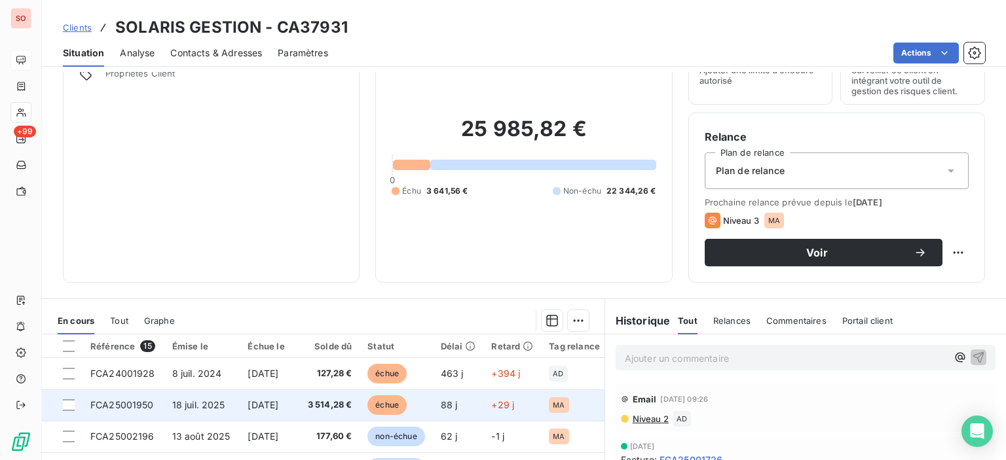
click at [352, 409] on span "3 514,28 €" at bounding box center [327, 405] width 52 height 13
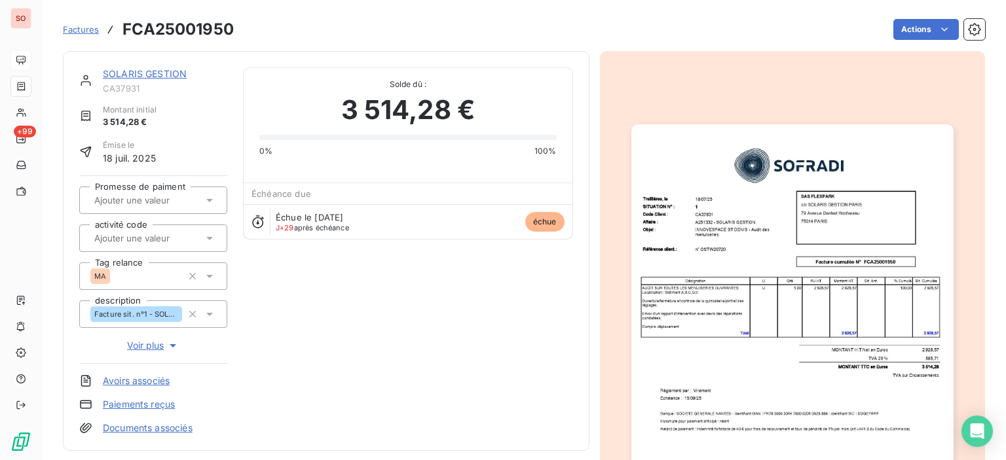
click at [134, 73] on link "SOLARIS GESTION" at bounding box center [145, 73] width 84 height 11
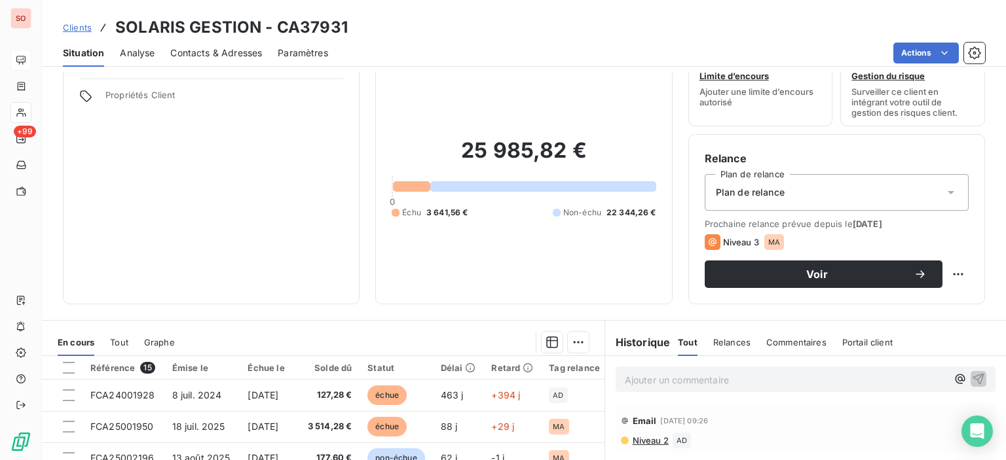
scroll to position [65, 0]
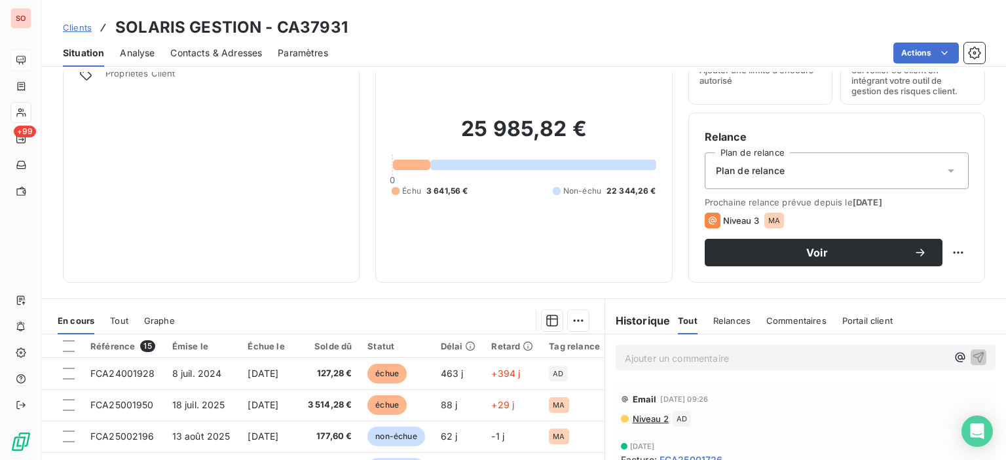
click at [856, 266] on div "Relance Plan de relance Plan de relance Prochaine relance prévue depuis le [DAT…" at bounding box center [836, 198] width 297 height 170
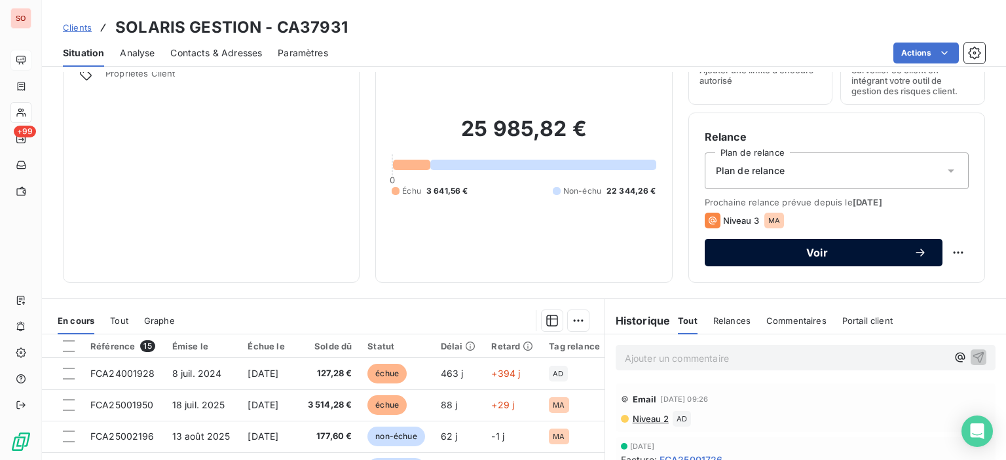
click at [791, 249] on span "Voir" at bounding box center [816, 252] width 193 height 10
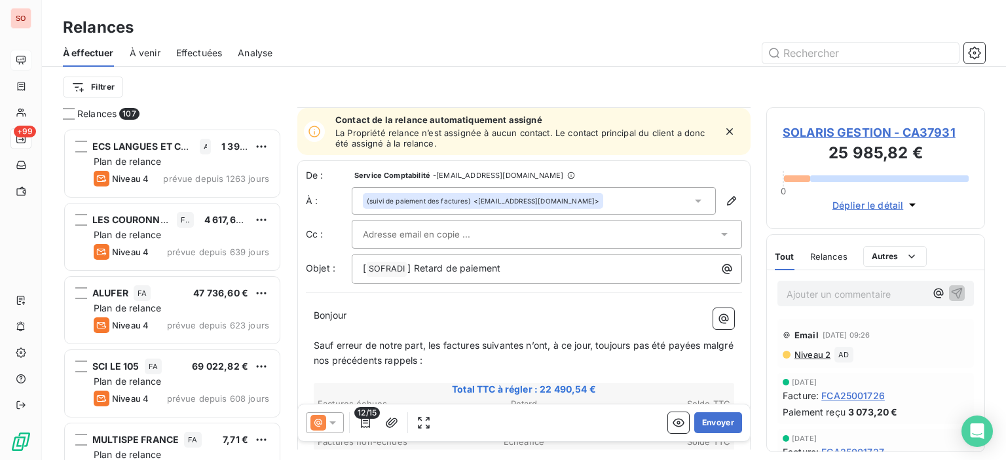
scroll to position [131, 0]
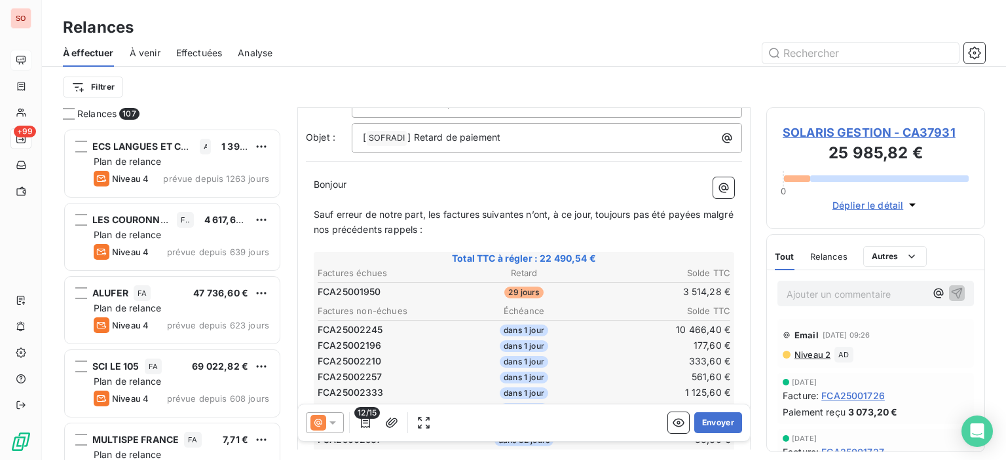
click at [335, 426] on icon at bounding box center [332, 422] width 13 height 13
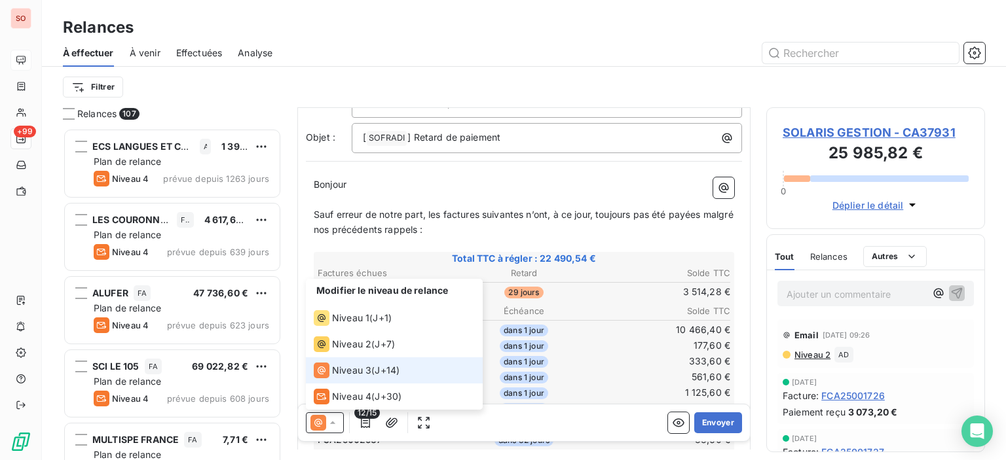
click at [348, 369] on span "Niveau 3" at bounding box center [351, 370] width 39 height 13
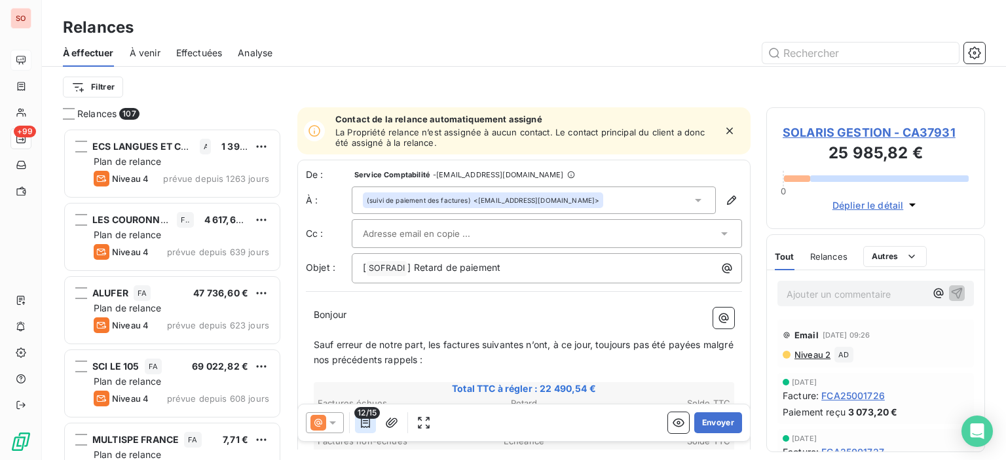
click at [370, 426] on icon "button" at bounding box center [365, 422] width 13 height 13
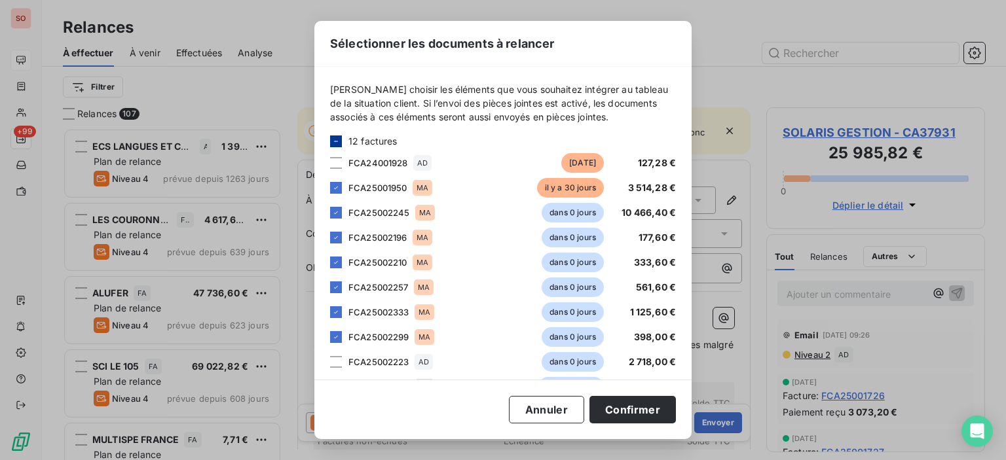
click at [339, 140] on icon at bounding box center [336, 141] width 8 height 8
click at [338, 133] on div "[PERSON_NAME] choisir les éléments que vous souhaitez intégrer au tableau de la…" at bounding box center [503, 301] width 346 height 439
click at [337, 141] on icon at bounding box center [336, 141] width 8 height 8
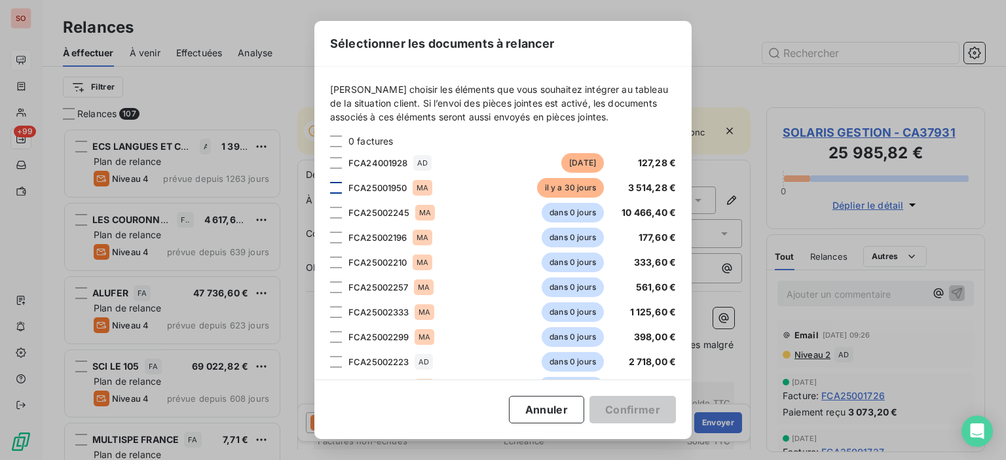
click at [339, 184] on div at bounding box center [336, 188] width 12 height 12
click at [631, 403] on button "Confirmer" at bounding box center [632, 409] width 86 height 27
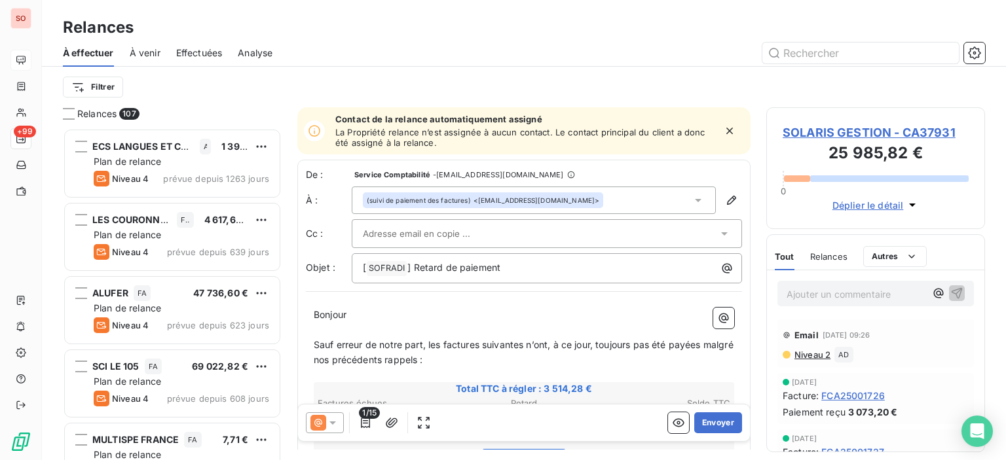
click at [503, 234] on div at bounding box center [540, 234] width 355 height 20
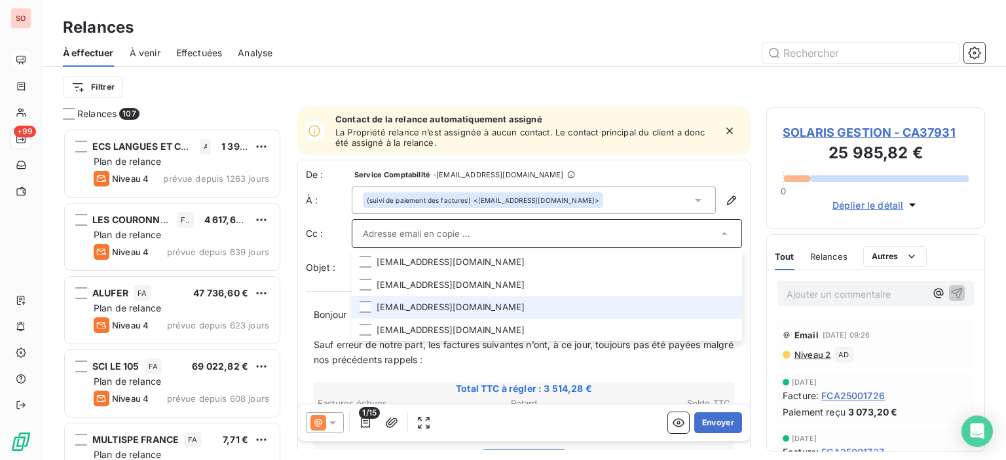
click at [479, 305] on li "[EMAIL_ADDRESS][DOMAIN_NAME]" at bounding box center [547, 307] width 390 height 23
click at [380, 311] on li "[EMAIL_ADDRESS][DOMAIN_NAME]" at bounding box center [547, 308] width 390 height 23
click at [451, 311] on li "[EMAIL_ADDRESS][DOMAIN_NAME]" at bounding box center [547, 307] width 390 height 23
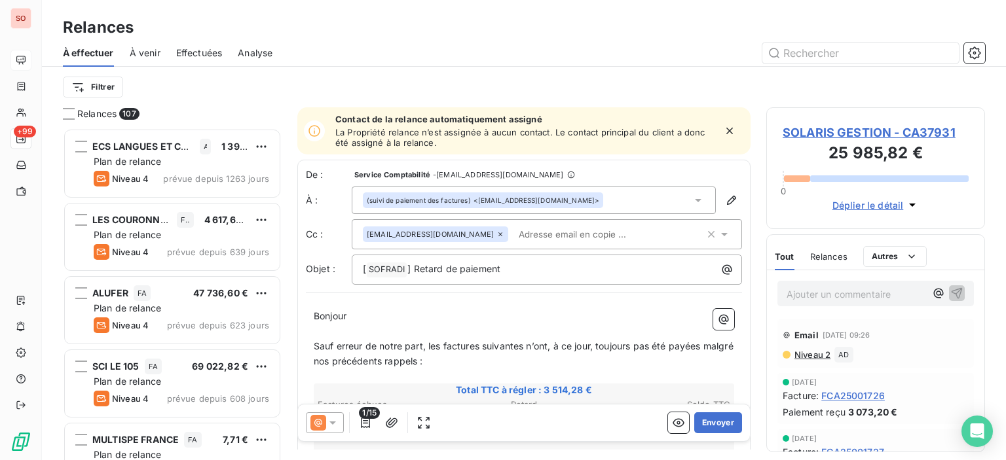
click at [738, 368] on div "De : Service Comptabilité - [EMAIL_ADDRESS][DOMAIN_NAME] À : (suivi de paiement…" at bounding box center [523, 388] width 453 height 456
click at [363, 268] on span "[" at bounding box center [364, 268] width 3 height 11
click at [469, 349] on span "Sauf erreur de notre part, les factures suivantes n’ont, à ce jour, toujours pa…" at bounding box center [525, 353] width 422 height 26
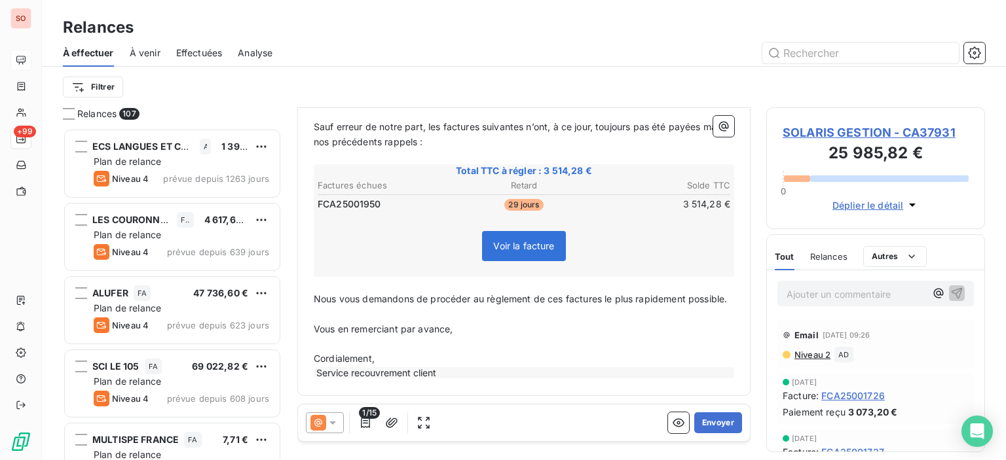
scroll to position [37, 0]
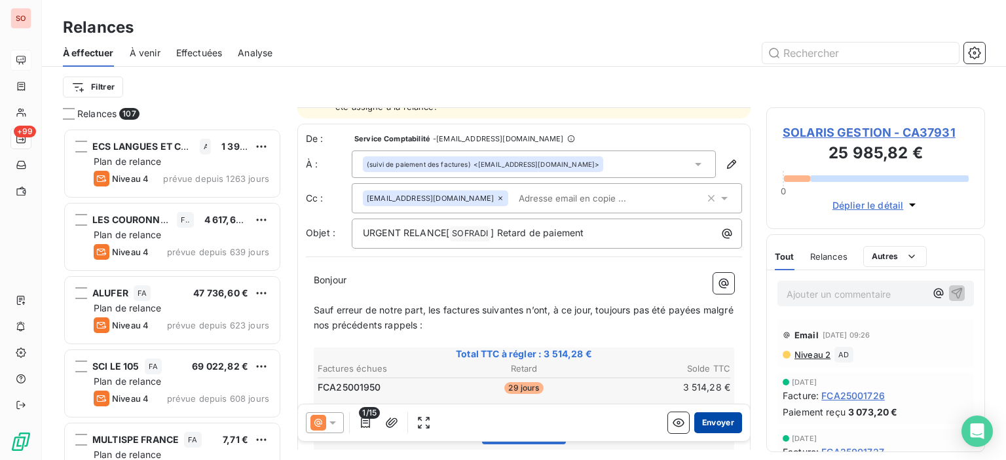
click at [714, 418] on button "Envoyer" at bounding box center [718, 422] width 48 height 21
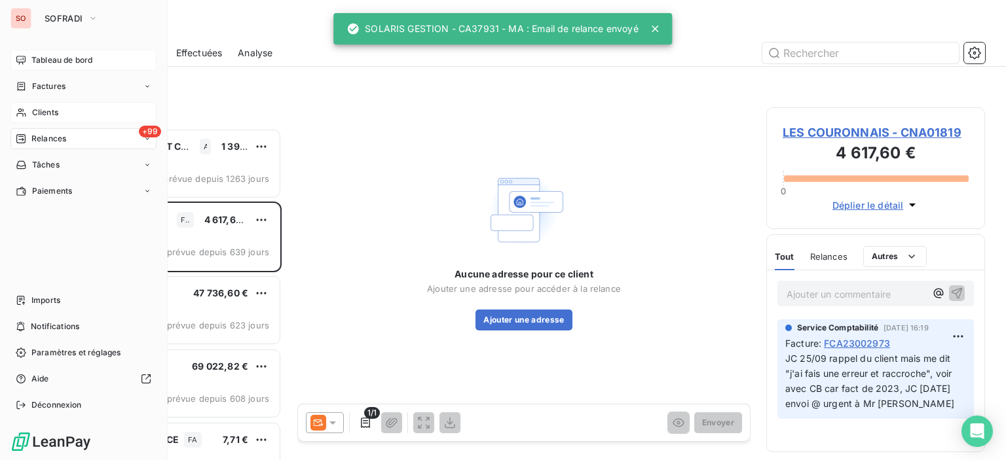
click at [22, 111] on icon at bounding box center [20, 113] width 9 height 9
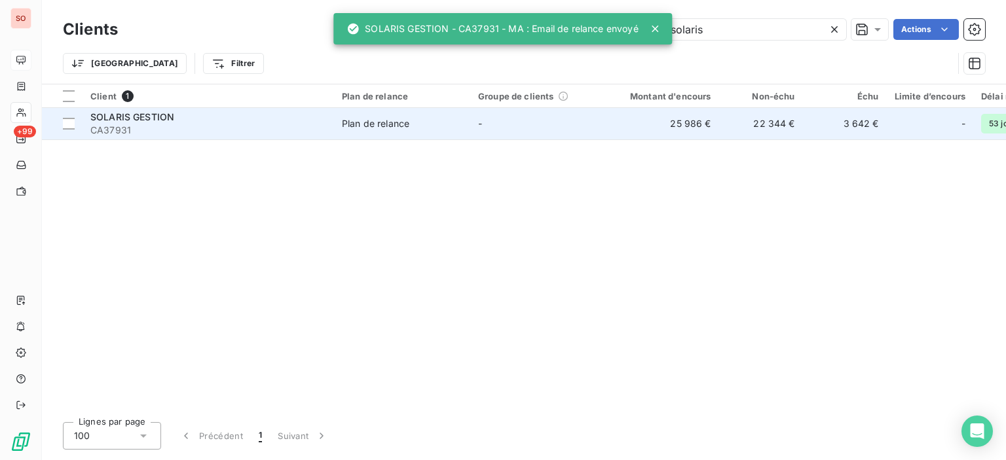
click at [199, 124] on span "CA37931" at bounding box center [208, 130] width 236 height 13
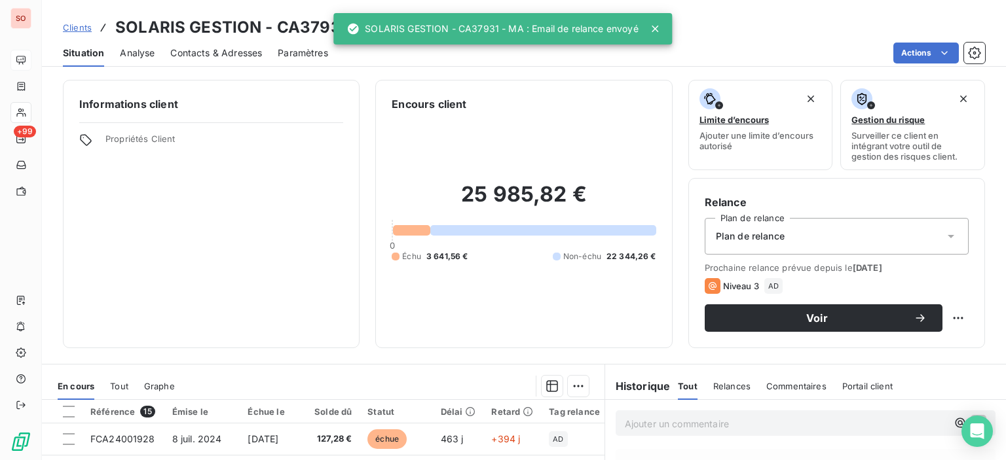
click at [229, 61] on div "Contacts & Adresses" at bounding box center [216, 52] width 92 height 27
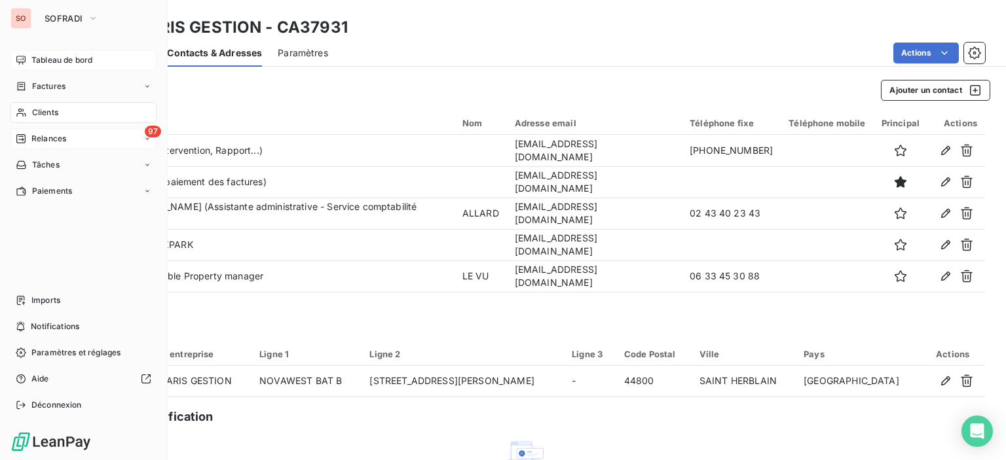
click at [56, 137] on span "Relances" at bounding box center [48, 139] width 35 height 12
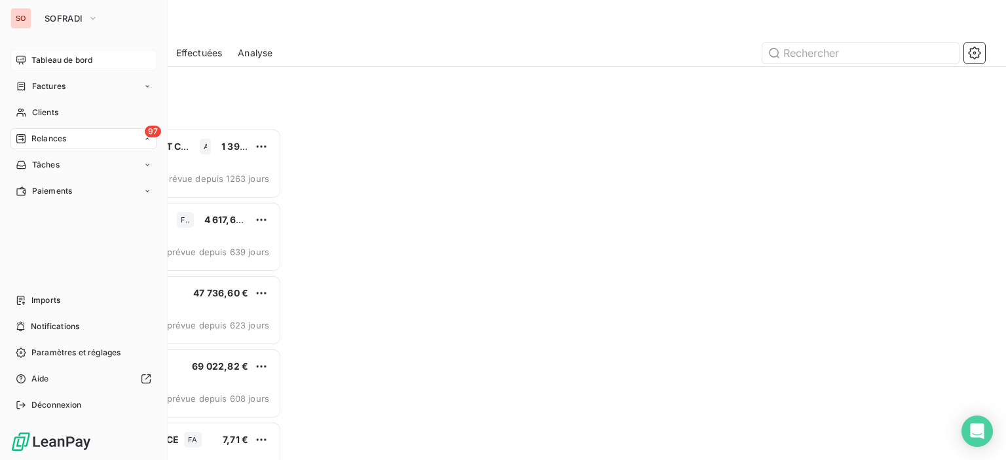
scroll to position [322, 208]
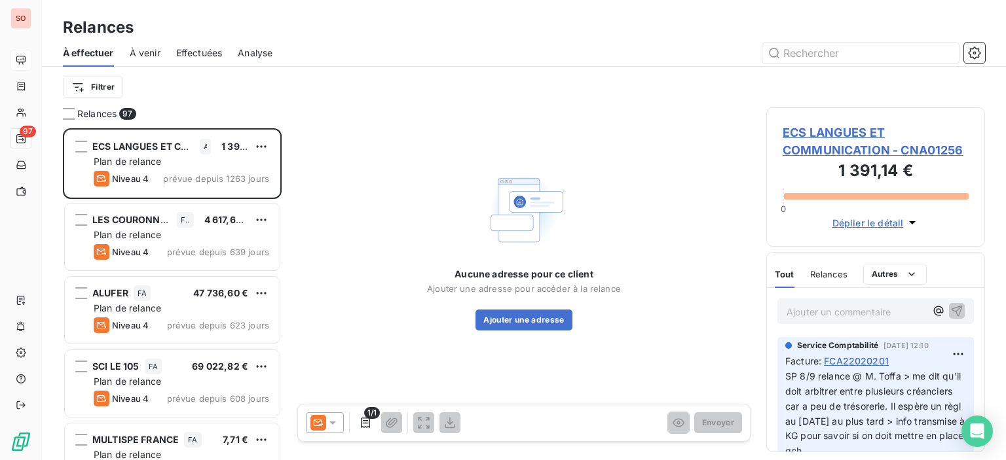
click at [361, 21] on div "Relances" at bounding box center [524, 28] width 964 height 24
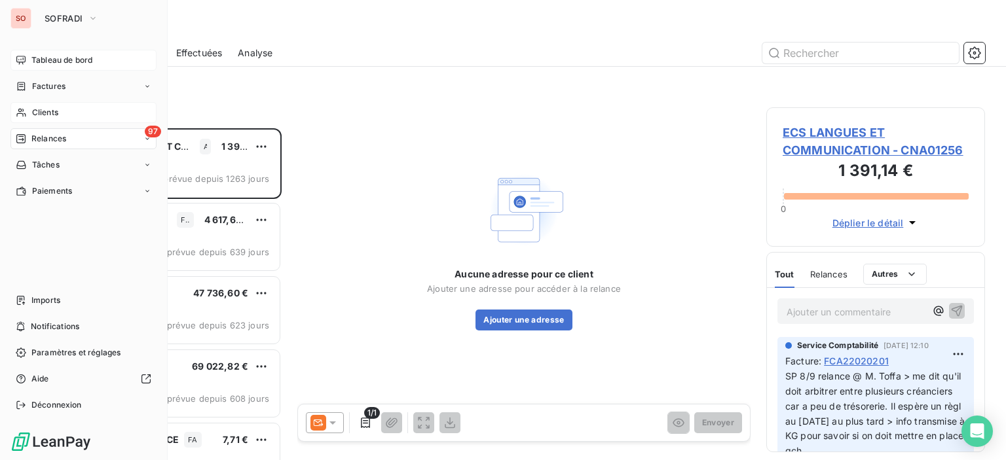
click at [52, 109] on span "Clients" at bounding box center [45, 113] width 26 height 12
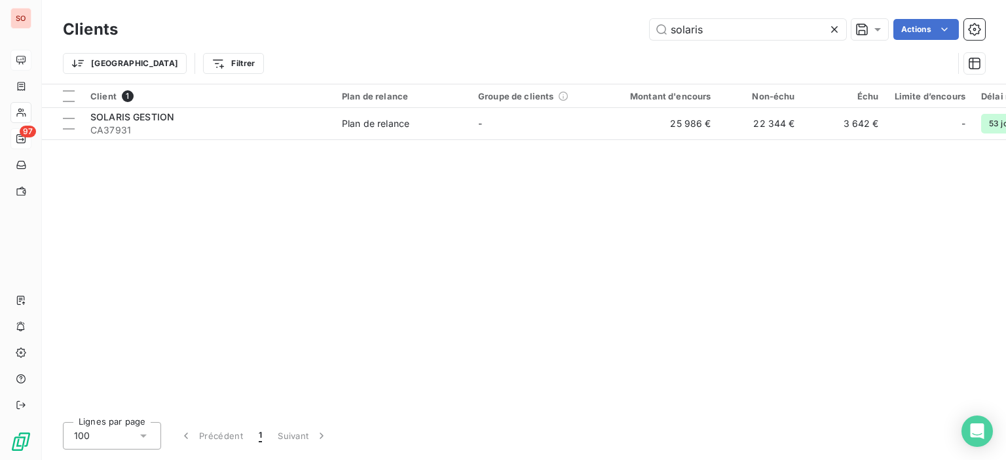
drag, startPoint x: 738, startPoint y: 27, endPoint x: 500, endPoint y: -6, distance: 240.0
click at [500, 0] on html "SO 97 Clients solaris Actions Trier Filtrer Client 1 Plan de relance Groupe de …" at bounding box center [503, 230] width 1006 height 460
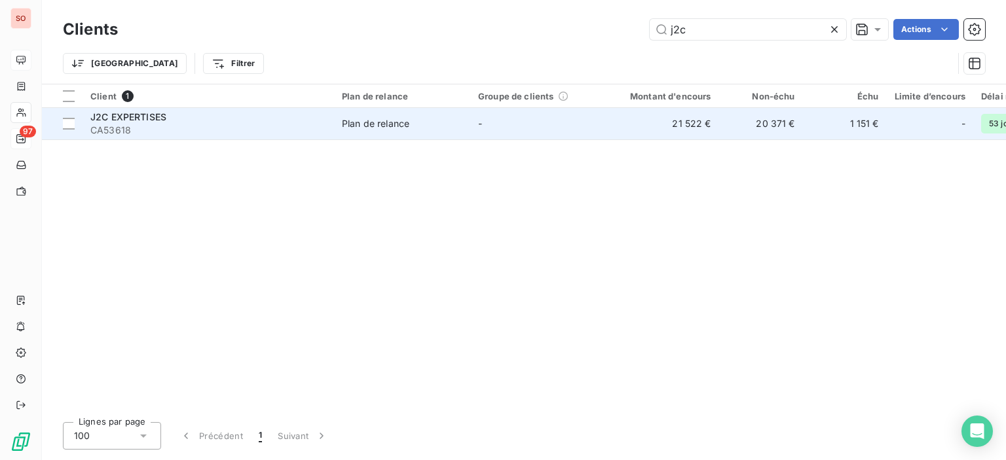
type input "j2c"
click at [250, 131] on span "CA53618" at bounding box center [208, 130] width 236 height 13
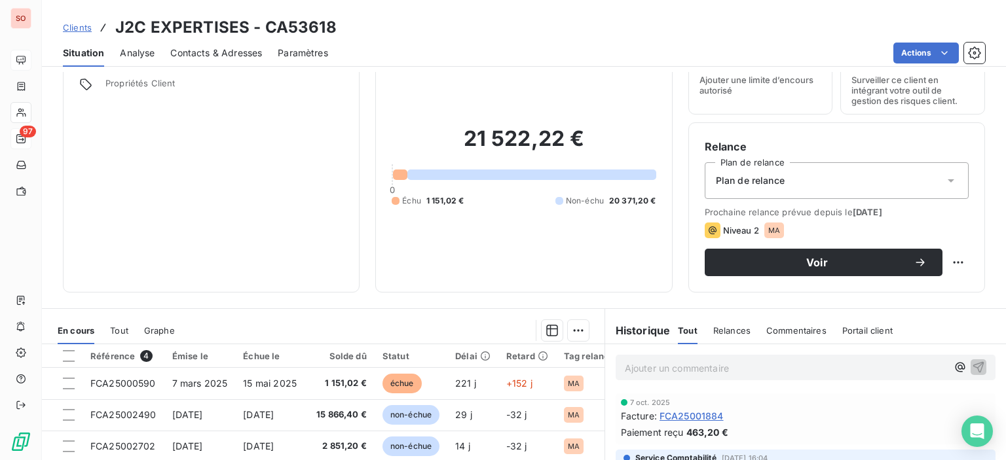
scroll to position [131, 0]
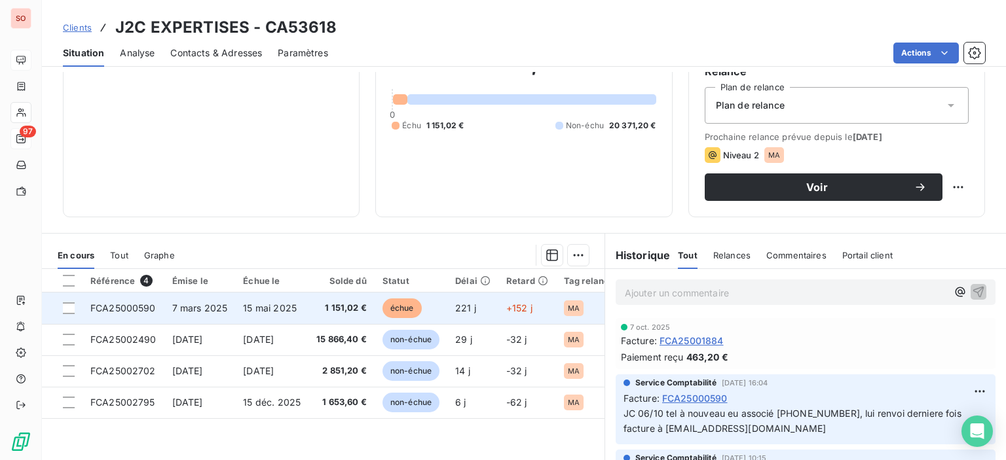
click at [283, 309] on span "15 mai 2025" at bounding box center [270, 307] width 54 height 11
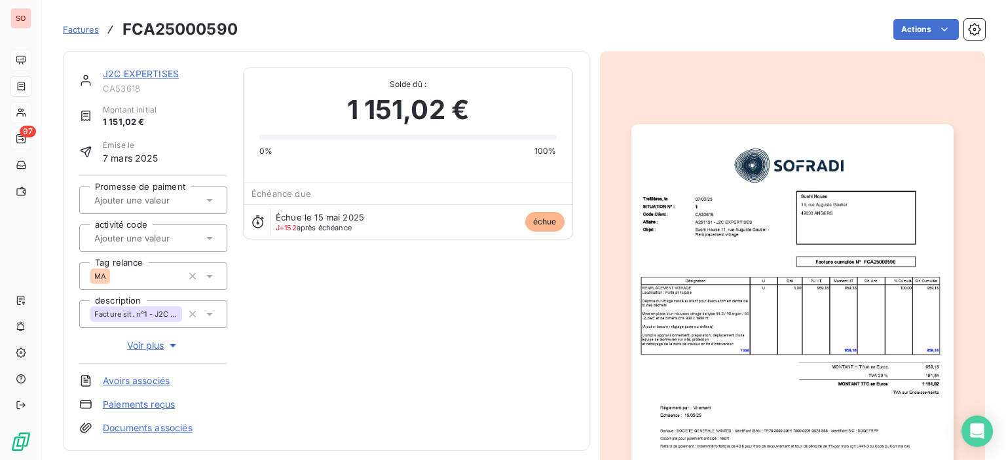
click at [767, 294] on img "button" at bounding box center [792, 351] width 322 height 455
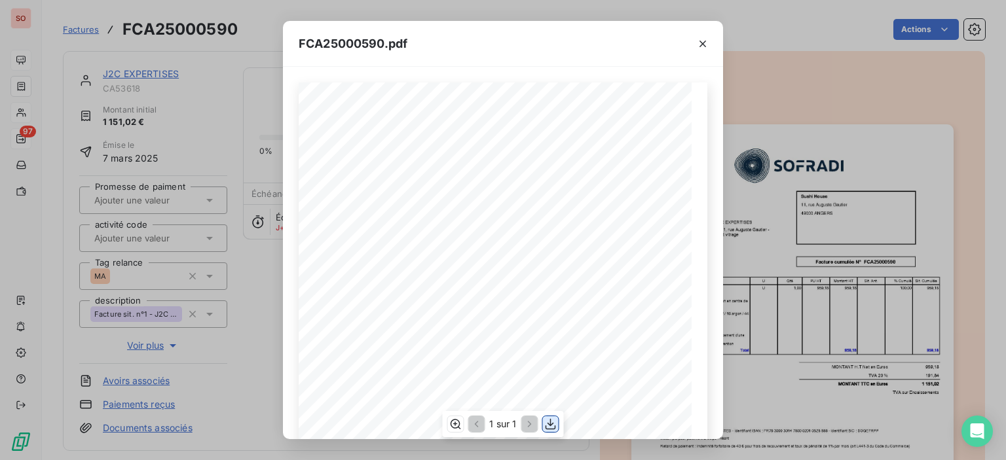
click at [554, 425] on icon "button" at bounding box center [550, 424] width 13 height 13
click at [702, 44] on icon "button" at bounding box center [702, 43] width 13 height 13
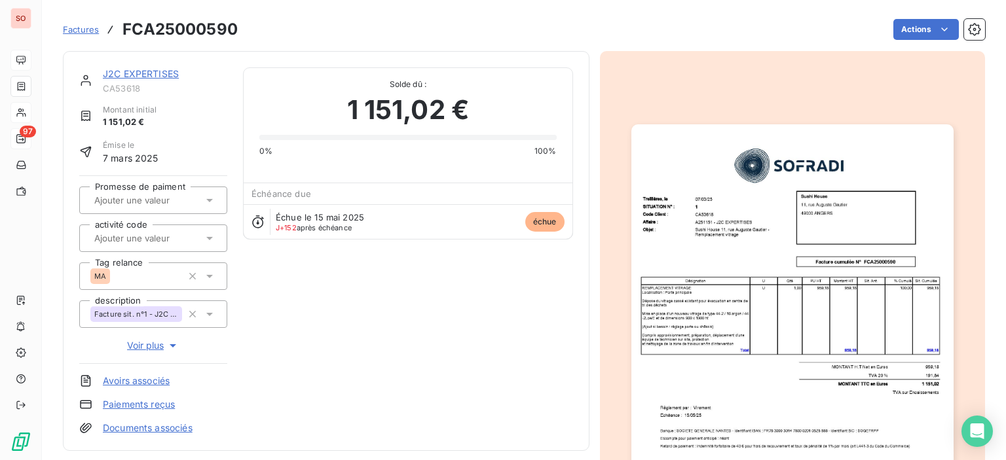
click at [139, 69] on link "J2C EXPERTISES" at bounding box center [141, 73] width 76 height 11
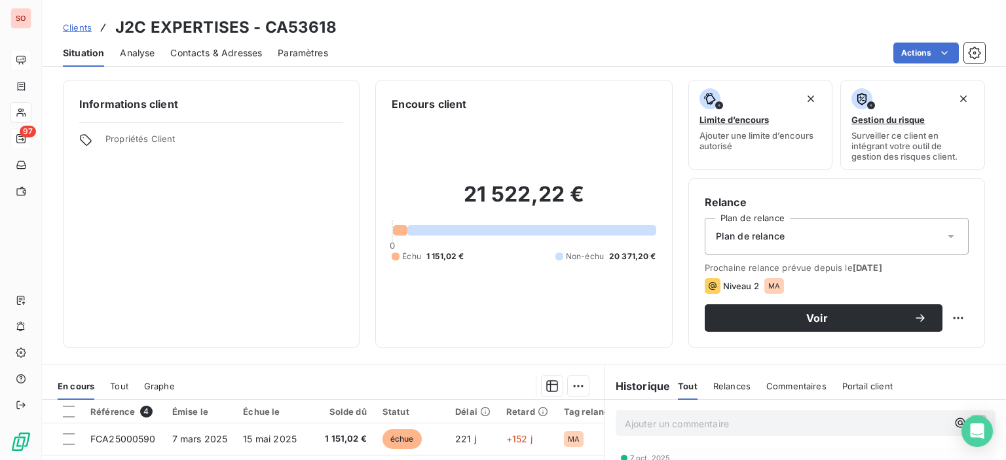
click at [204, 60] on div "Contacts & Adresses" at bounding box center [216, 52] width 92 height 27
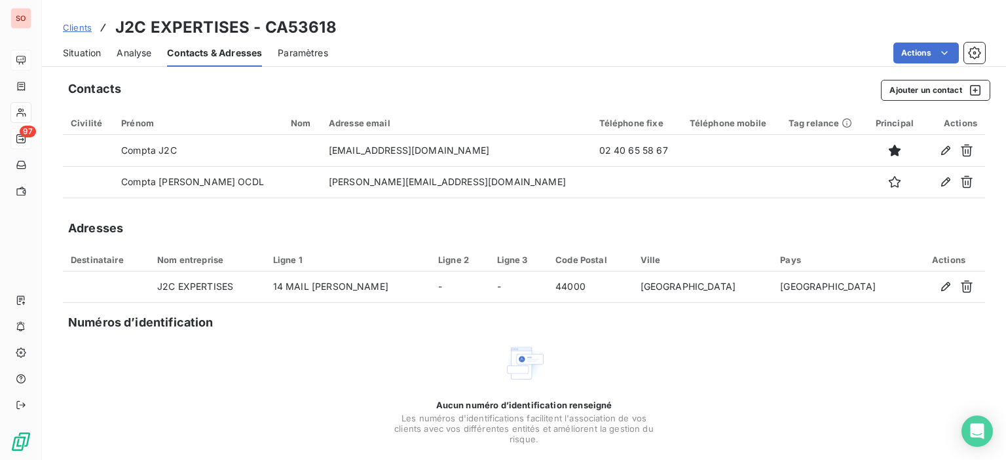
click at [82, 50] on span "Situation" at bounding box center [82, 52] width 38 height 13
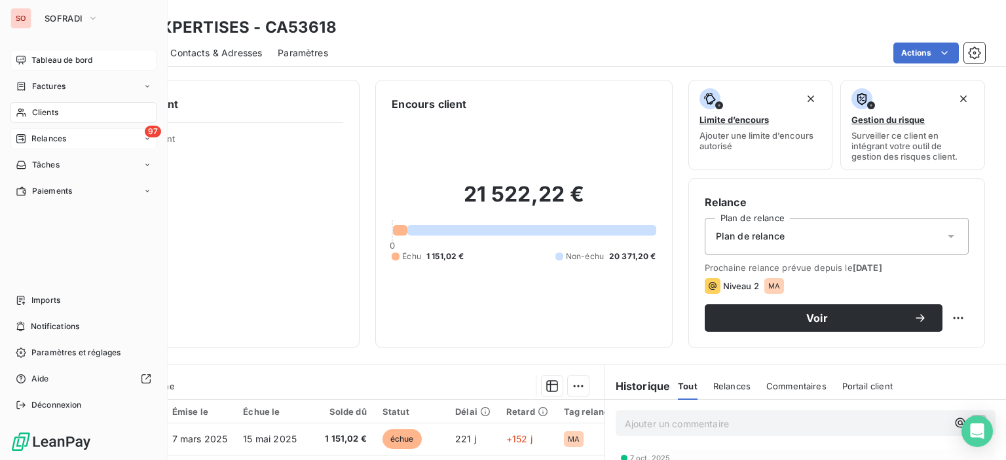
drag, startPoint x: 48, startPoint y: 114, endPoint x: 100, endPoint y: 117, distance: 51.2
click at [48, 114] on span "Clients" at bounding box center [45, 113] width 26 height 12
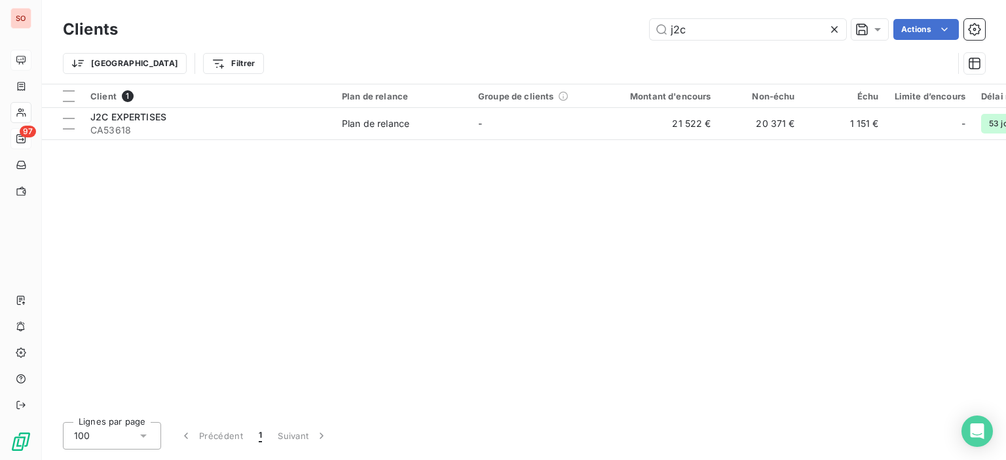
drag, startPoint x: 728, startPoint y: 37, endPoint x: 498, endPoint y: 45, distance: 230.6
click at [626, 35] on div "j2c Actions" at bounding box center [559, 29] width 851 height 21
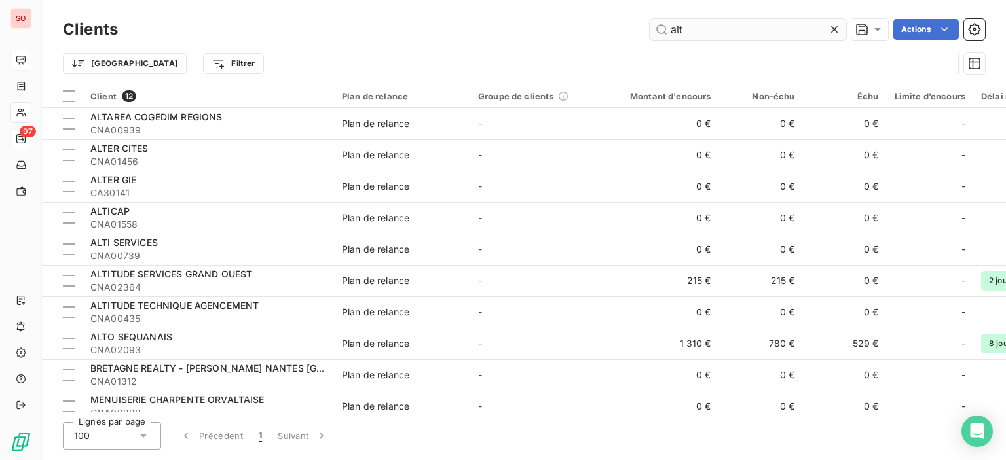
click at [752, 24] on input "alt" at bounding box center [748, 29] width 196 height 21
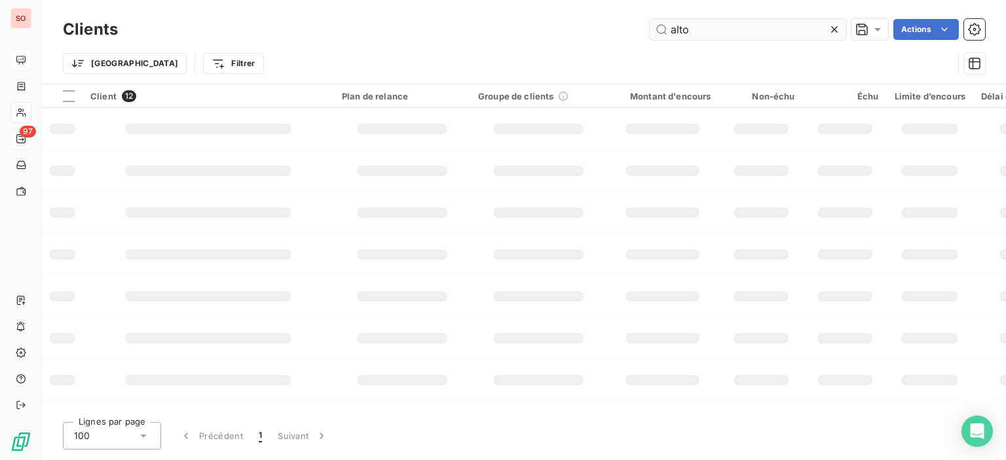
type input "alto"
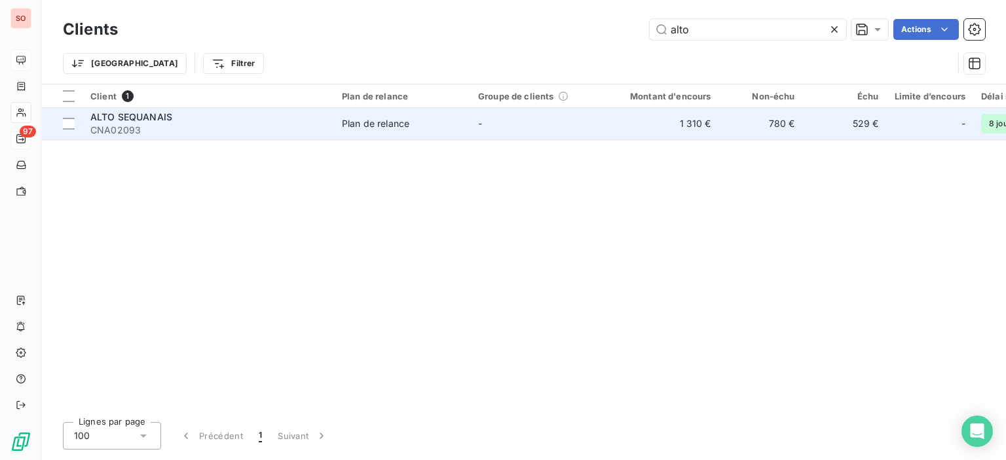
click at [351, 109] on td "Plan de relance" at bounding box center [402, 123] width 136 height 31
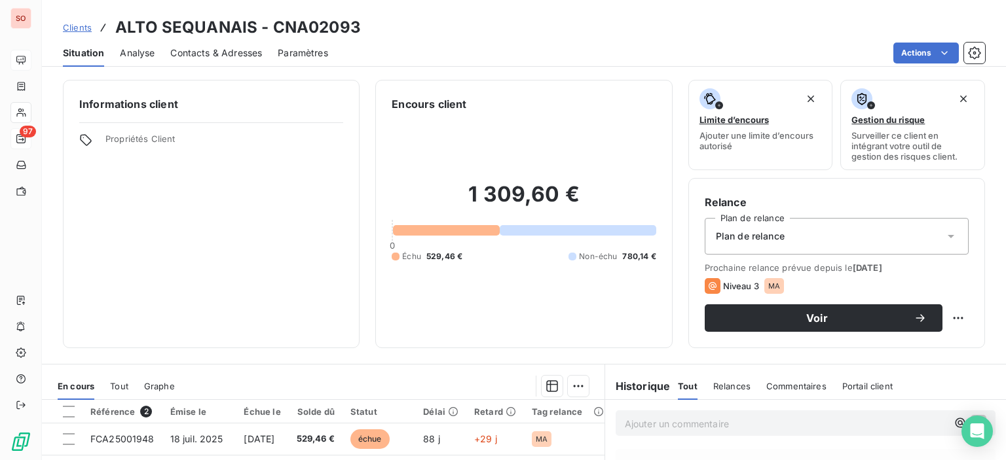
click at [234, 59] on span "Contacts & Adresses" at bounding box center [216, 52] width 92 height 13
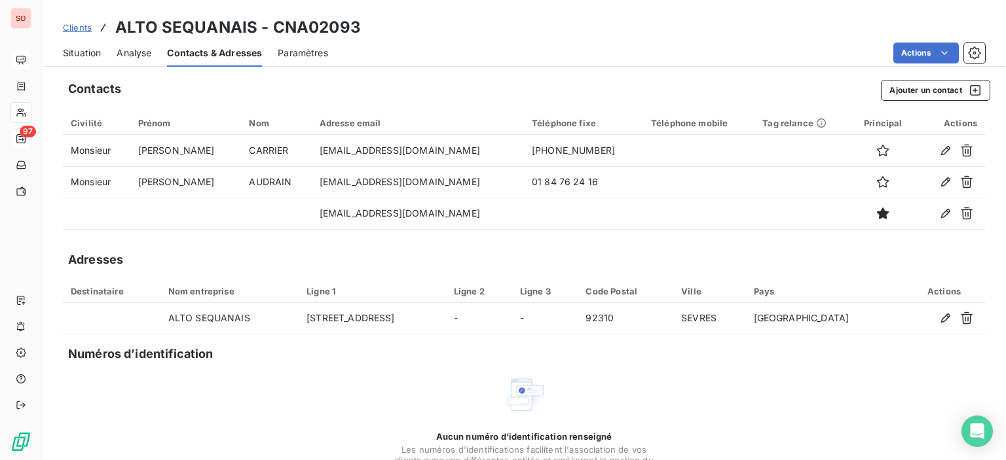
click at [75, 51] on span "Situation" at bounding box center [82, 52] width 38 height 13
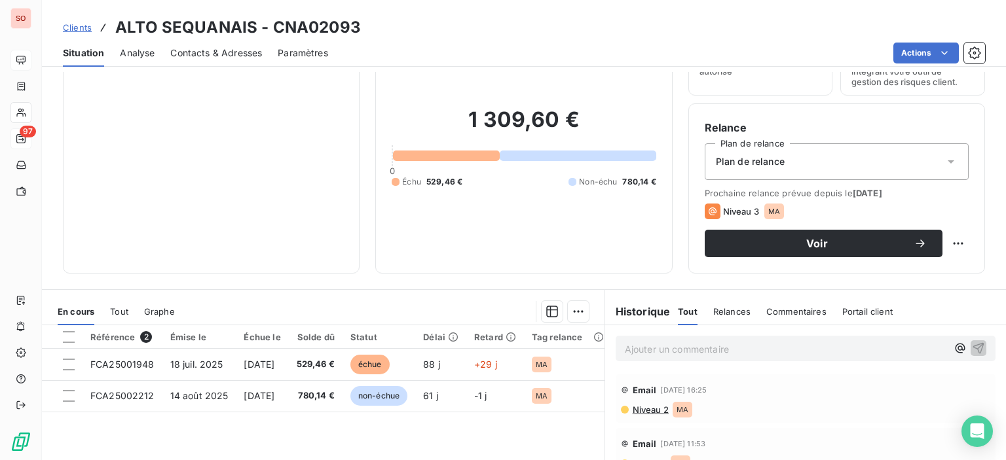
scroll to position [131, 0]
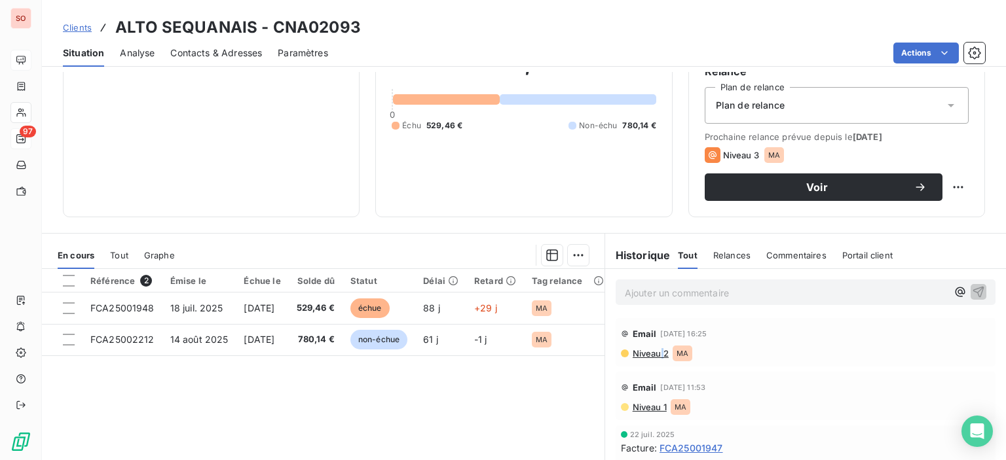
click at [656, 349] on span "Niveau 2" at bounding box center [649, 353] width 37 height 10
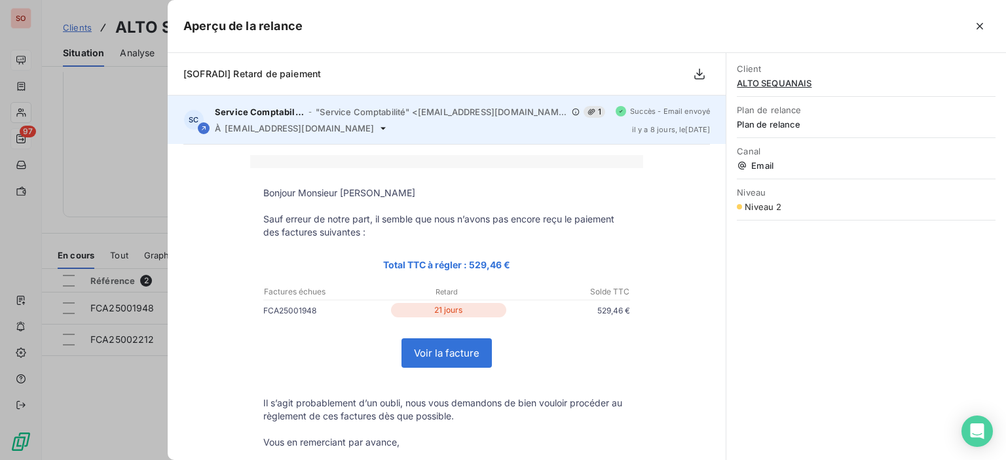
click at [378, 125] on icon at bounding box center [383, 128] width 10 height 10
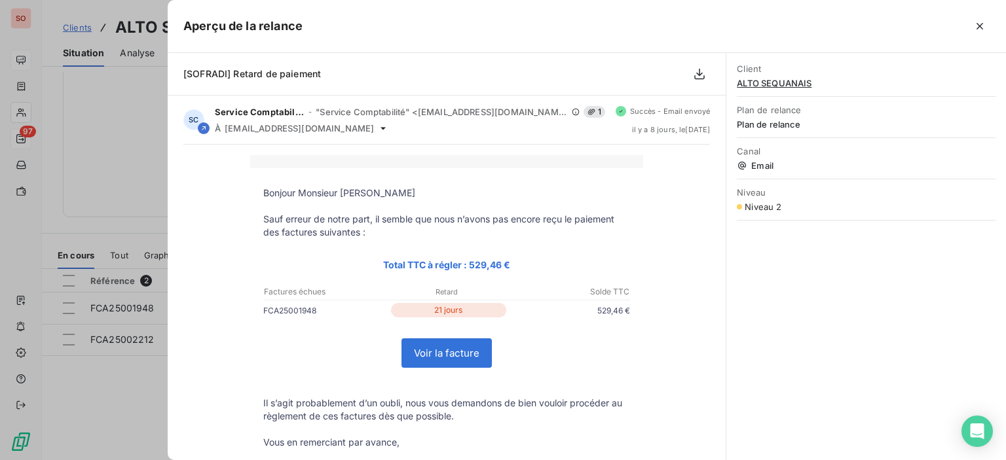
click at [113, 172] on div at bounding box center [503, 230] width 1006 height 460
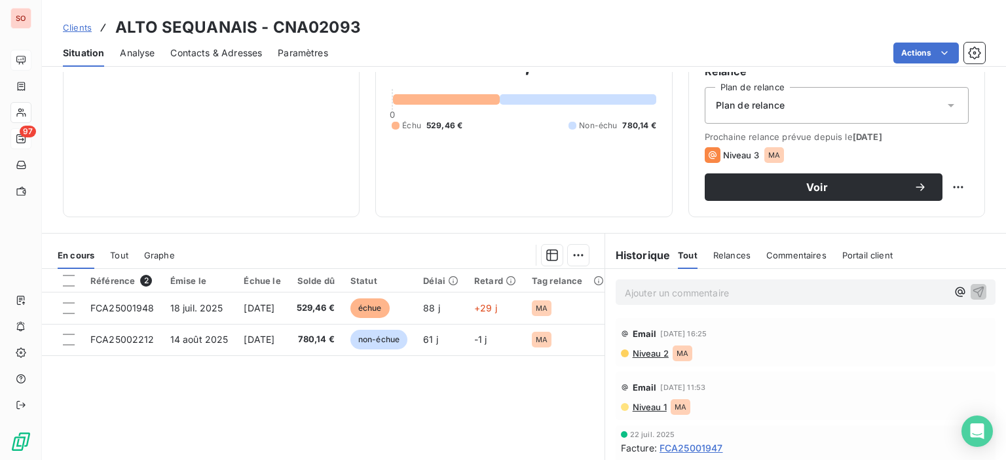
click at [227, 47] on span "Contacts & Adresses" at bounding box center [216, 52] width 92 height 13
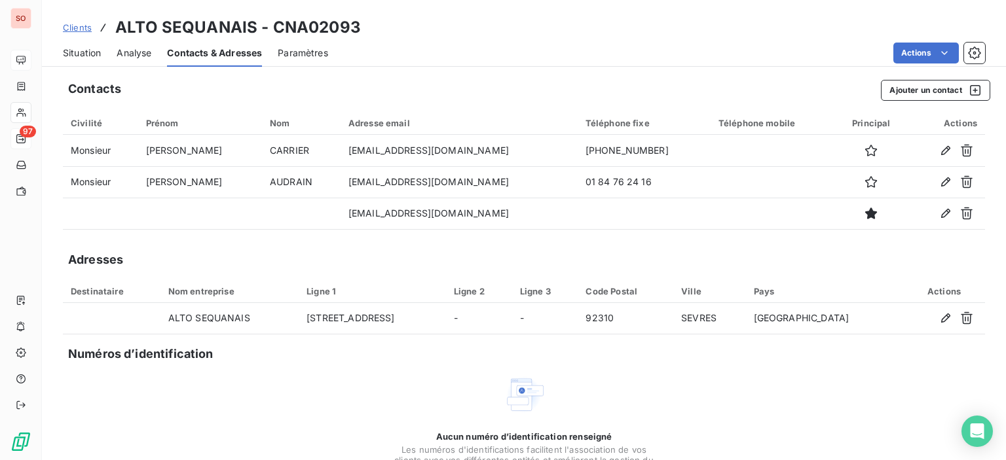
click at [94, 52] on span "Situation" at bounding box center [82, 52] width 38 height 13
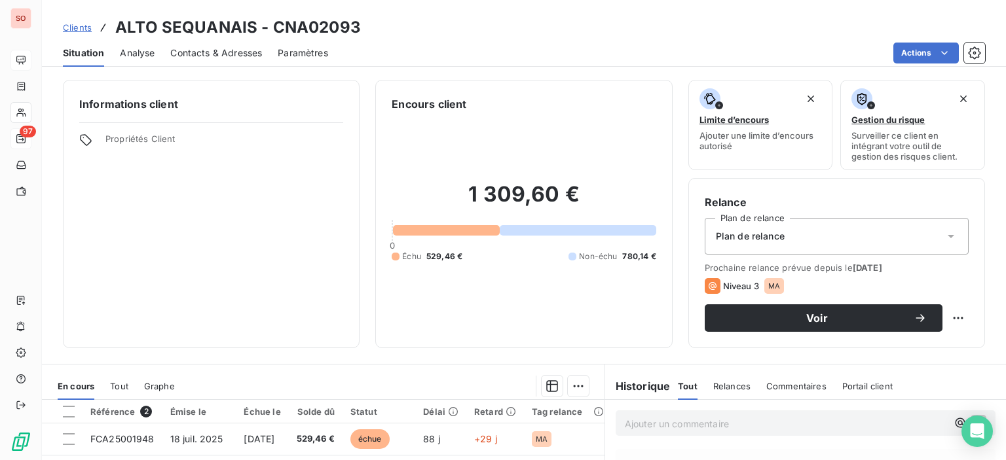
click at [231, 44] on div "Contacts & Adresses" at bounding box center [216, 52] width 92 height 27
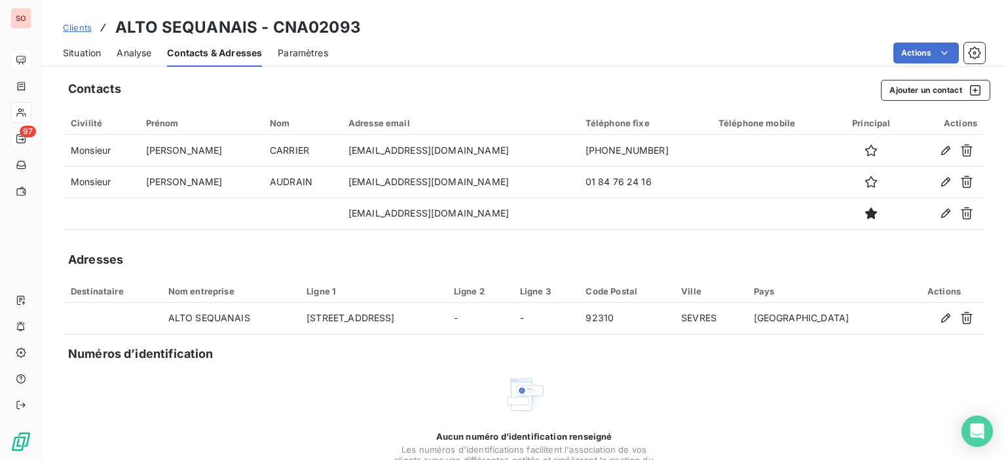
click at [77, 50] on span "Situation" at bounding box center [82, 52] width 38 height 13
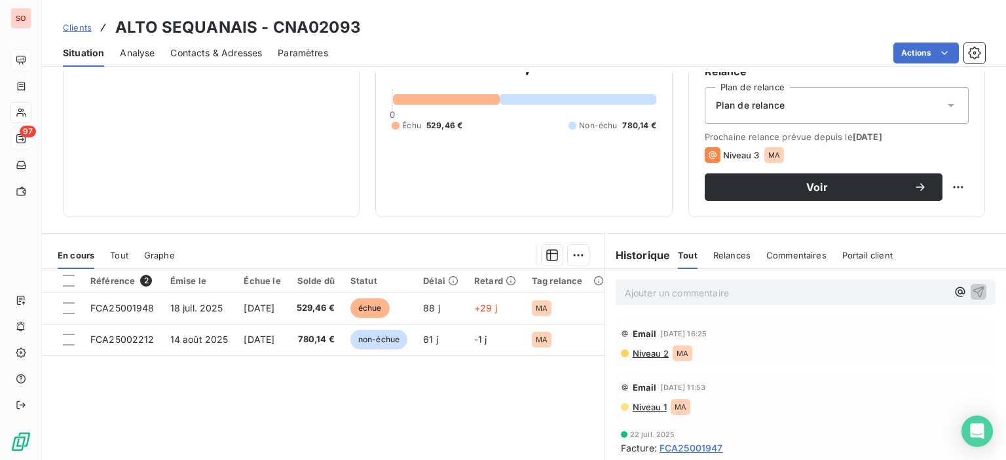
click at [220, 53] on span "Contacts & Adresses" at bounding box center [216, 52] width 92 height 13
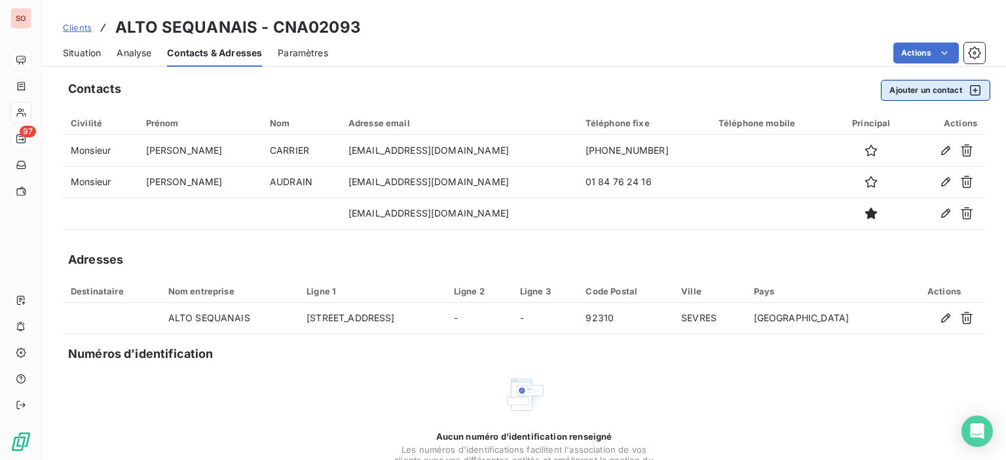
click at [906, 91] on button "Ajouter un contact" at bounding box center [935, 90] width 109 height 21
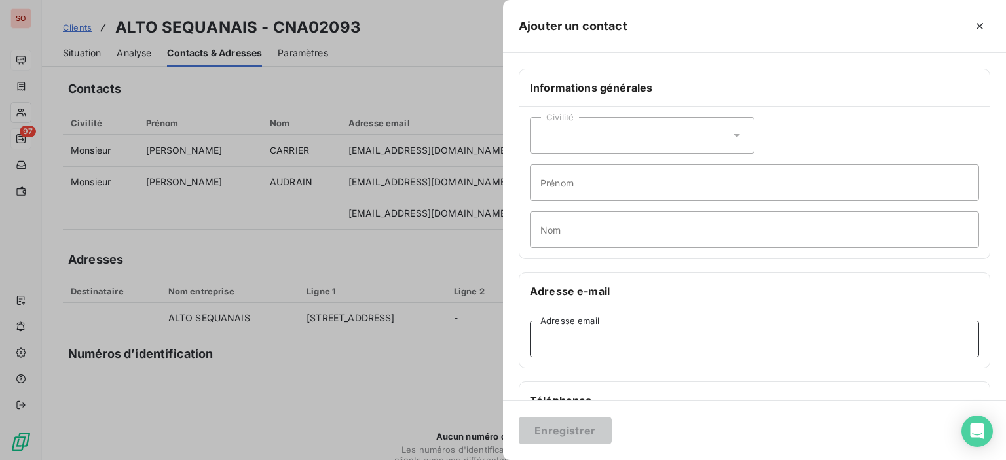
paste input "[EMAIL_ADDRESS][DOMAIN_NAME]"
type input "[EMAIL_ADDRESS][DOMAIN_NAME]"
click at [560, 418] on button "Enregistrer" at bounding box center [565, 430] width 93 height 27
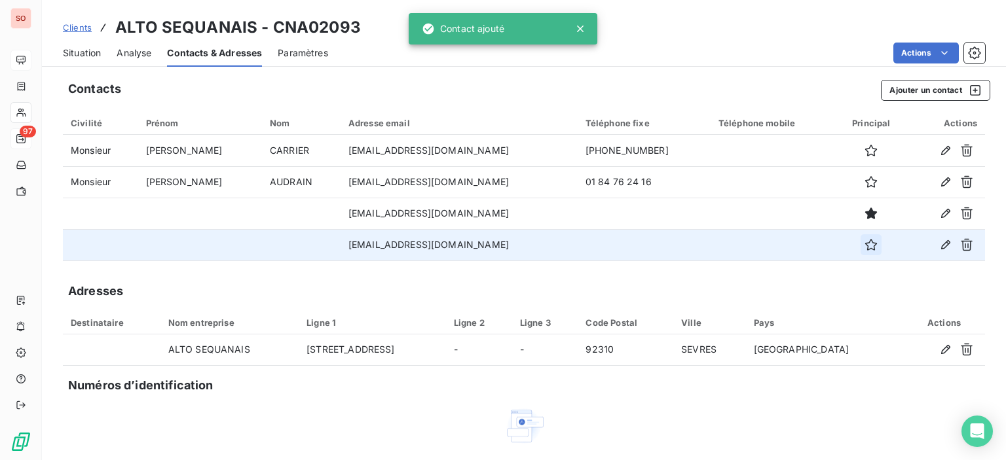
click at [864, 249] on icon "button" at bounding box center [870, 244] width 13 height 13
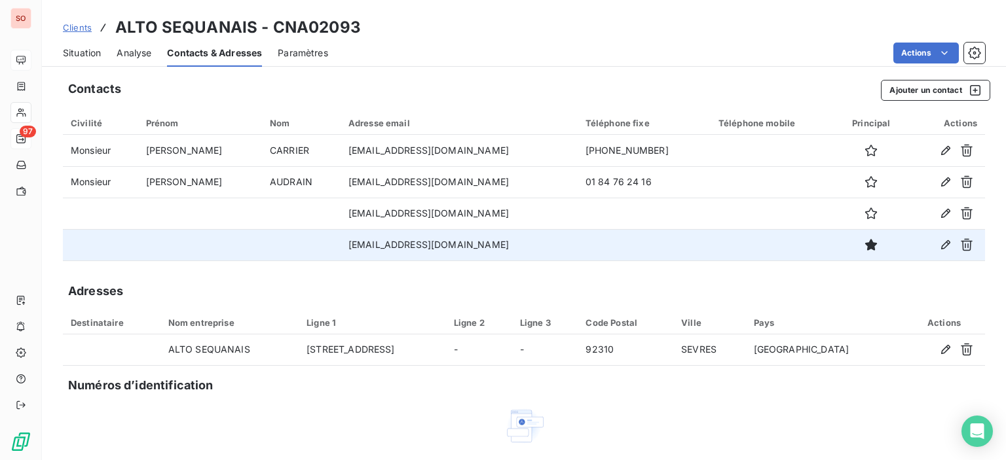
click at [92, 48] on span "Situation" at bounding box center [82, 52] width 38 height 13
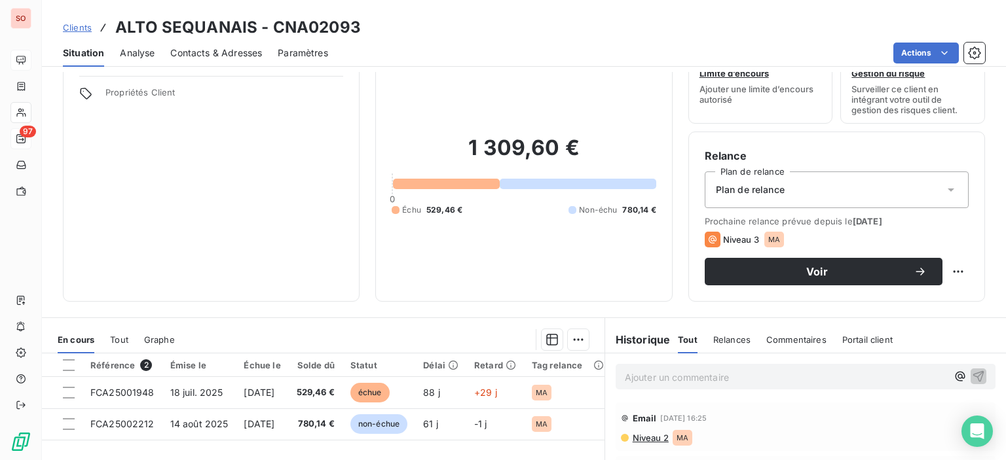
scroll to position [65, 0]
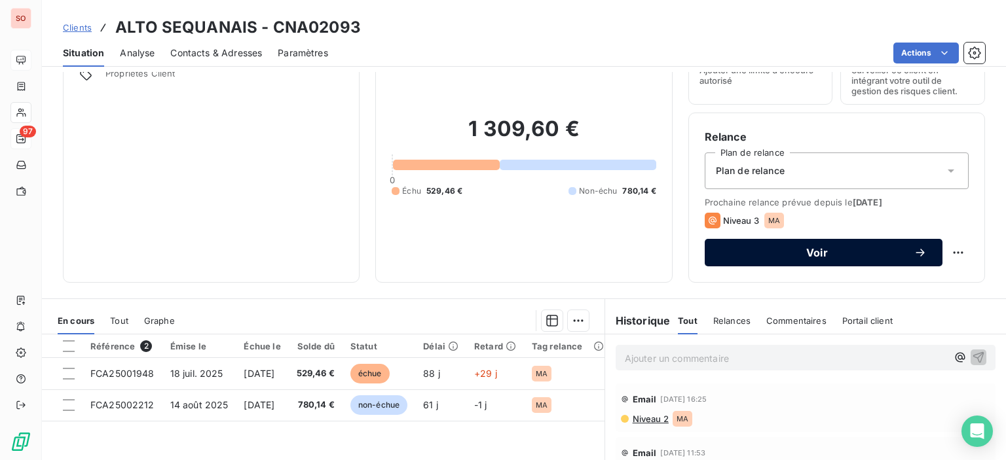
click at [794, 259] on div "Voir" at bounding box center [823, 252] width 206 height 13
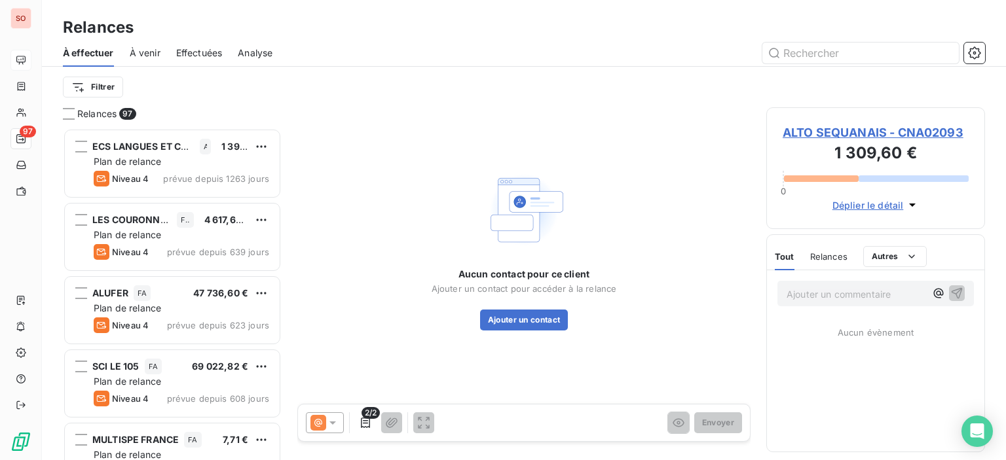
scroll to position [322, 208]
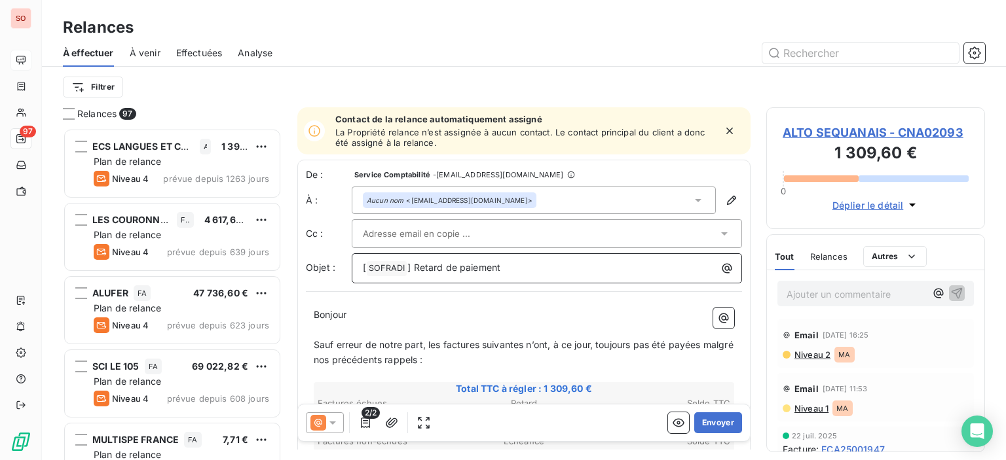
click at [361, 266] on div "[ SOFRADI ﻿ ] Retard de paiement" at bounding box center [546, 267] width 381 height 18
click at [364, 308] on p "Bonjour ﻿ ﻿ ﻿" at bounding box center [524, 315] width 420 height 15
click at [357, 313] on p "Bonjour ﻿ ﻿ ﻿" at bounding box center [524, 315] width 420 height 15
click at [343, 314] on span "Bonjour" at bounding box center [330, 314] width 33 height 11
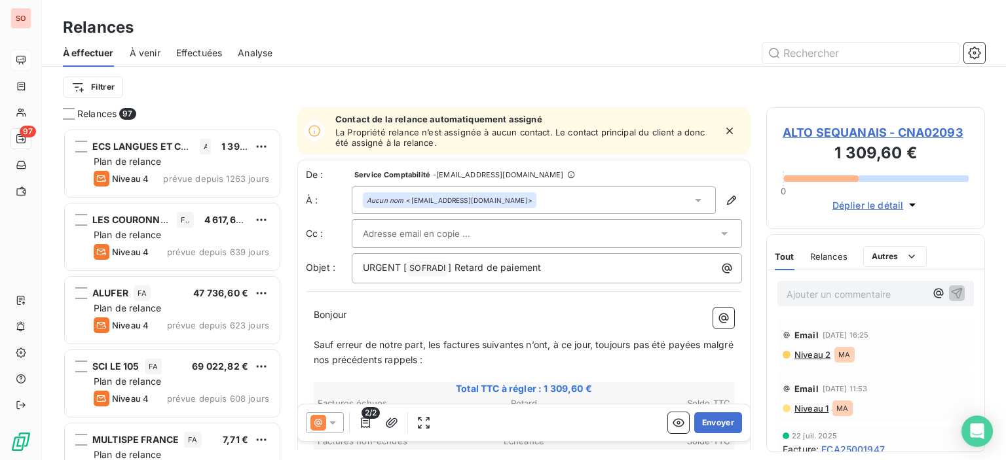
click at [354, 314] on span at bounding box center [353, 314] width 3 height 11
click at [346, 314] on span "Bonjour" at bounding box center [330, 314] width 33 height 11
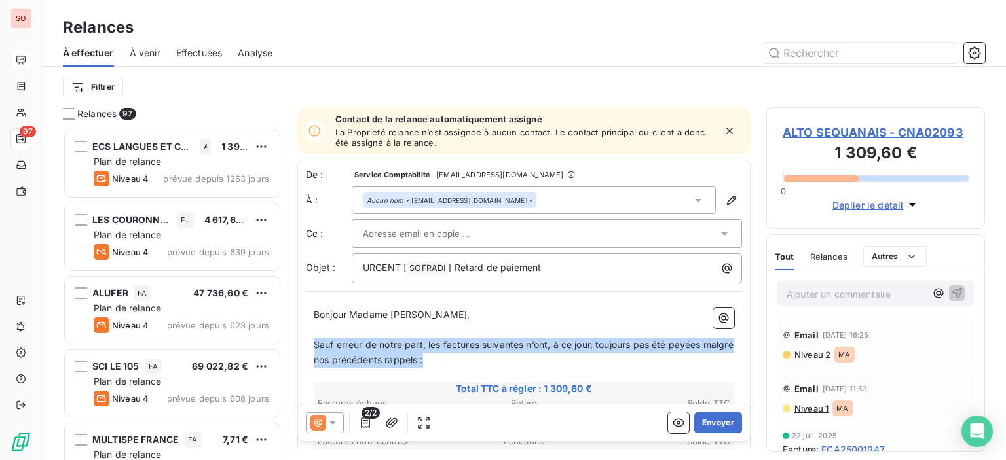
drag, startPoint x: 469, startPoint y: 358, endPoint x: 293, endPoint y: 343, distance: 176.8
click at [289, 344] on div "Relances 97 ECS LANGUES ET COMMUNICATION AD 1 391,14 € Plan de relance Niveau 4…" at bounding box center [524, 283] width 964 height 353
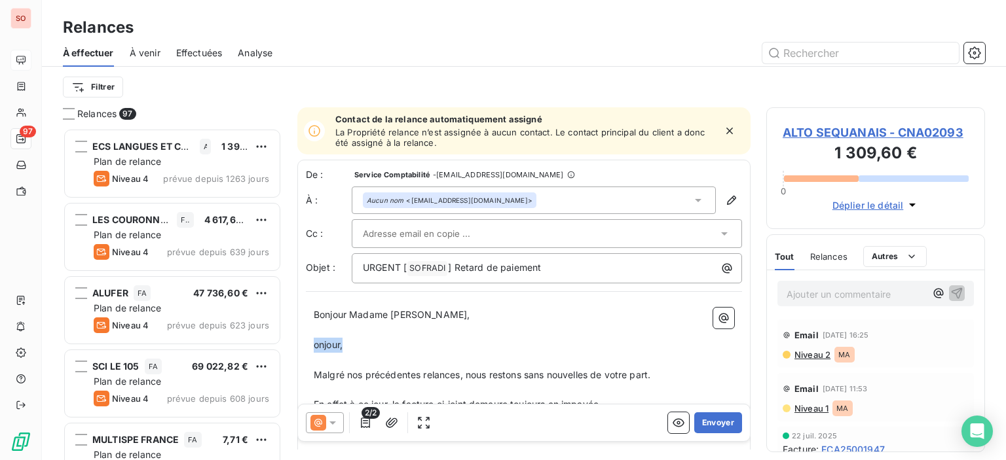
drag, startPoint x: 360, startPoint y: 342, endPoint x: 312, endPoint y: 343, distance: 47.8
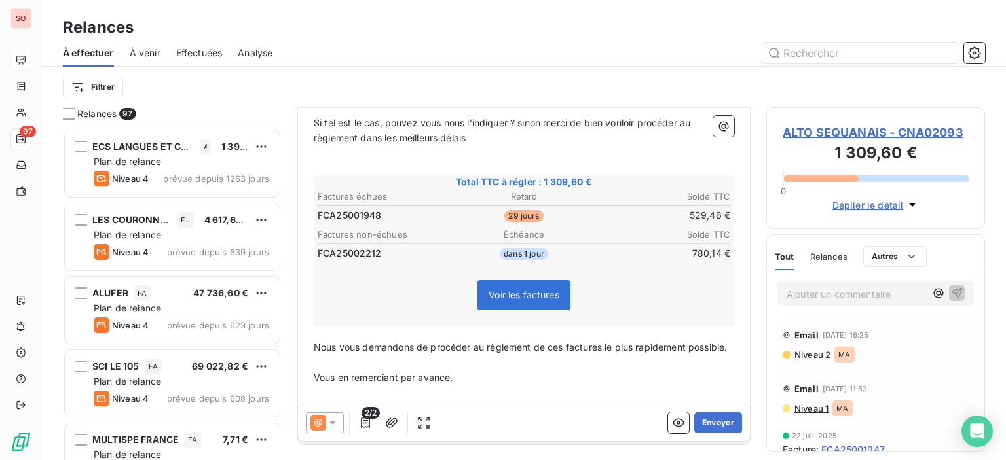
scroll to position [388, 0]
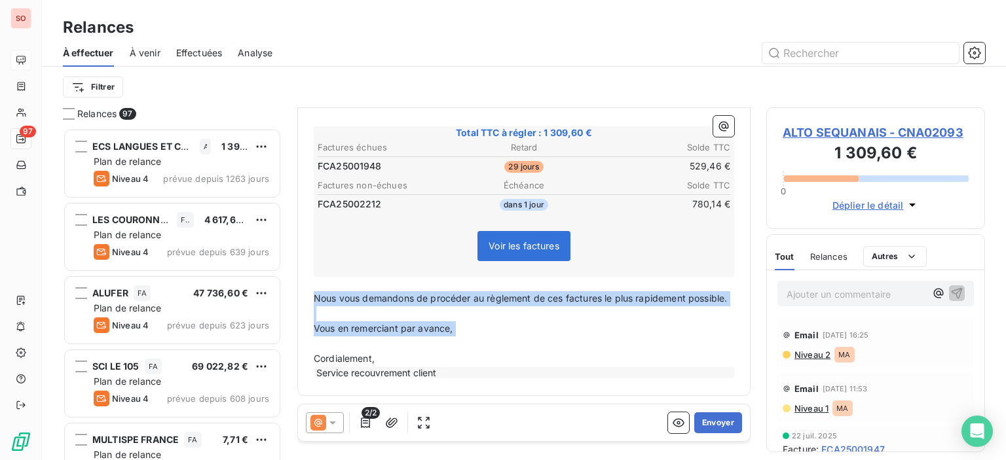
drag, startPoint x: 520, startPoint y: 346, endPoint x: 301, endPoint y: 282, distance: 227.9
click at [301, 282] on div "De : Service Comptabilité - [EMAIL_ADDRESS][DOMAIN_NAME] À : Aucun nom <[EMAIL_…" at bounding box center [523, 90] width 453 height 612
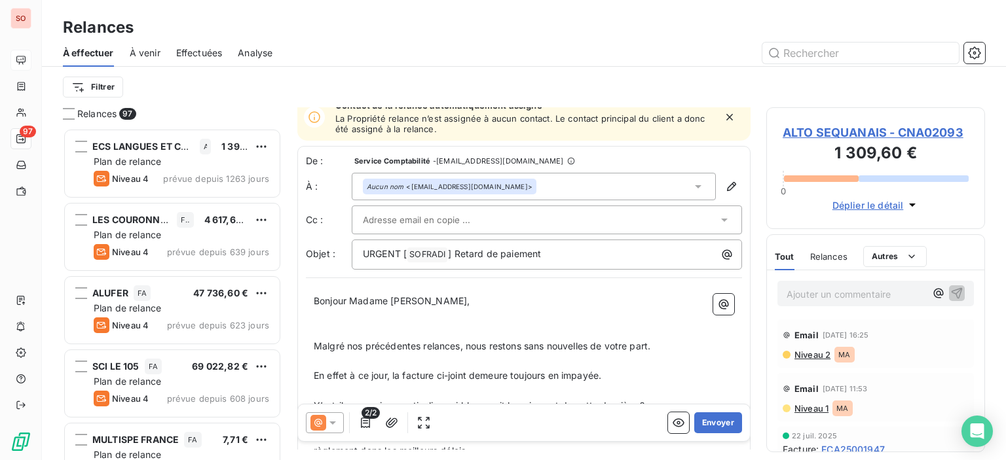
scroll to position [0, 0]
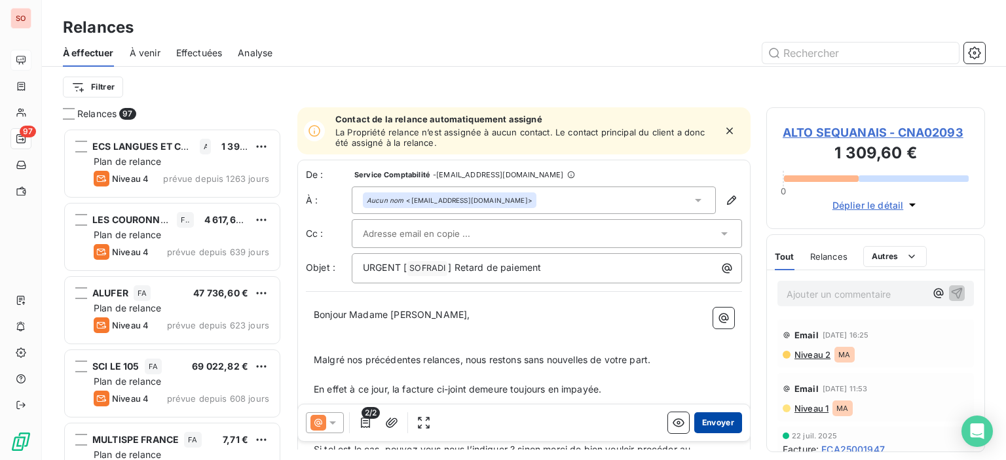
click at [723, 430] on button "Envoyer" at bounding box center [718, 422] width 48 height 21
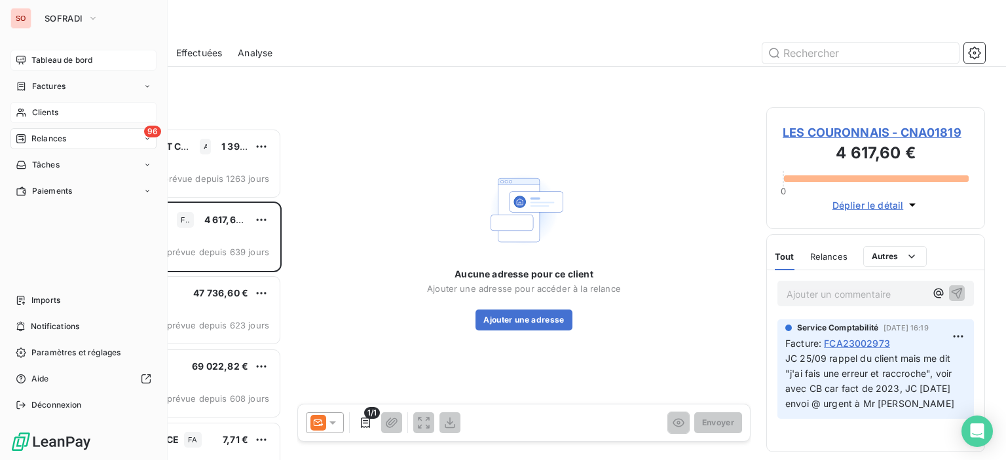
click at [45, 119] on div "Clients" at bounding box center [83, 112] width 146 height 21
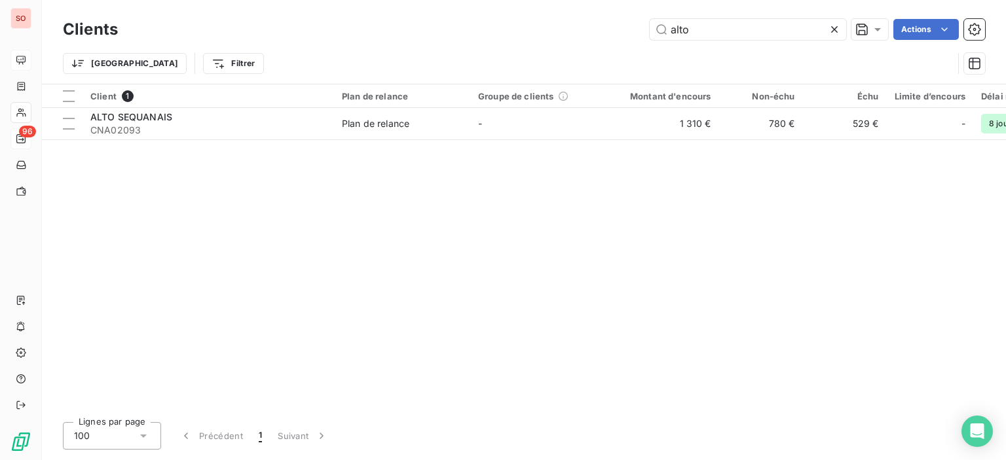
drag, startPoint x: 723, startPoint y: 32, endPoint x: 602, endPoint y: 10, distance: 123.8
click at [604, 10] on div "Clients alto Actions Trier Filtrer" at bounding box center [524, 42] width 964 height 84
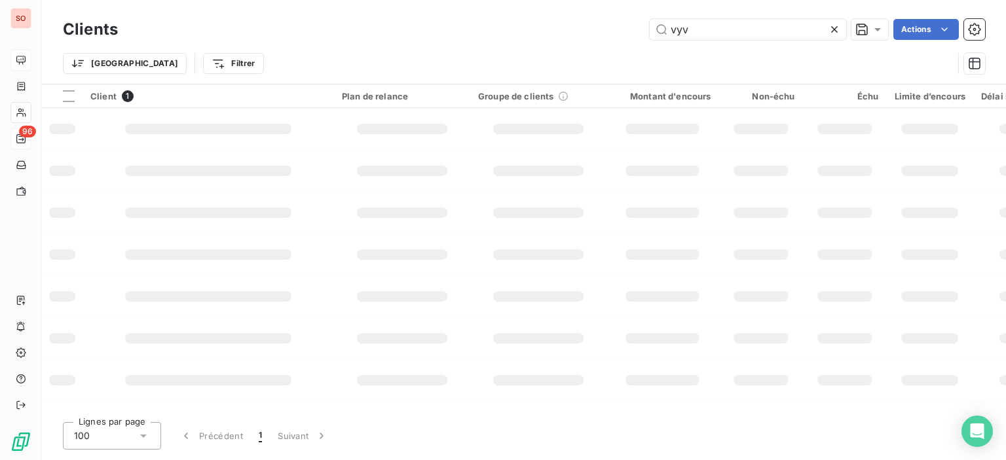
type input "vyv"
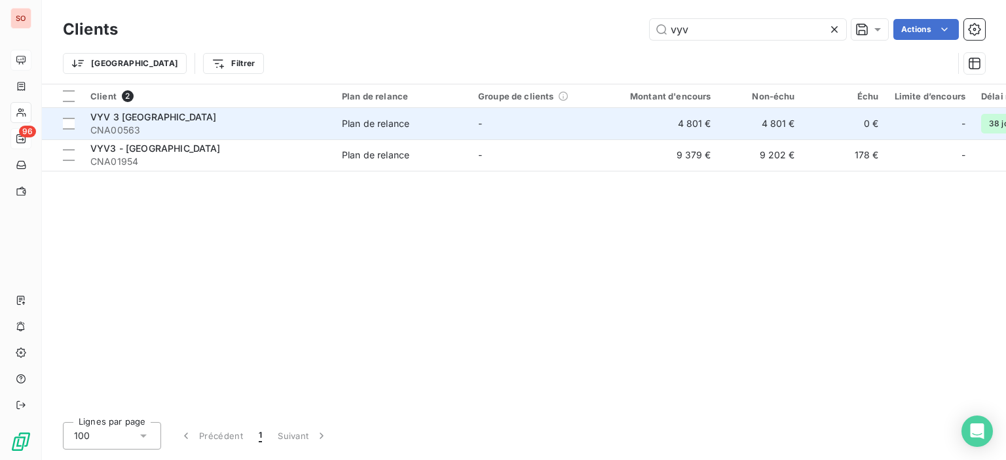
click at [278, 120] on div "VYV 3 [GEOGRAPHIC_DATA]" at bounding box center [208, 117] width 236 height 13
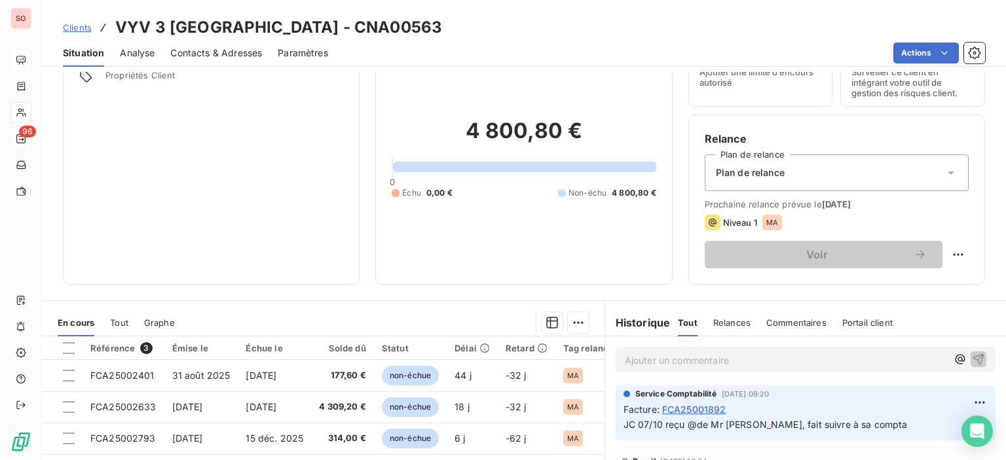
scroll to position [131, 0]
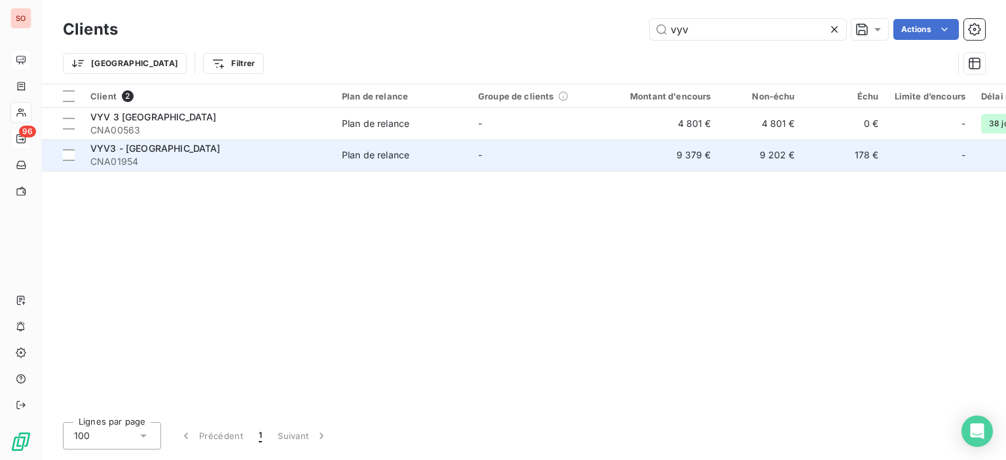
click at [325, 170] on td "VYV3 - [GEOGRAPHIC_DATA] CNA01954" at bounding box center [207, 154] width 251 height 31
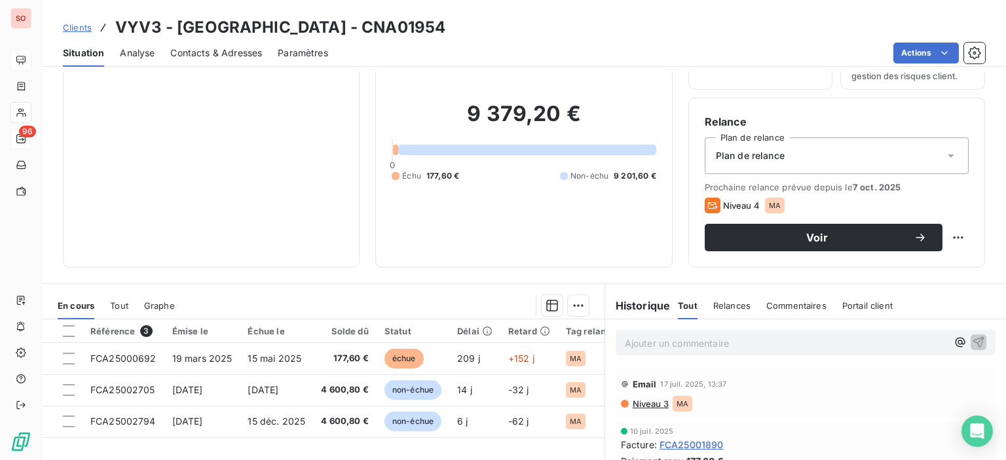
scroll to position [131, 0]
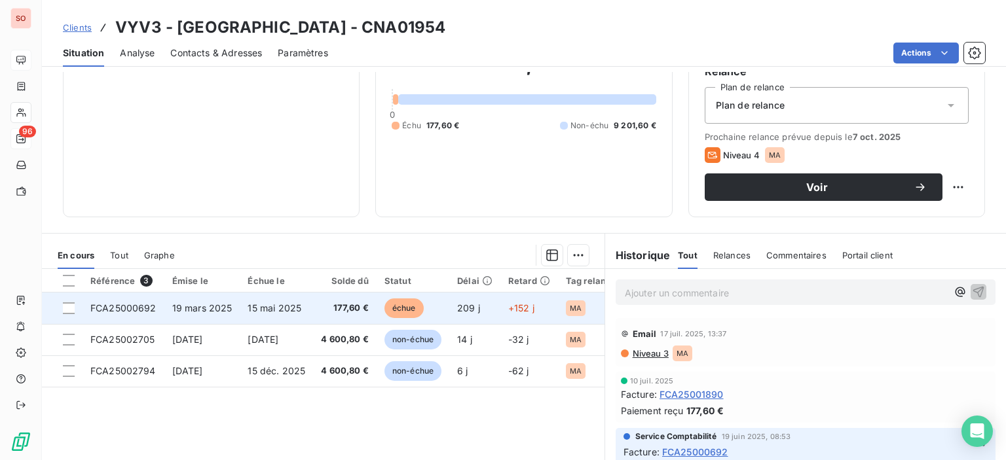
click at [313, 308] on td "177,60 €" at bounding box center [345, 308] width 64 height 31
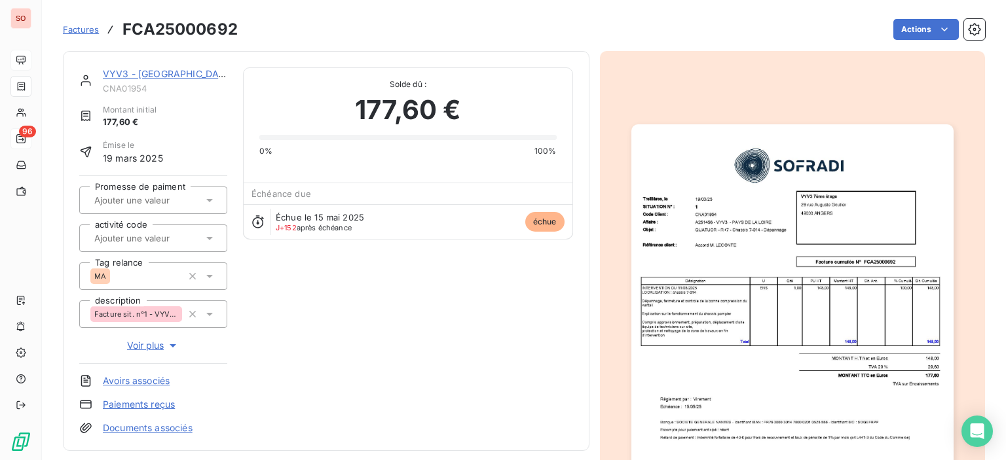
click at [775, 256] on img "button" at bounding box center [792, 351] width 322 height 455
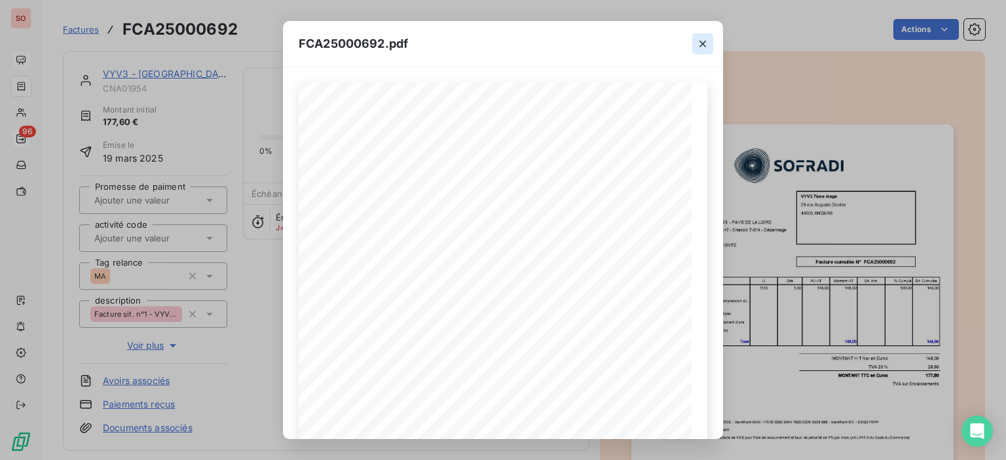
click at [701, 35] on button "button" at bounding box center [702, 43] width 21 height 21
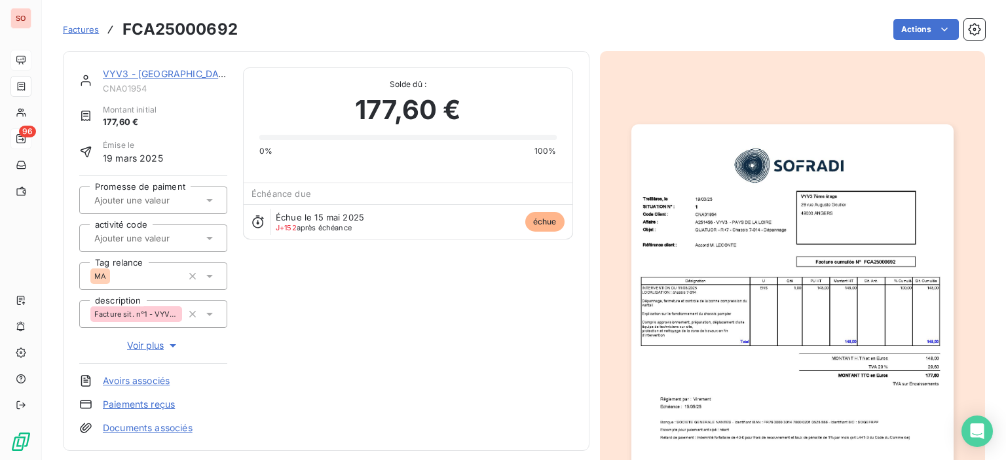
click at [125, 71] on link "VYV3 - [GEOGRAPHIC_DATA]" at bounding box center [168, 73] width 131 height 11
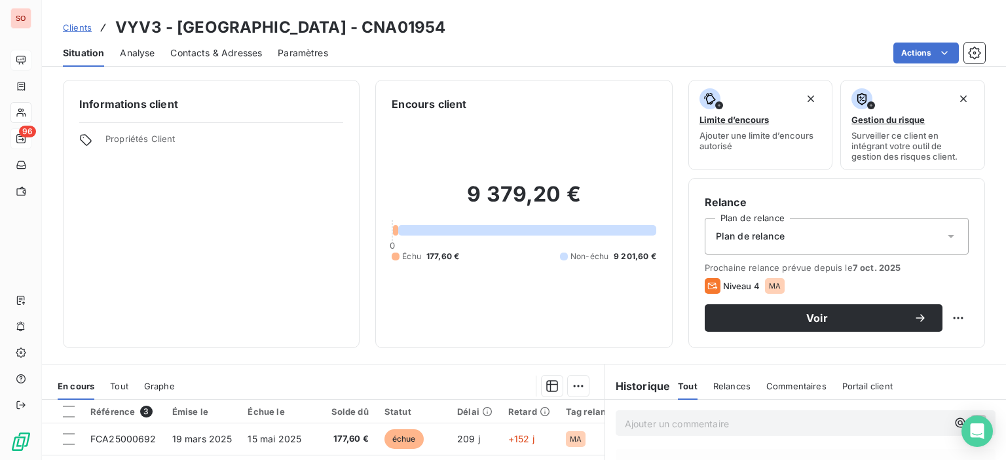
click at [253, 54] on span "Contacts & Adresses" at bounding box center [216, 52] width 92 height 13
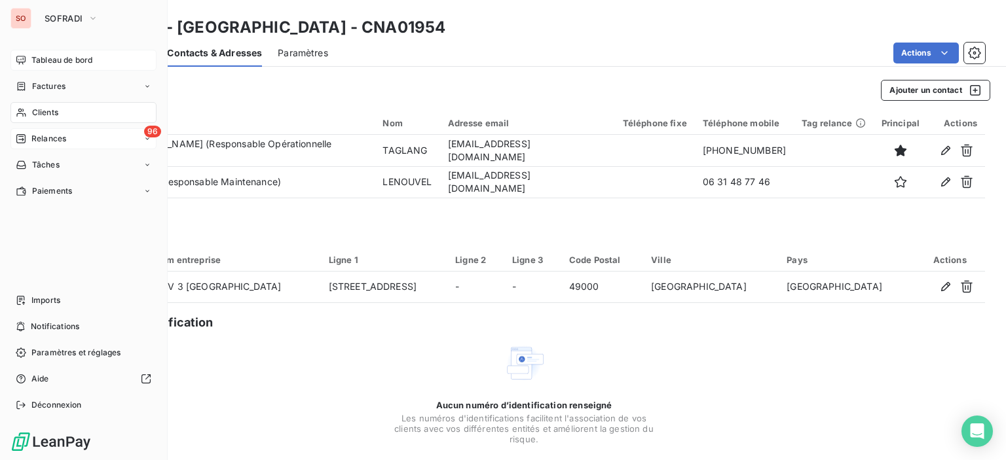
click at [50, 111] on span "Clients" at bounding box center [45, 113] width 26 height 12
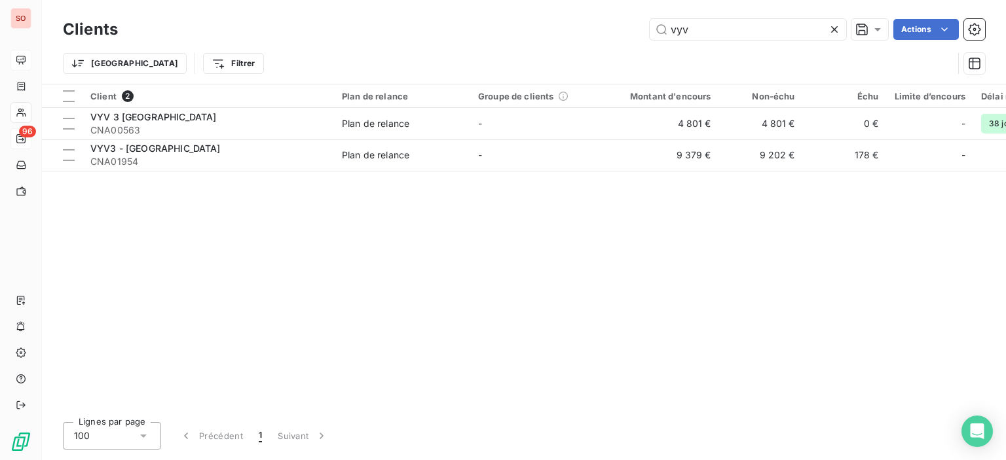
drag, startPoint x: 755, startPoint y: 34, endPoint x: 477, endPoint y: -7, distance: 280.7
click at [477, 0] on html "SO 96 Clients vyv Actions Trier Filtrer Client 2 Plan de relance Groupe de clie…" at bounding box center [503, 230] width 1006 height 460
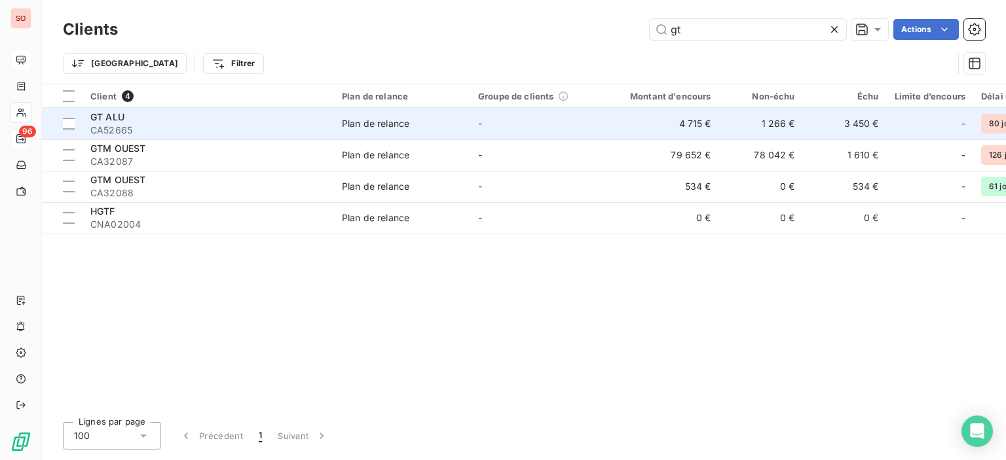
type input "gt"
click at [480, 131] on td "-" at bounding box center [538, 123] width 136 height 31
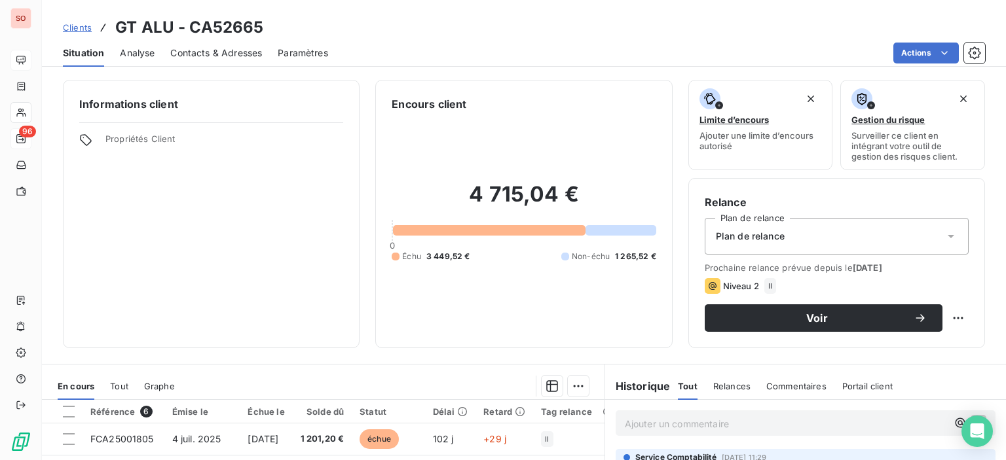
click at [236, 45] on div "Contacts & Adresses" at bounding box center [216, 52] width 92 height 27
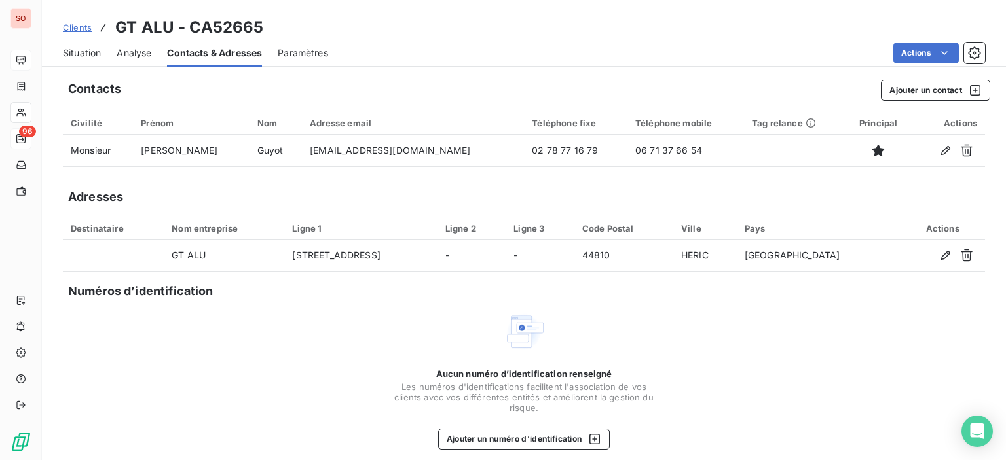
click at [94, 54] on span "Situation" at bounding box center [82, 52] width 38 height 13
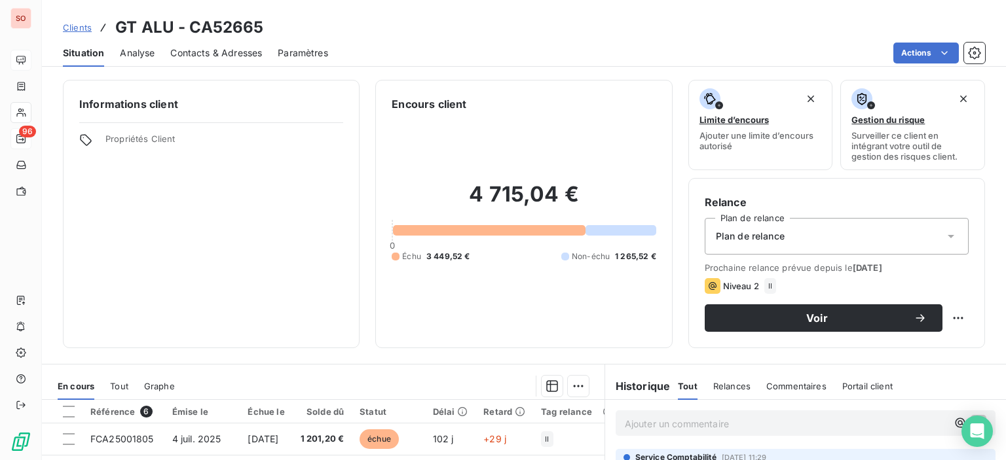
click at [215, 49] on span "Contacts & Adresses" at bounding box center [216, 52] width 92 height 13
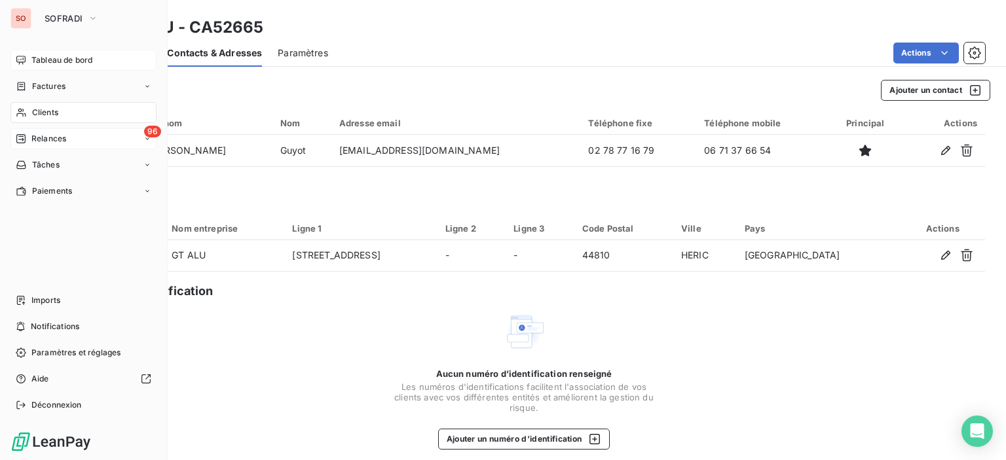
click at [30, 112] on div "Clients" at bounding box center [83, 112] width 146 height 21
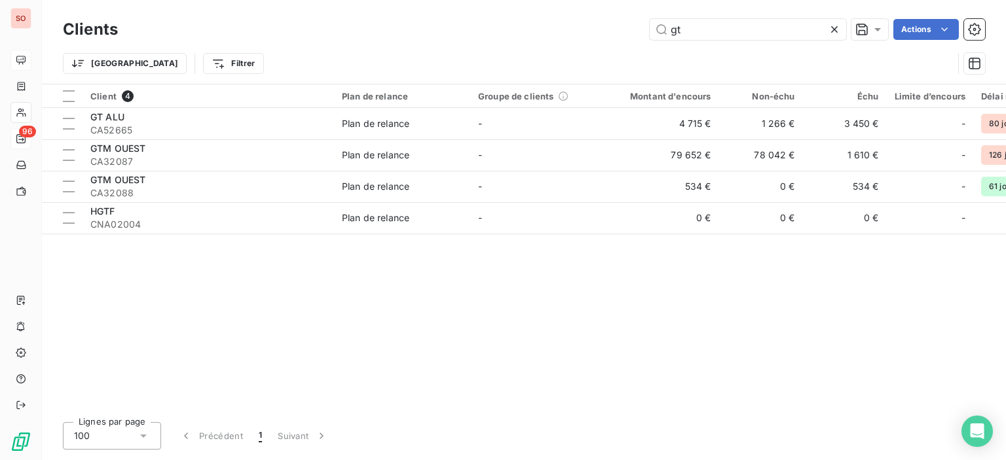
drag, startPoint x: 755, startPoint y: 33, endPoint x: 522, endPoint y: -6, distance: 235.7
click at [522, 0] on html "SO 96 Clients gt Actions Trier Filtrer Client 4 Plan de relance Groupe de clien…" at bounding box center [503, 230] width 1006 height 460
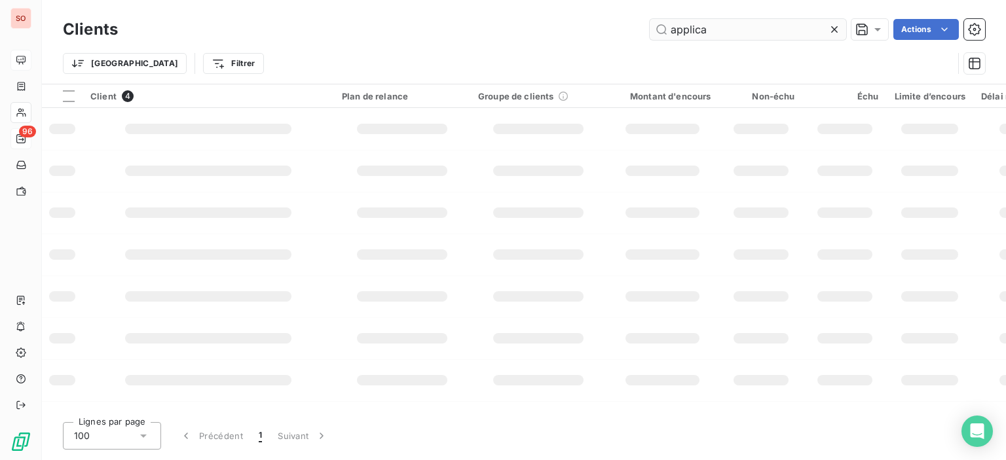
type input "applica"
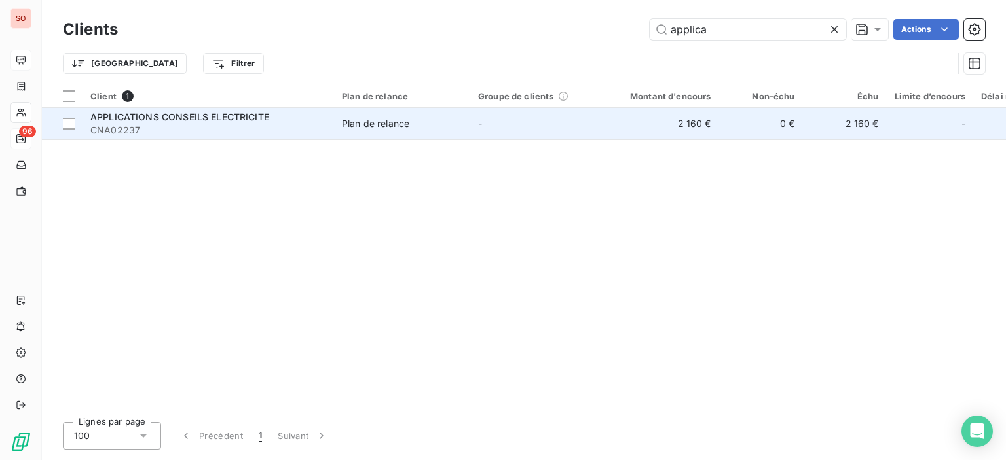
click at [322, 130] on span "CNA02237" at bounding box center [208, 130] width 236 height 13
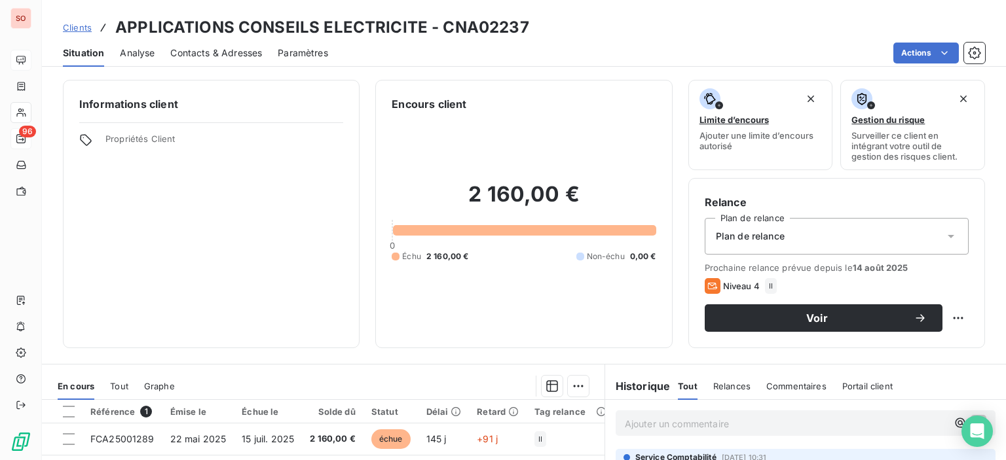
click at [249, 50] on span "Contacts & Adresses" at bounding box center [216, 52] width 92 height 13
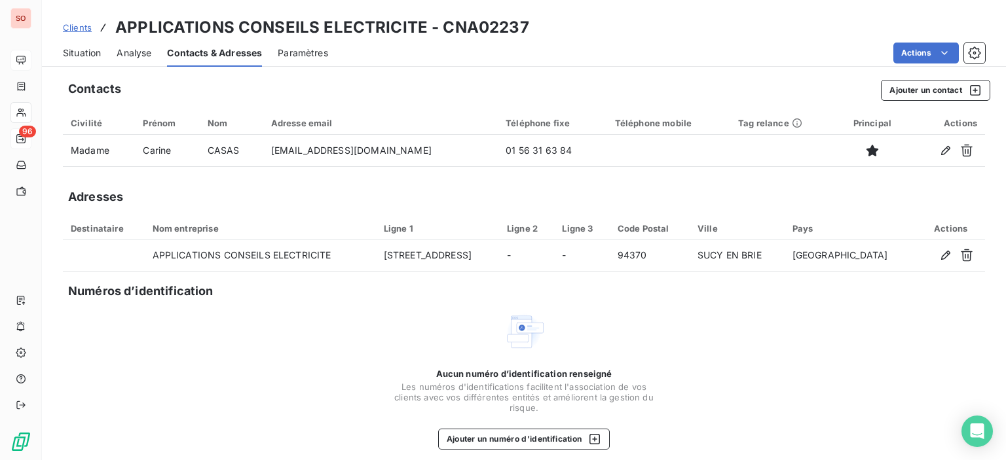
click at [99, 52] on span "Situation" at bounding box center [82, 52] width 38 height 13
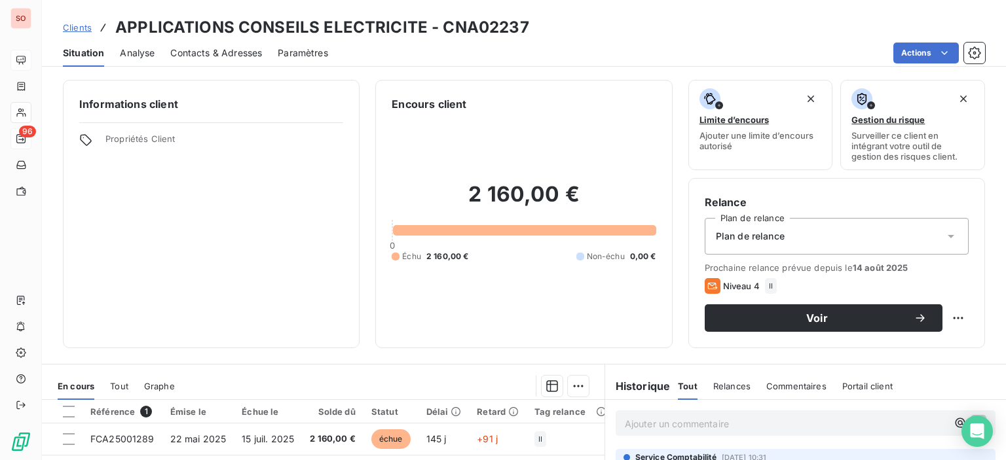
click at [204, 58] on span "Contacts & Adresses" at bounding box center [216, 52] width 92 height 13
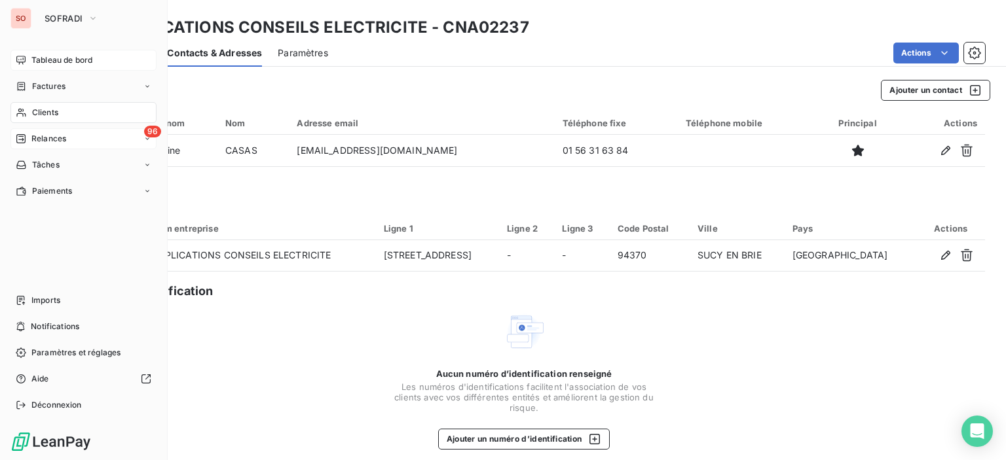
click at [30, 22] on div "SO" at bounding box center [20, 18] width 21 height 21
click at [101, 18] on button "SOFRADI" at bounding box center [71, 18] width 69 height 21
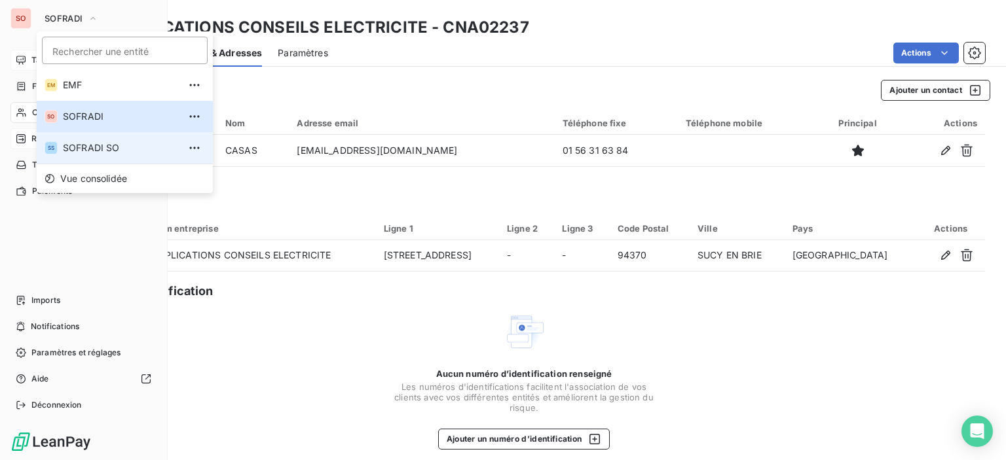
click at [90, 145] on span "SOFRADI SO" at bounding box center [121, 147] width 116 height 13
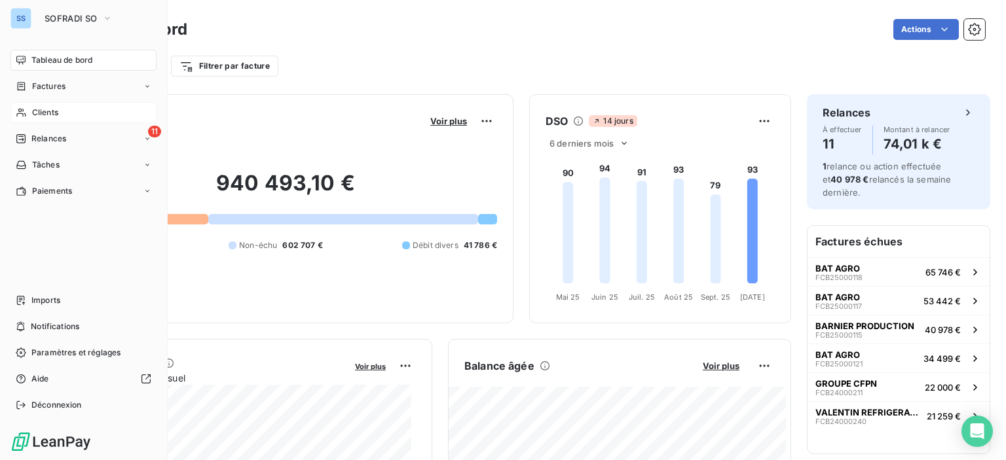
click at [37, 113] on span "Clients" at bounding box center [45, 113] width 26 height 12
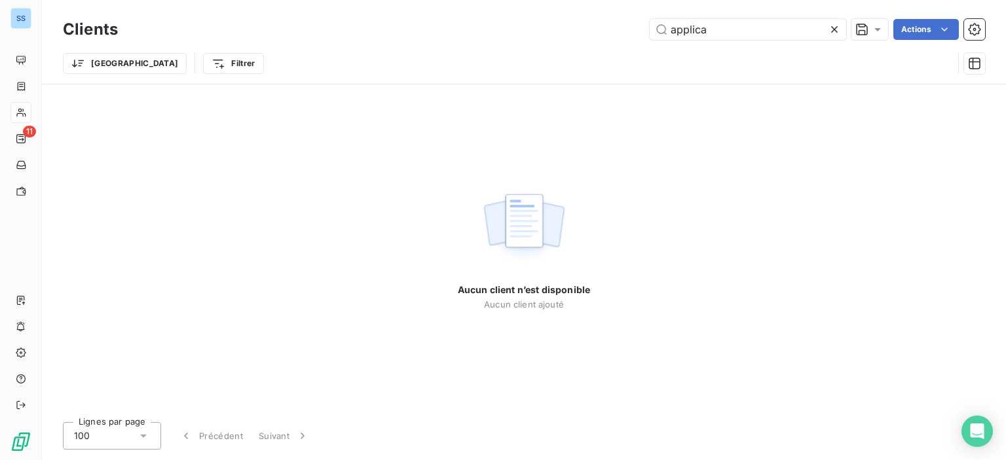
drag, startPoint x: 749, startPoint y: 33, endPoint x: 521, endPoint y: 16, distance: 229.2
click at [568, 16] on div "Clients applica Actions" at bounding box center [524, 29] width 922 height 27
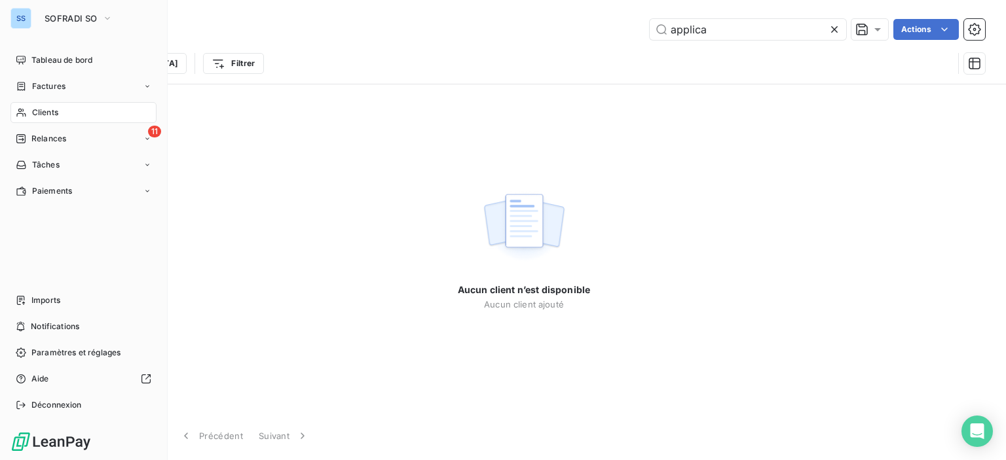
click at [25, 23] on div "SS" at bounding box center [20, 18] width 21 height 21
click at [58, 18] on span "SOFRADI SO" at bounding box center [71, 18] width 52 height 10
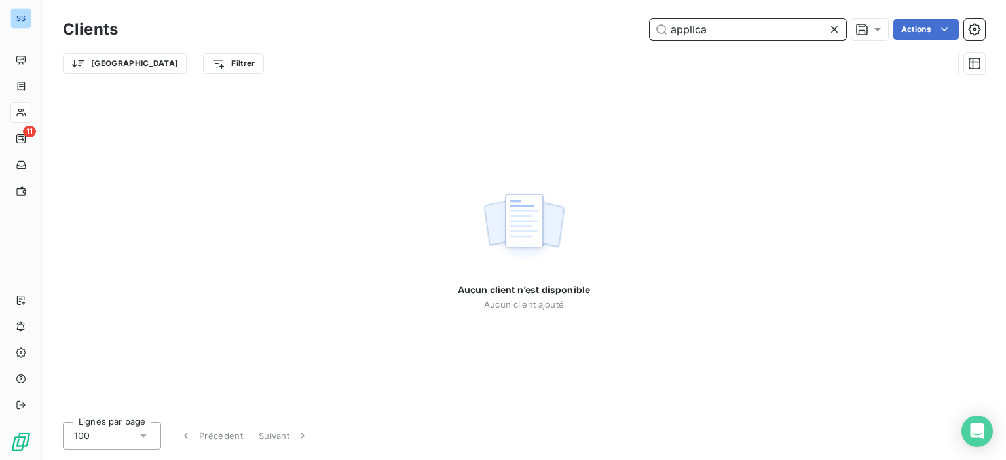
drag, startPoint x: 666, startPoint y: 24, endPoint x: 524, endPoint y: 33, distance: 141.8
click at [524, 33] on div "applica Actions" at bounding box center [559, 29] width 851 height 21
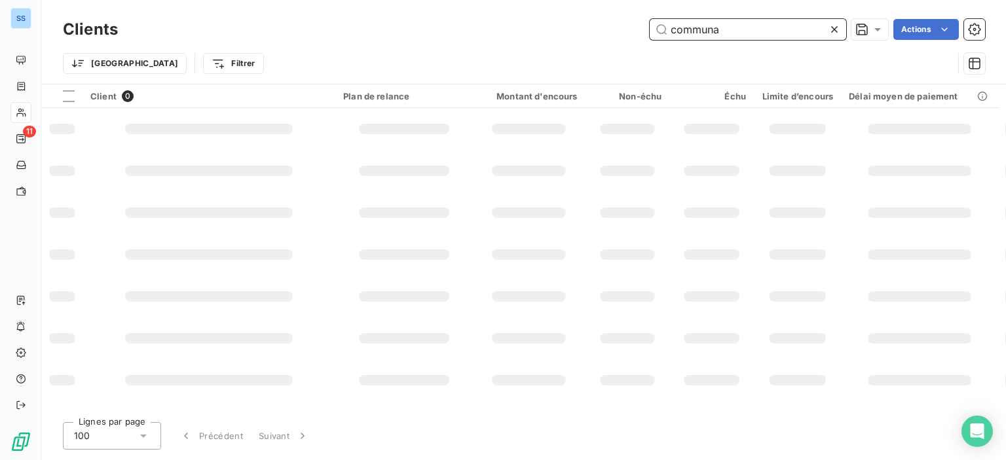
type input "communa"
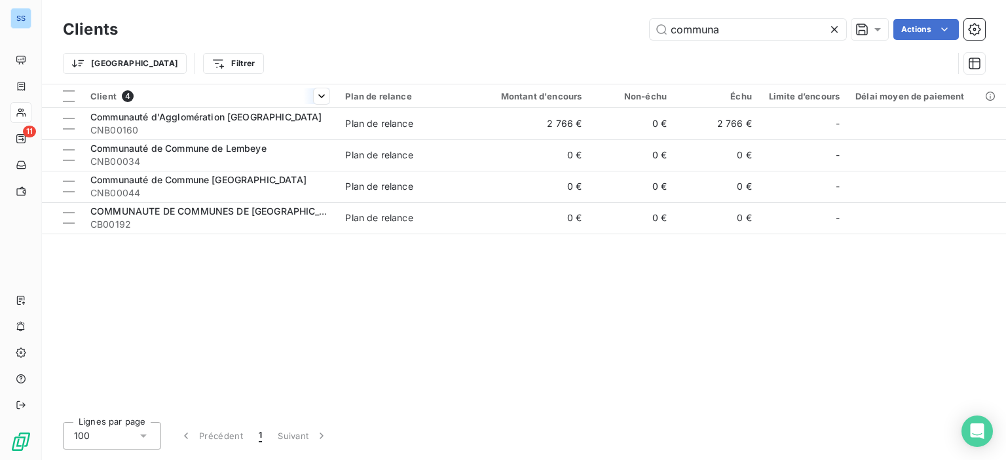
click at [162, 101] on div "Client 4" at bounding box center [209, 96] width 239 height 12
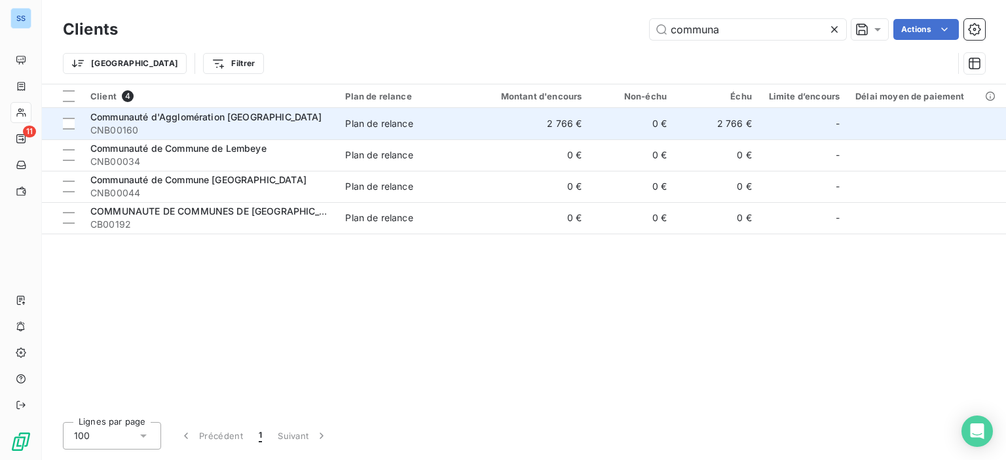
click at [160, 128] on span "CNB00160" at bounding box center [209, 130] width 239 height 13
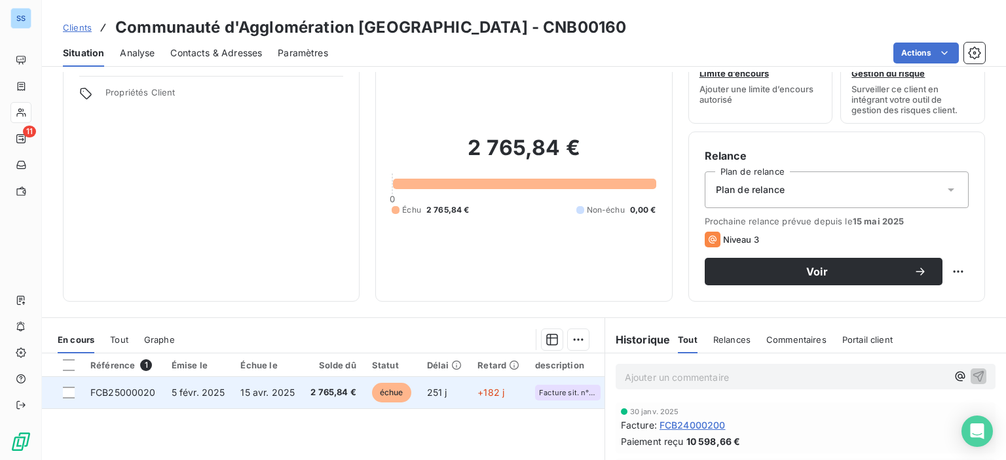
scroll to position [65, 0]
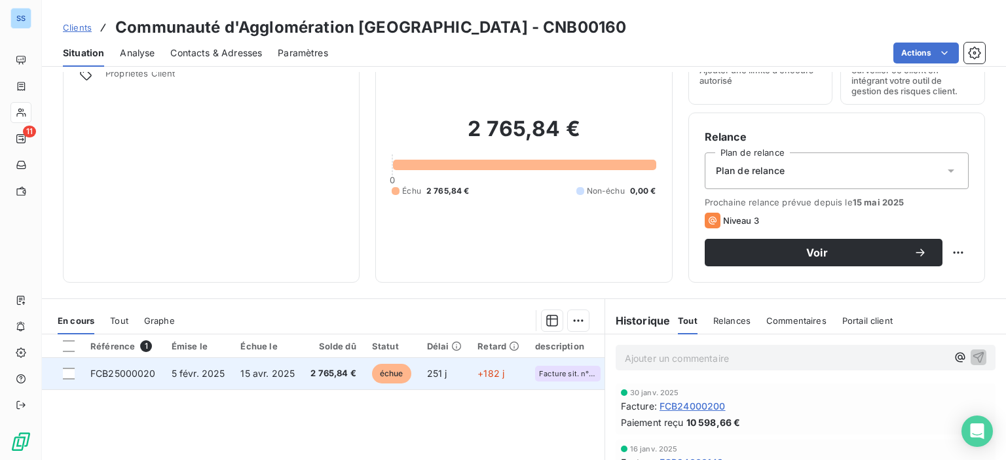
click at [320, 373] on span "2 765,84 €" at bounding box center [333, 373] width 46 height 13
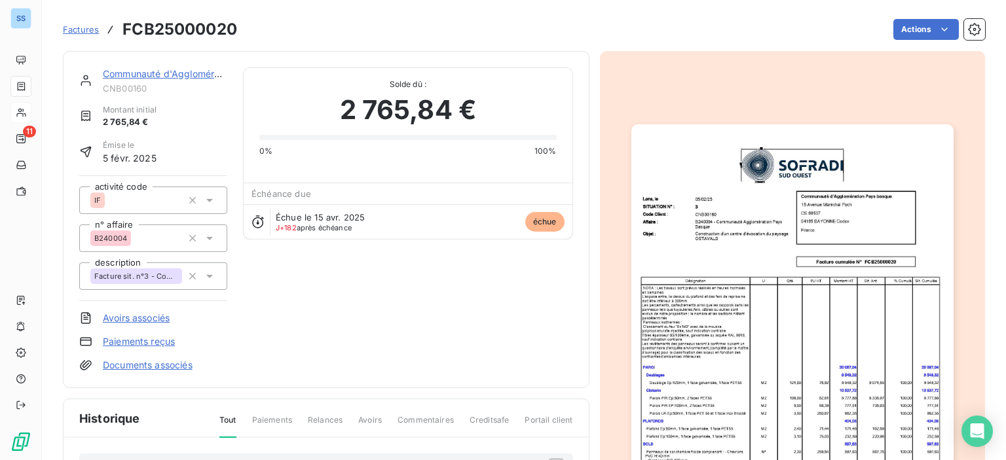
click at [762, 308] on img "button" at bounding box center [792, 351] width 322 height 455
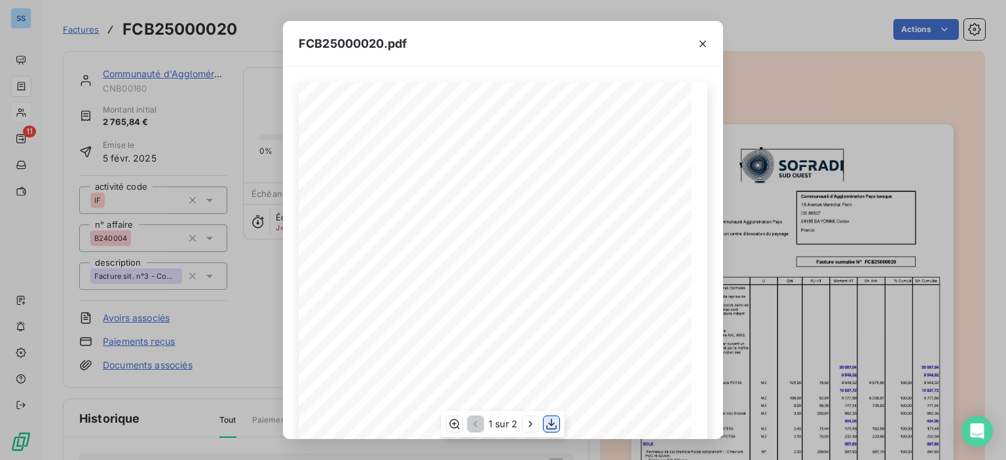
click at [552, 425] on icon "button" at bounding box center [551, 424] width 10 height 11
click at [707, 51] on button "button" at bounding box center [702, 43] width 21 height 21
